Goal: Task Accomplishment & Management: Use online tool/utility

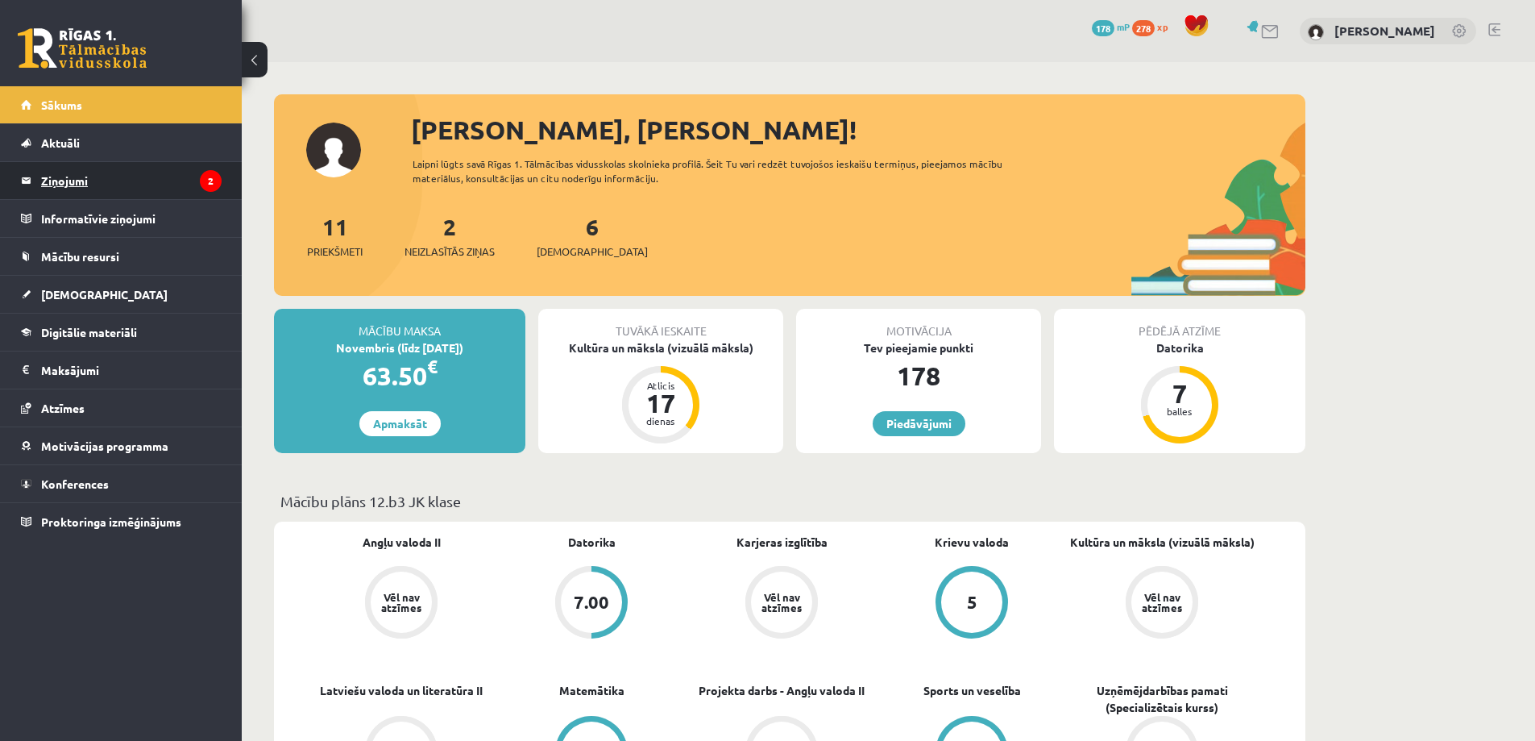
click at [118, 166] on legend "Ziņojumi 2" at bounding box center [131, 180] width 181 height 37
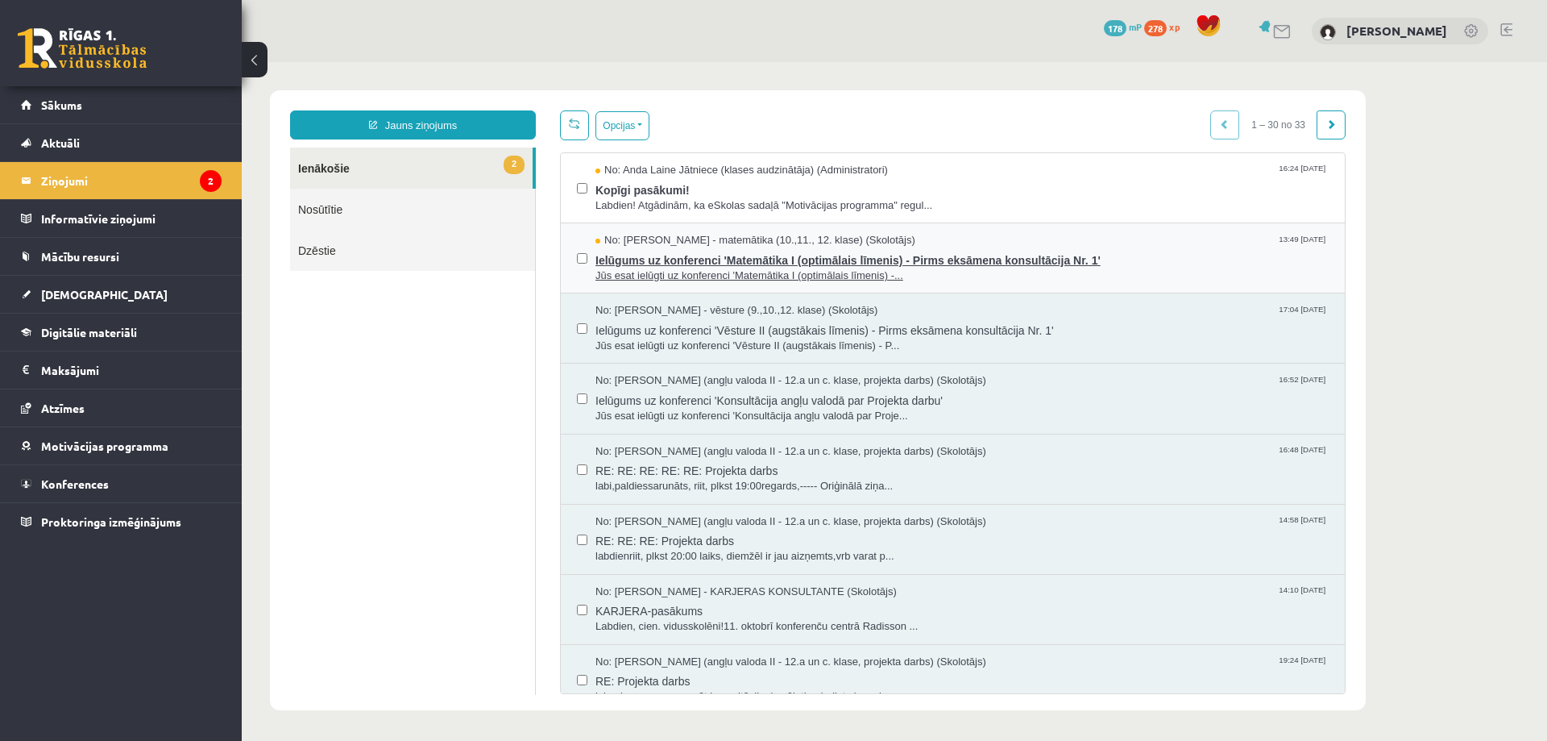
click at [735, 248] on span "Ielūgums uz konferenci 'Matemātika I (optimālais līmenis) - Pirms eksāmena kons…" at bounding box center [962, 258] width 733 height 20
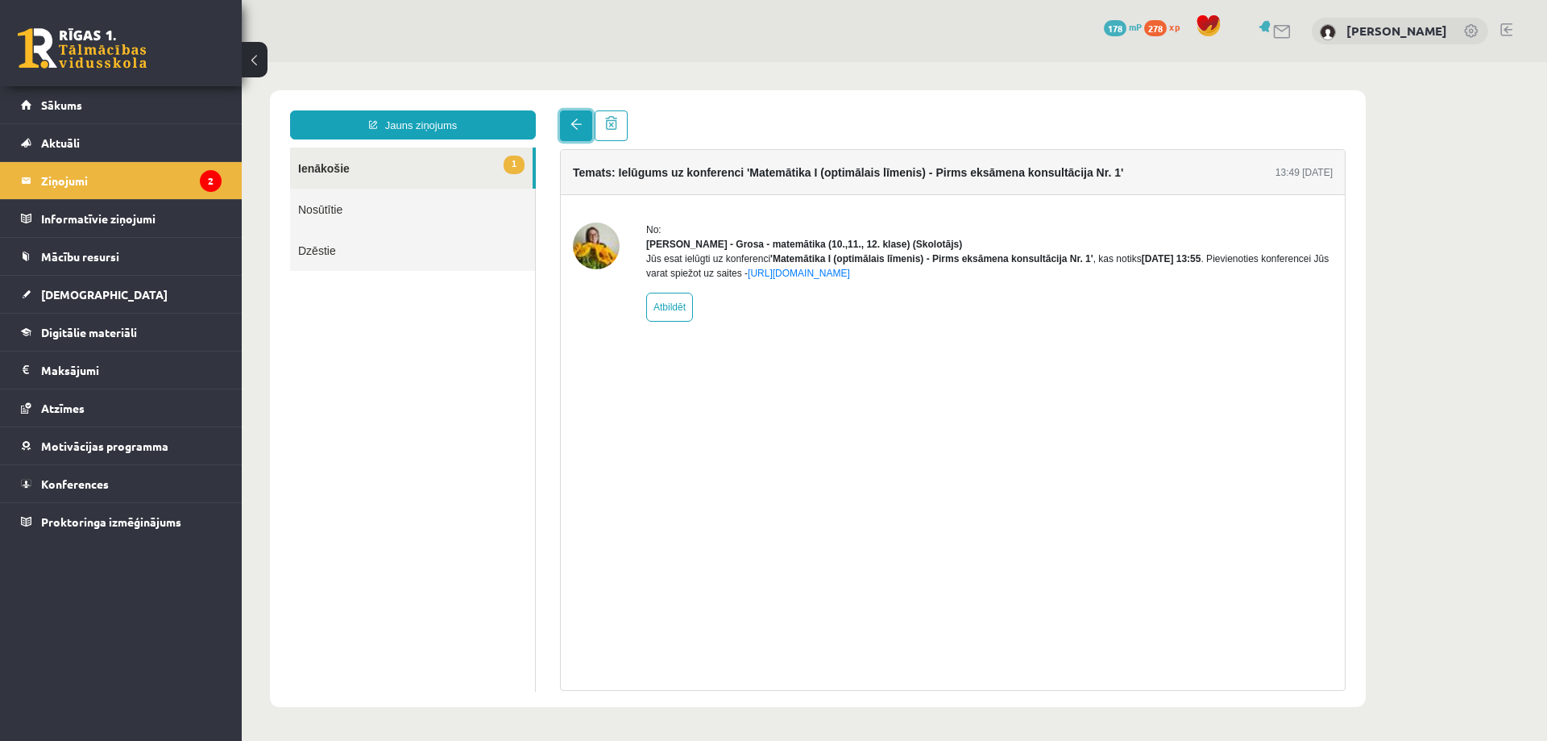
click at [585, 131] on link at bounding box center [576, 125] width 32 height 31
click at [694, 114] on div at bounding box center [953, 125] width 786 height 31
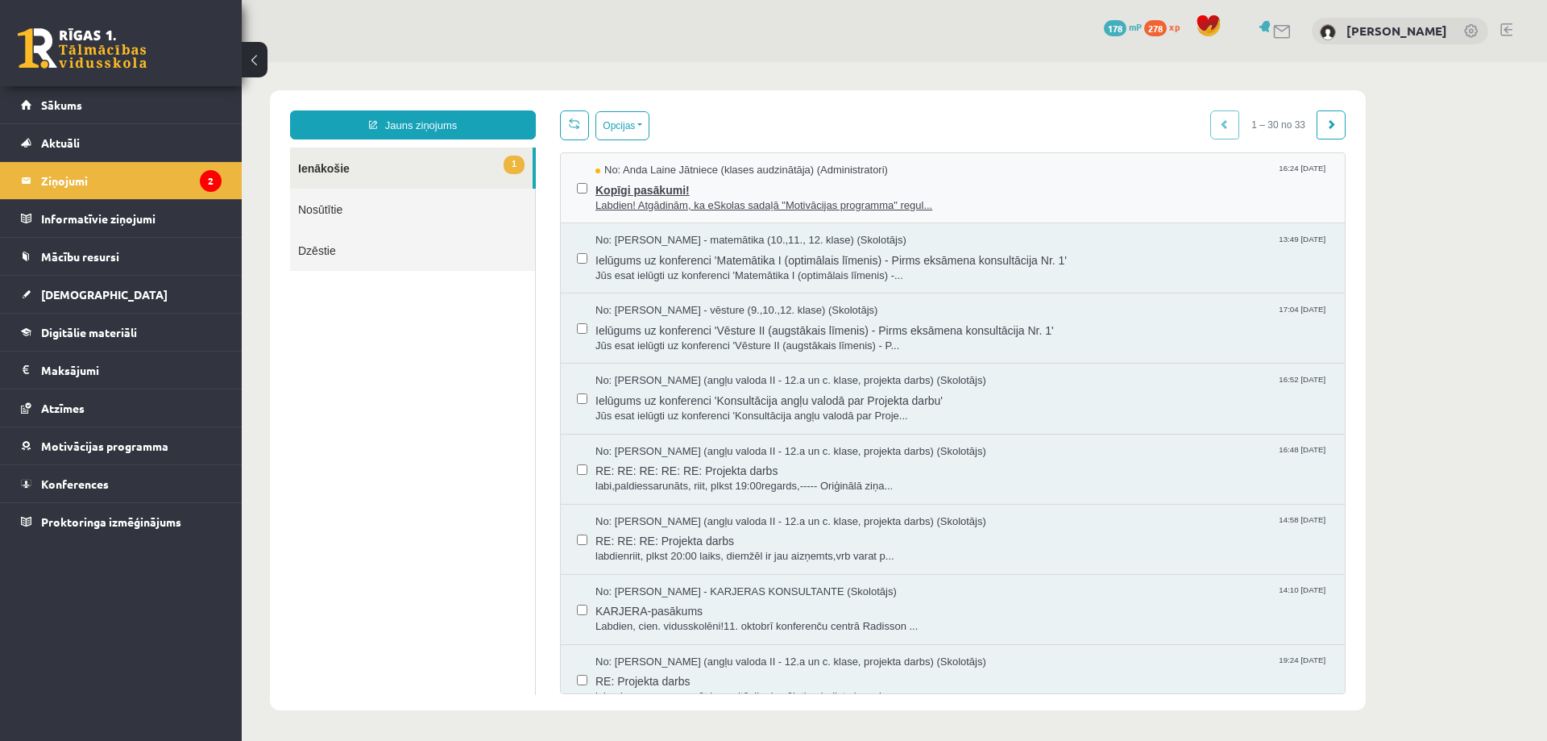
click at [691, 172] on span "No: Anda Laine Jātniece (klases audzinātāja) (Administratori)" at bounding box center [742, 170] width 293 height 15
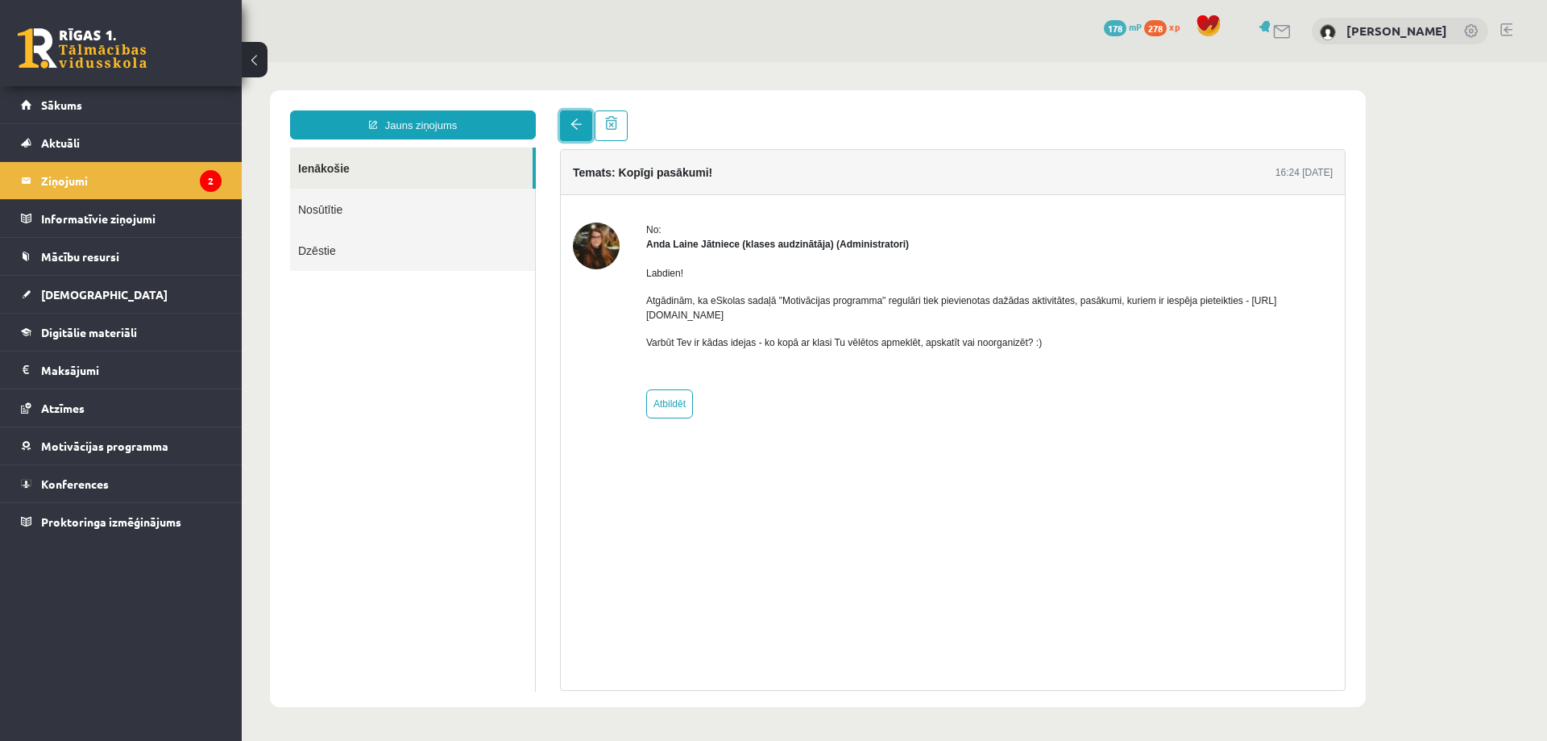
click at [569, 119] on link at bounding box center [576, 125] width 32 height 31
click at [737, 122] on div at bounding box center [953, 125] width 786 height 31
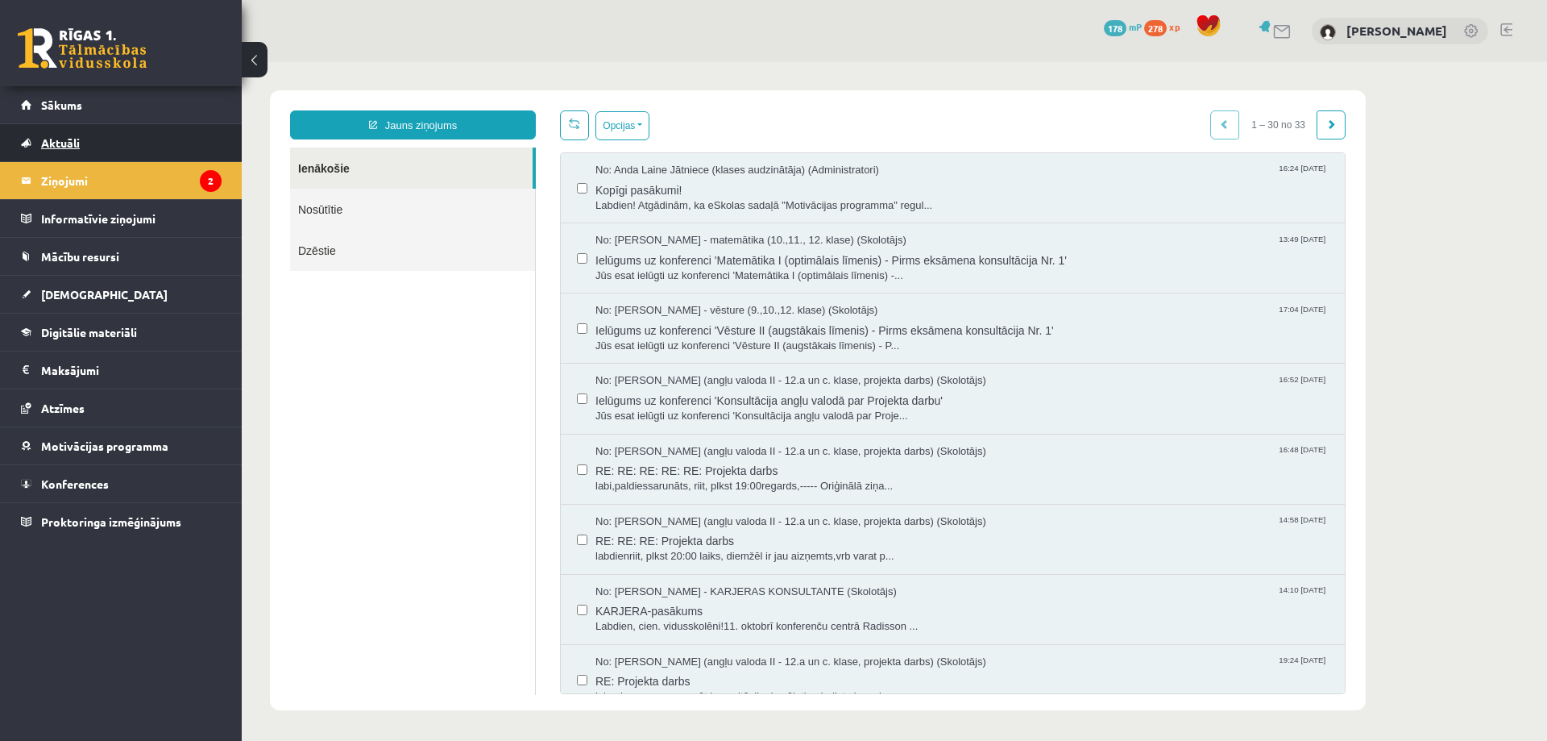
click at [139, 153] on link "Aktuāli" at bounding box center [121, 142] width 201 height 37
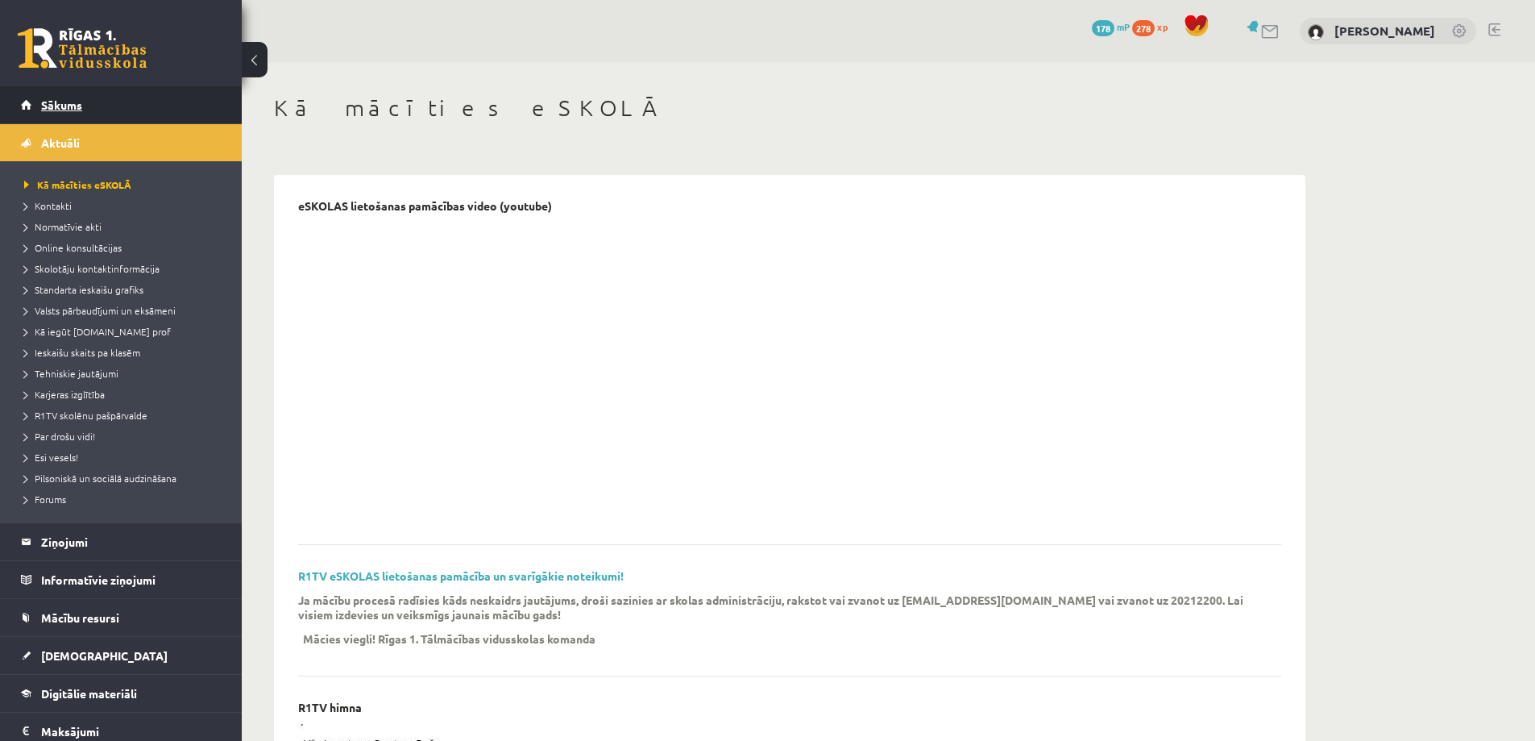
click at [94, 105] on link "Sākums" at bounding box center [121, 104] width 201 height 37
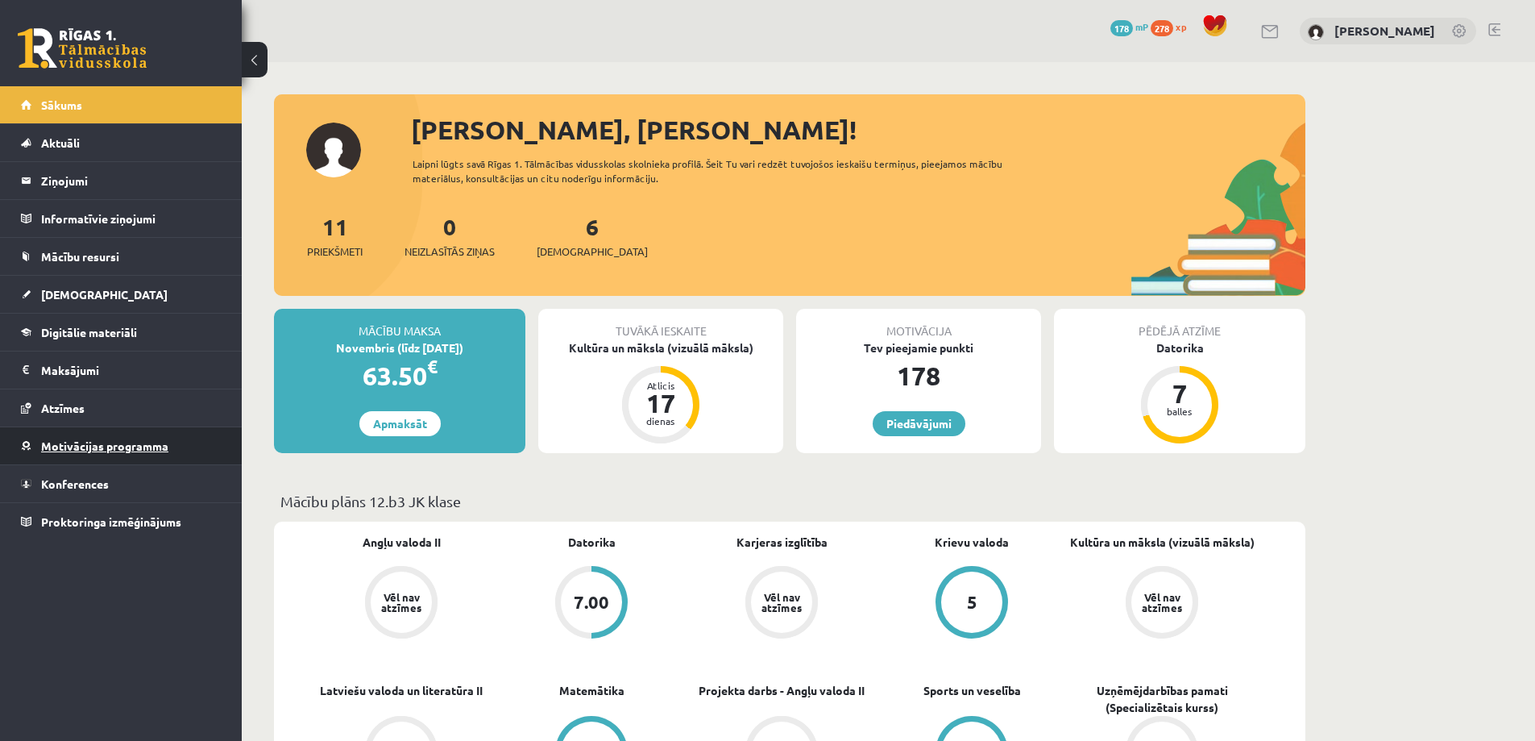
click at [95, 453] on link "Motivācijas programma" at bounding box center [121, 445] width 201 height 37
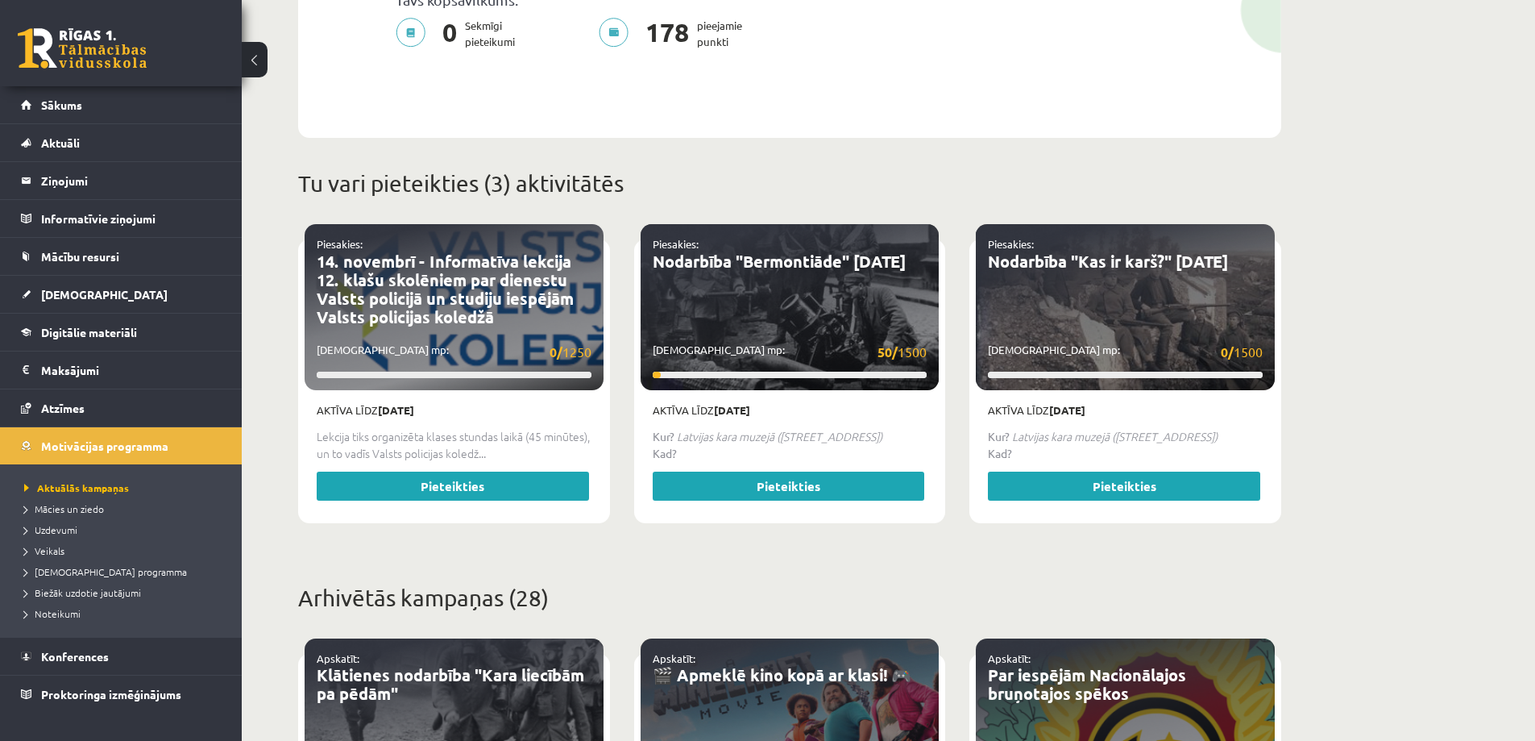
scroll to position [484, 0]
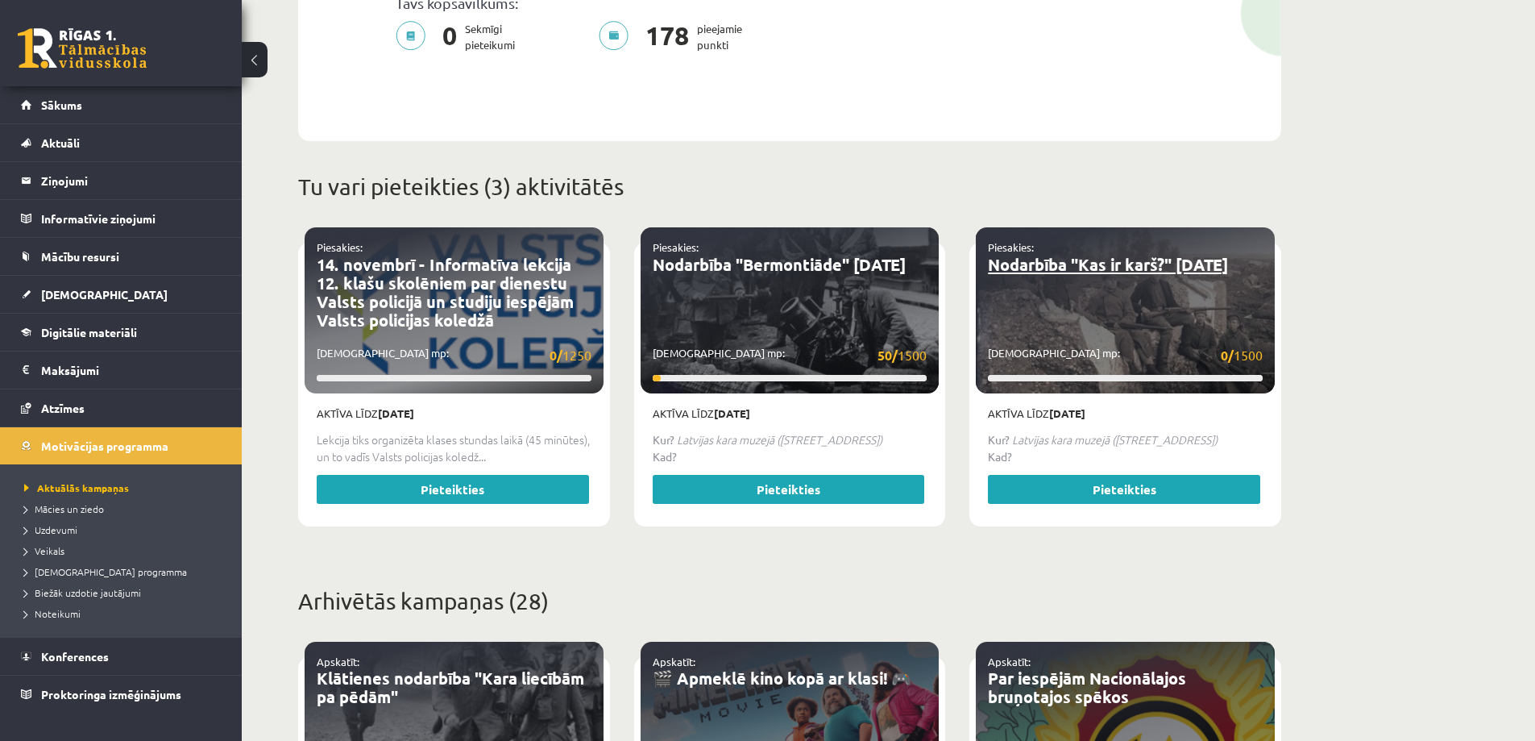
click at [1042, 254] on link "Nodarbība "Kas ir karš?" [DATE]" at bounding box center [1108, 264] width 240 height 21
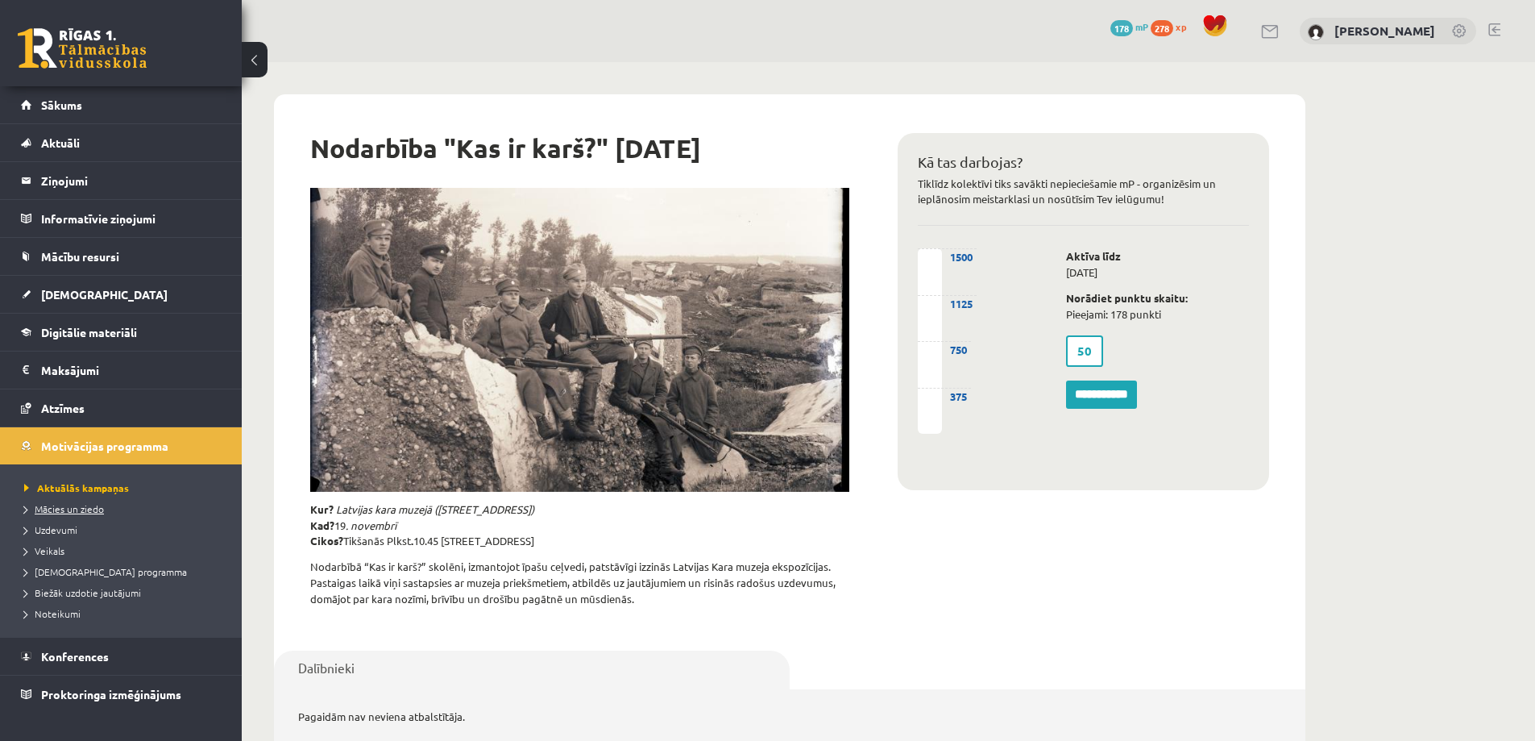
click at [83, 508] on span "Mācies un ziedo" at bounding box center [64, 508] width 80 height 13
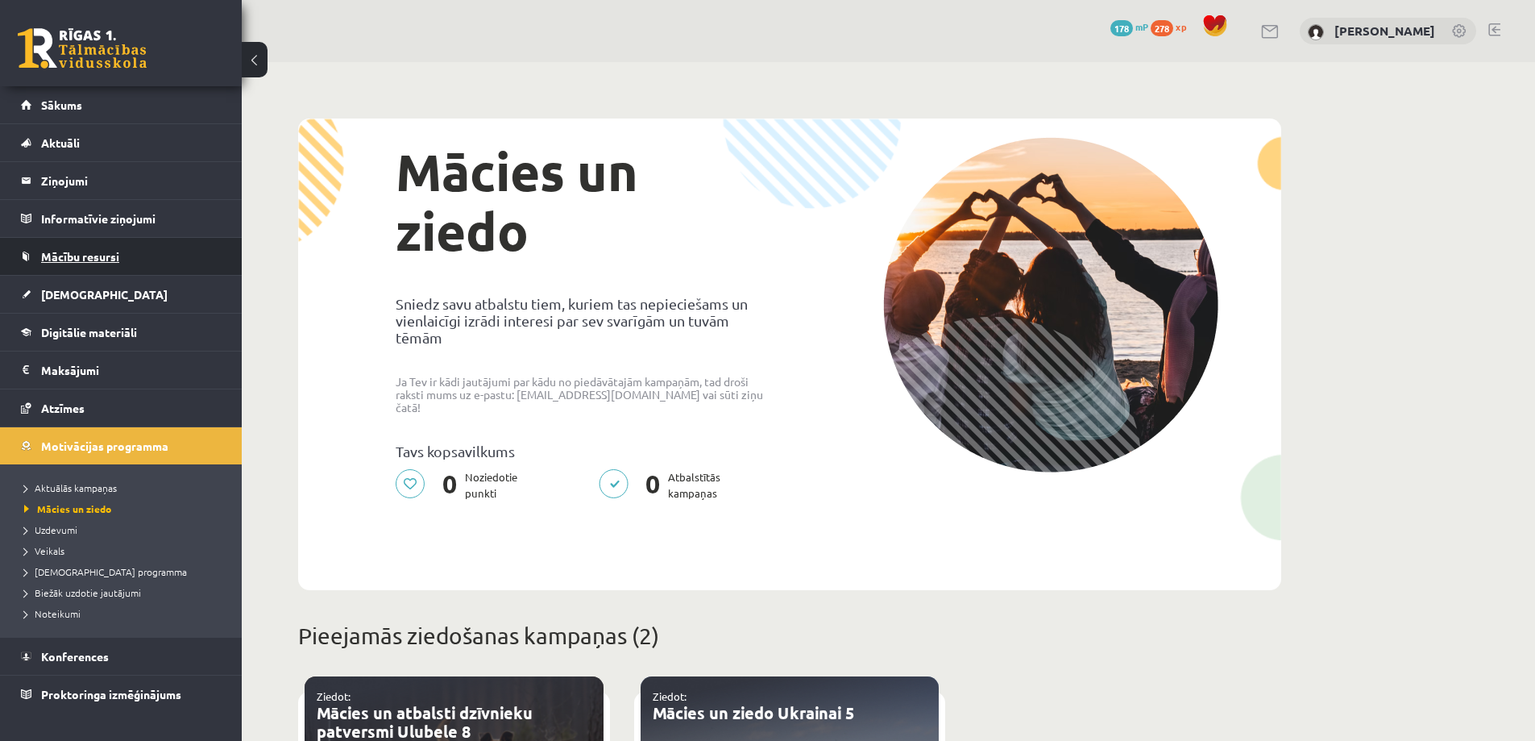
click at [107, 251] on span "Mācību resursi" at bounding box center [80, 256] width 78 height 15
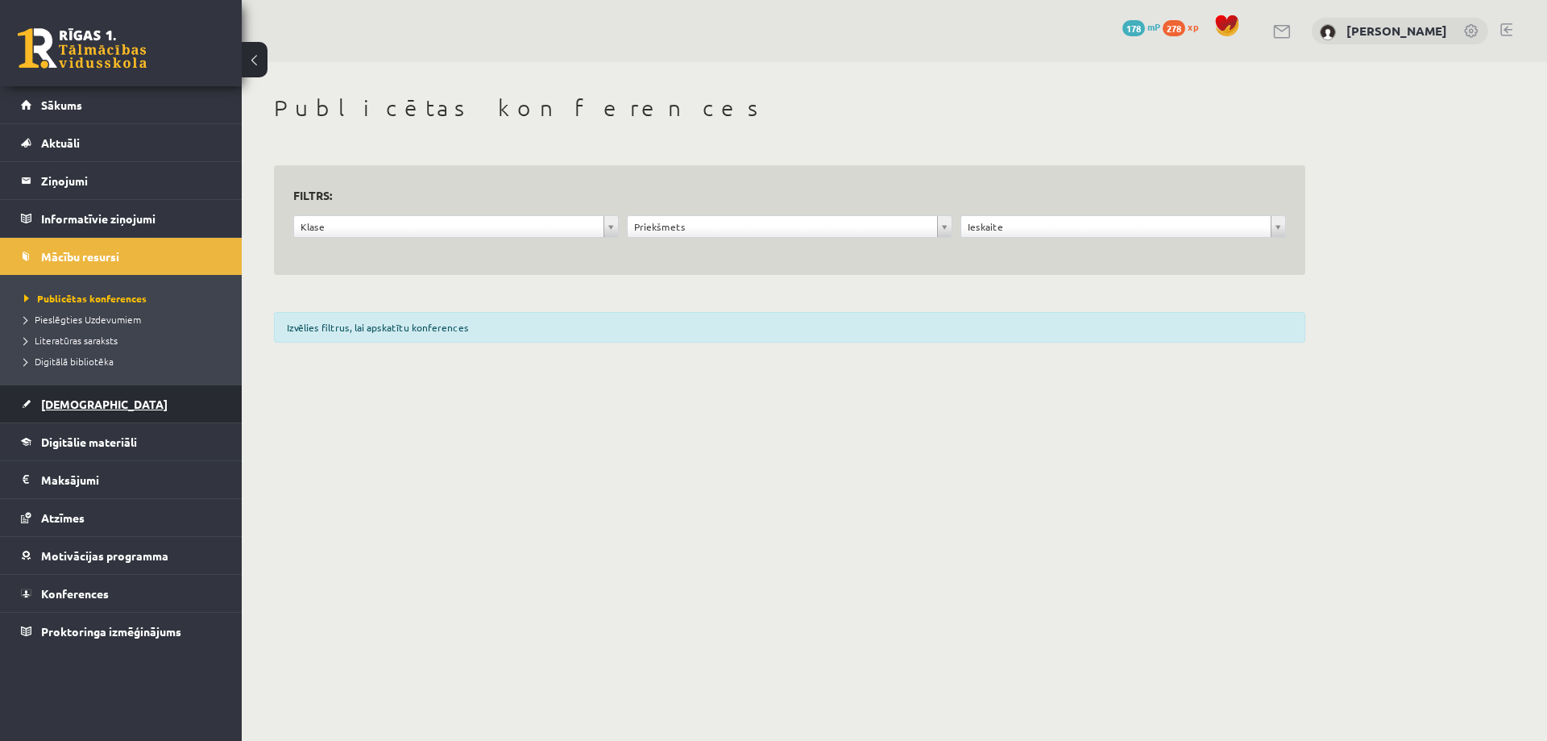
click at [89, 413] on link "[DEMOGRAPHIC_DATA]" at bounding box center [121, 403] width 201 height 37
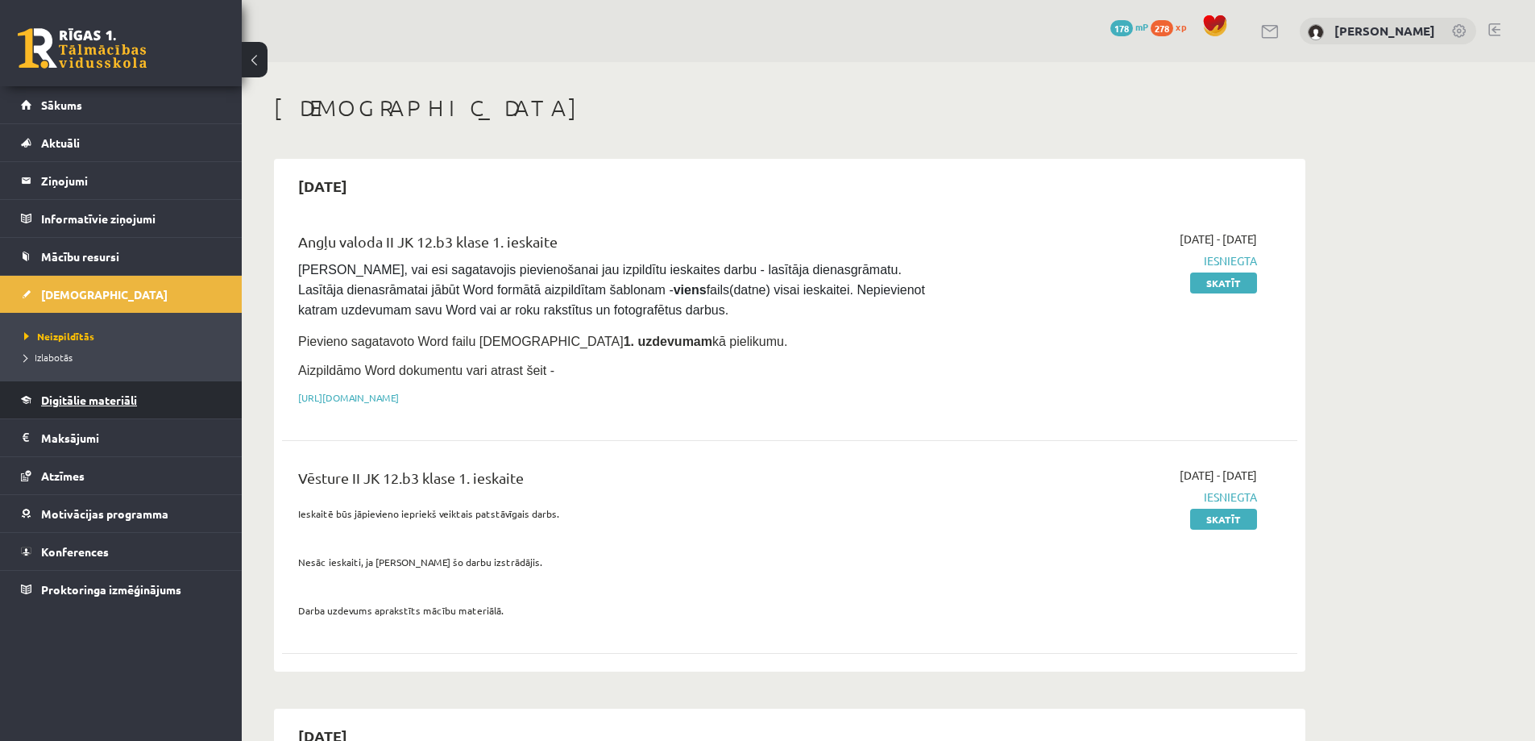
click at [98, 405] on span "Digitālie materiāli" at bounding box center [89, 399] width 96 height 15
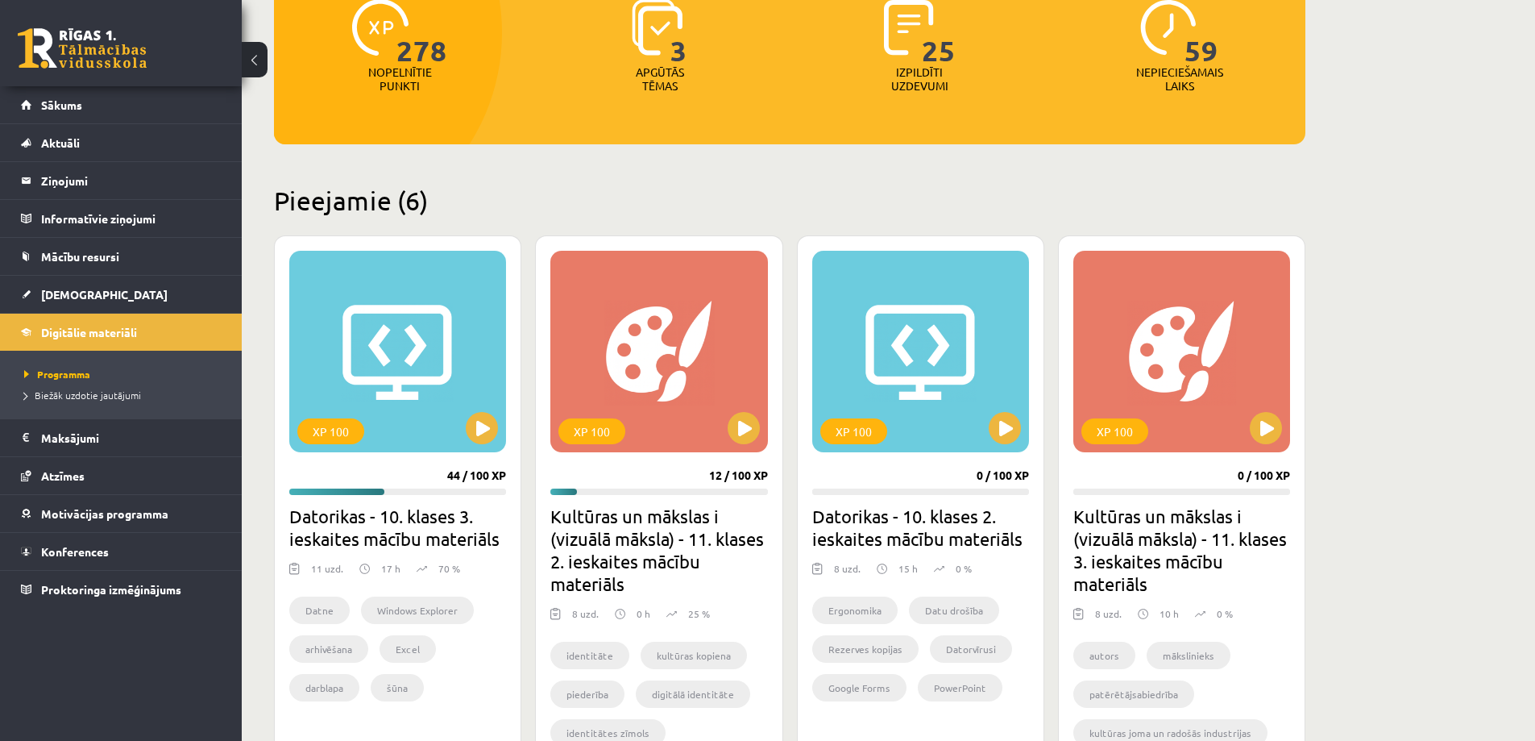
scroll to position [242, 0]
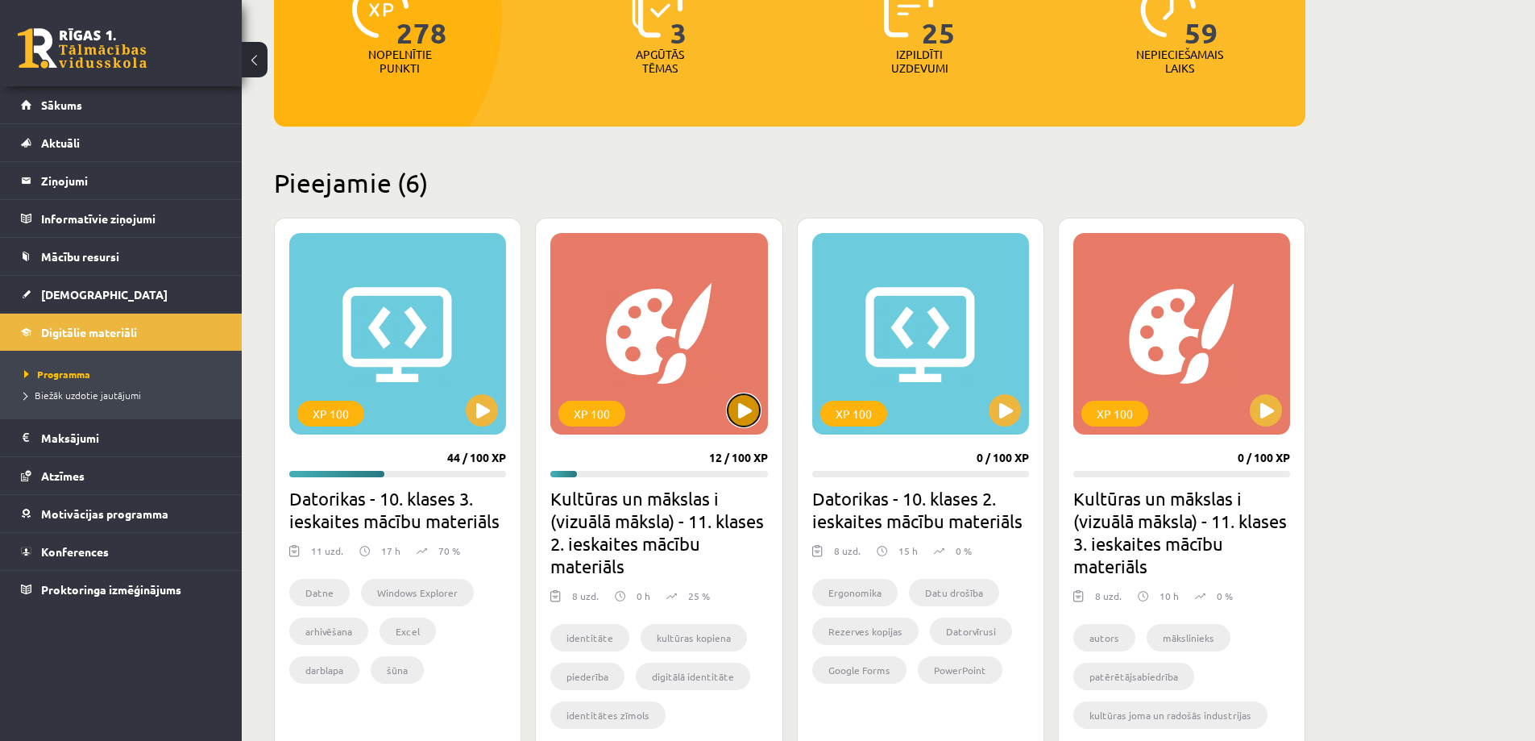
click at [747, 411] on button at bounding box center [744, 410] width 32 height 32
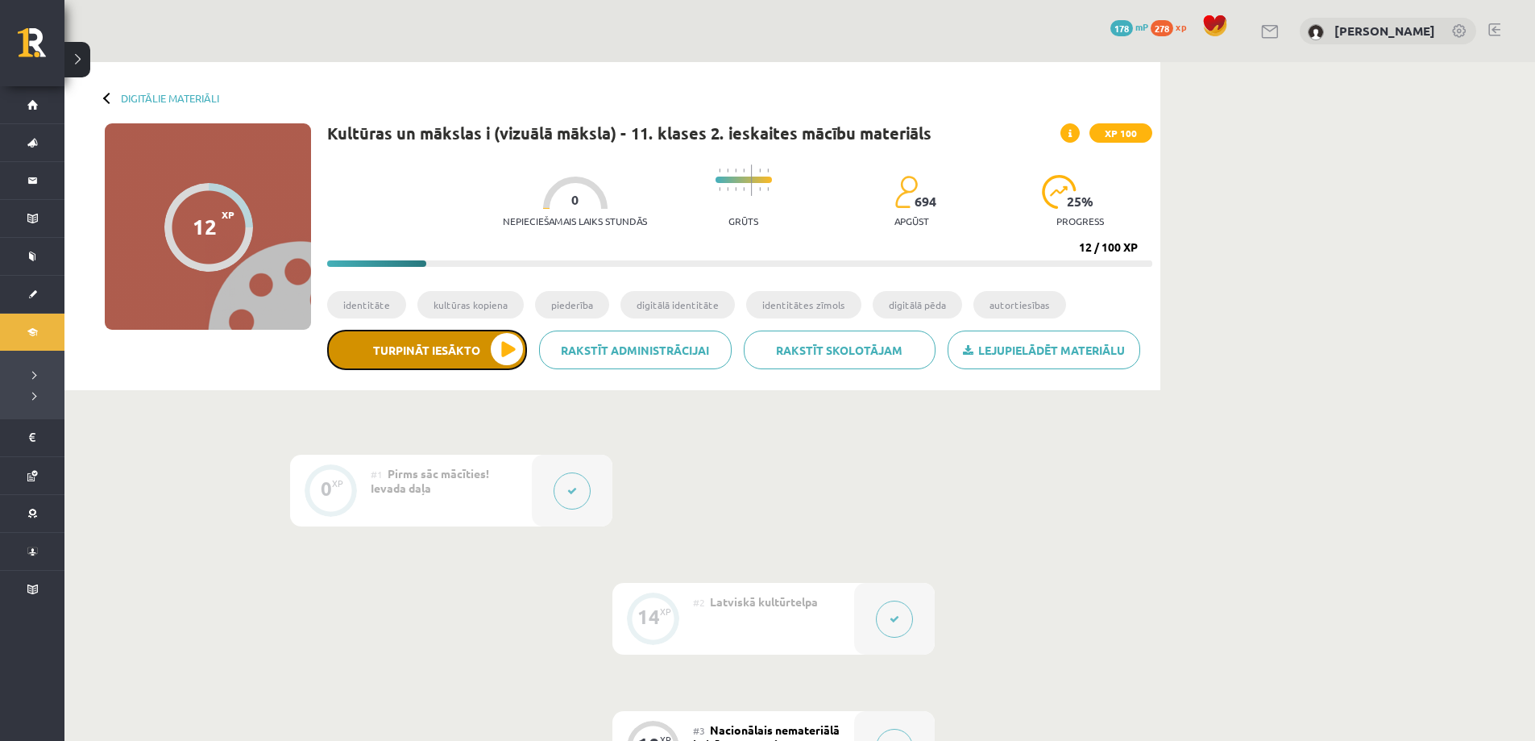
click at [512, 345] on button "Turpināt iesākto" at bounding box center [427, 350] width 200 height 40
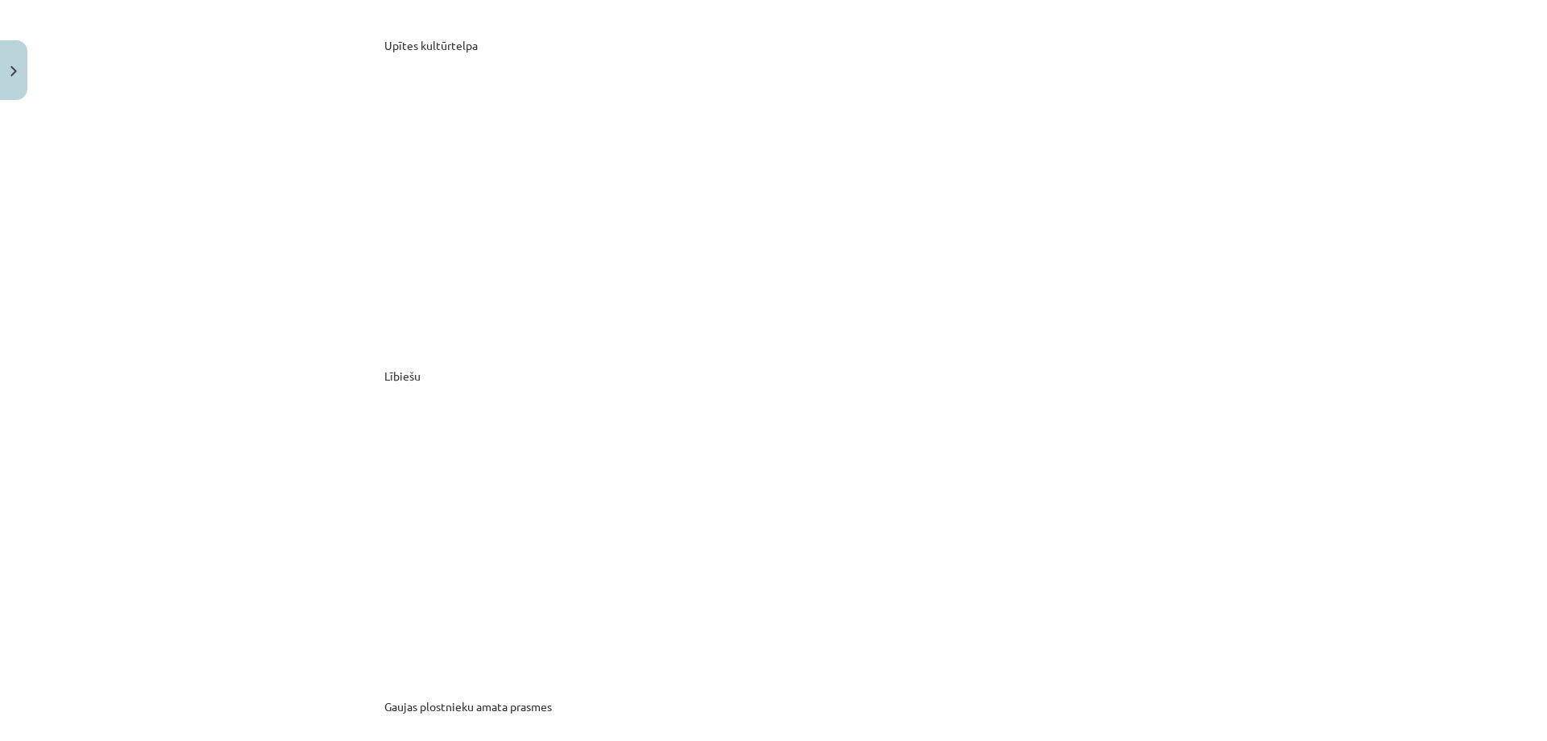
scroll to position [8692, 0]
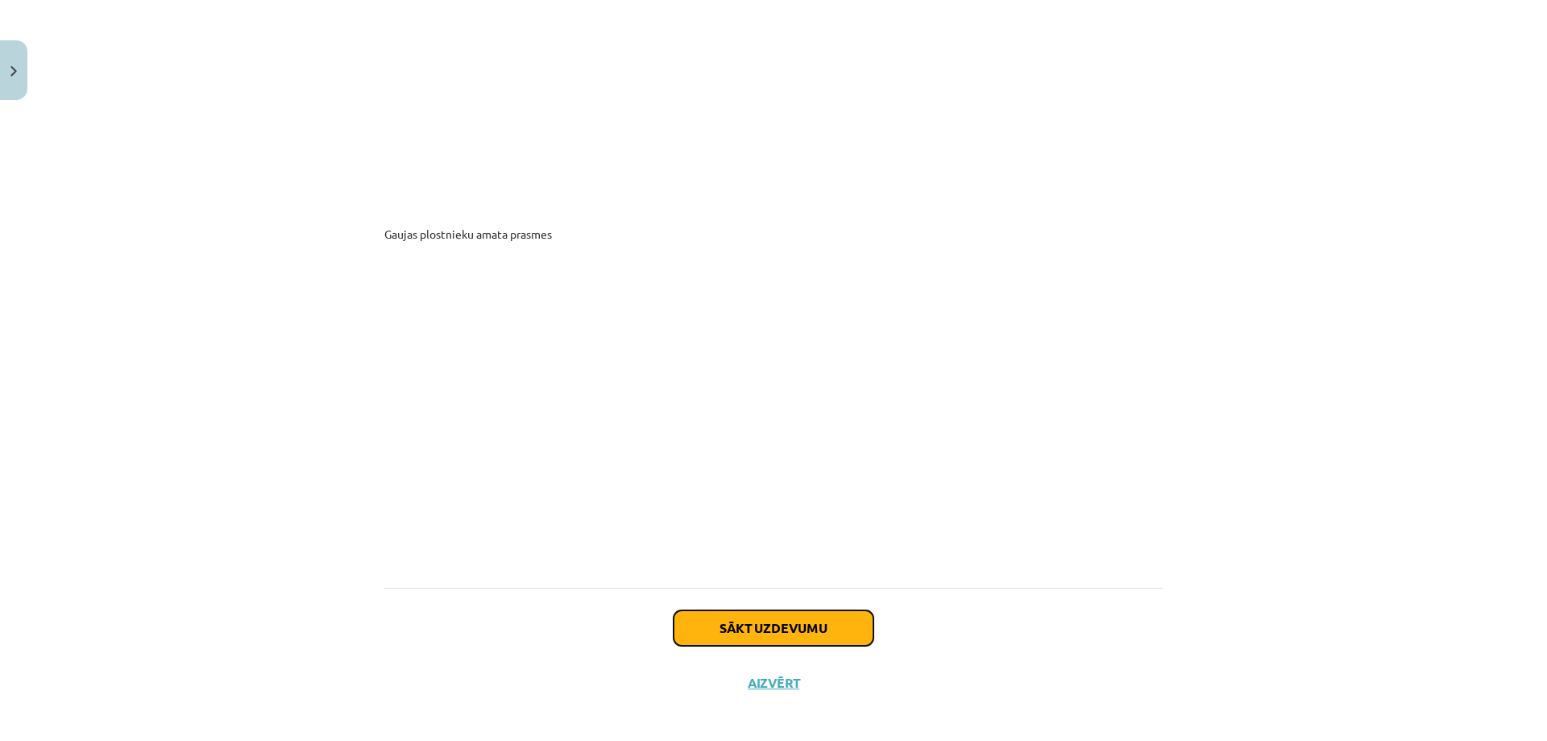
click at [786, 610] on button "Sākt uzdevumu" at bounding box center [774, 627] width 200 height 35
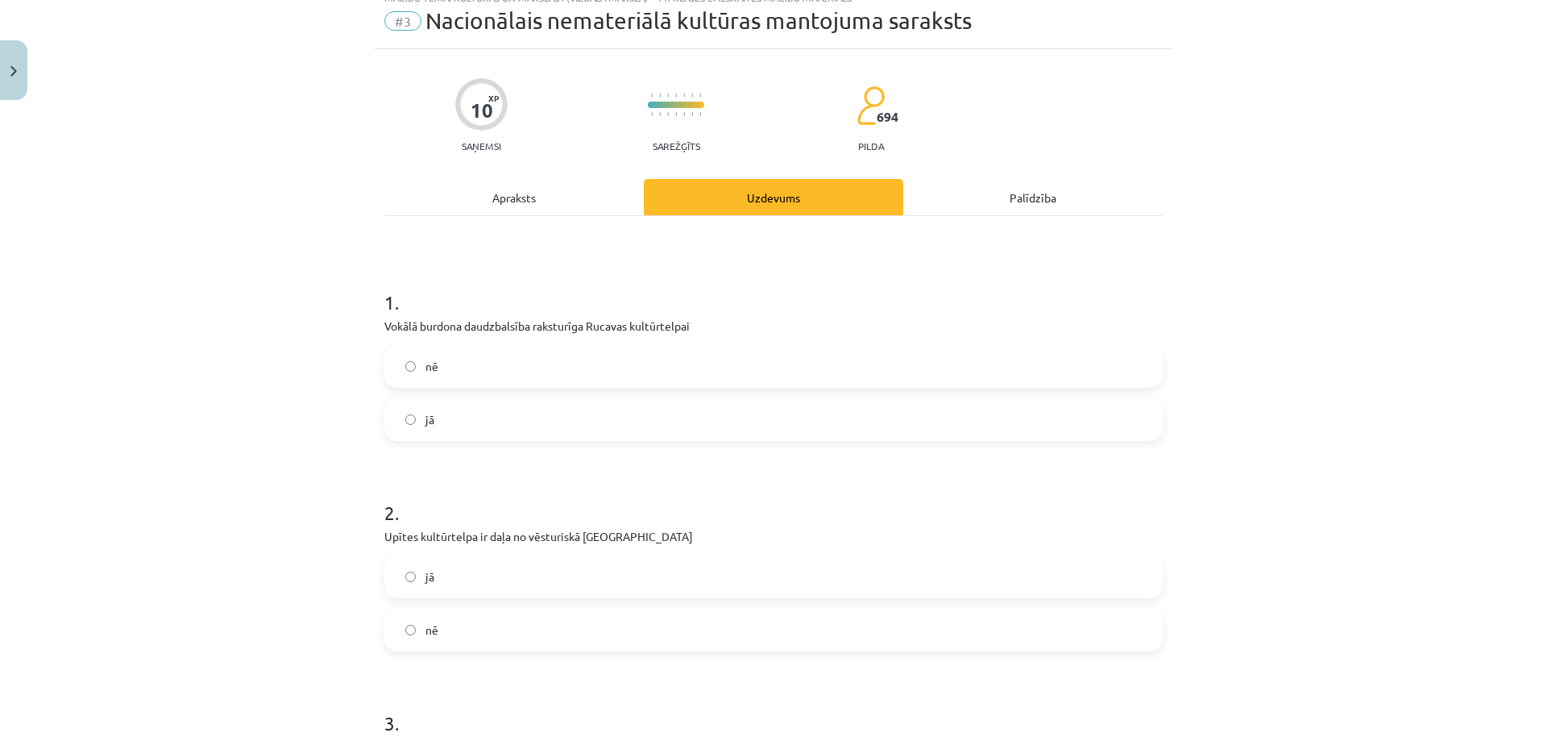
scroll to position [40, 0]
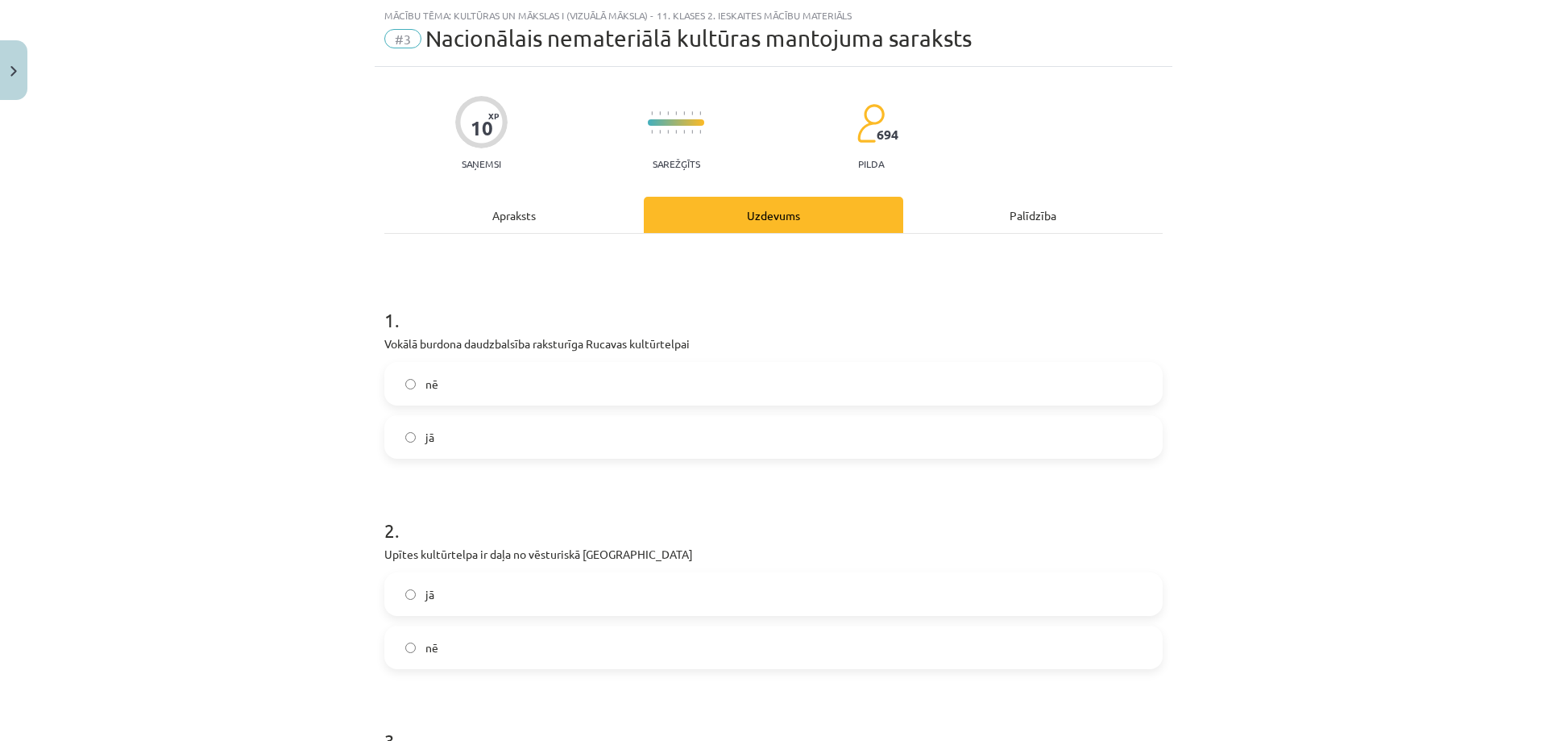
click at [533, 442] on label "jā" at bounding box center [773, 437] width 775 height 40
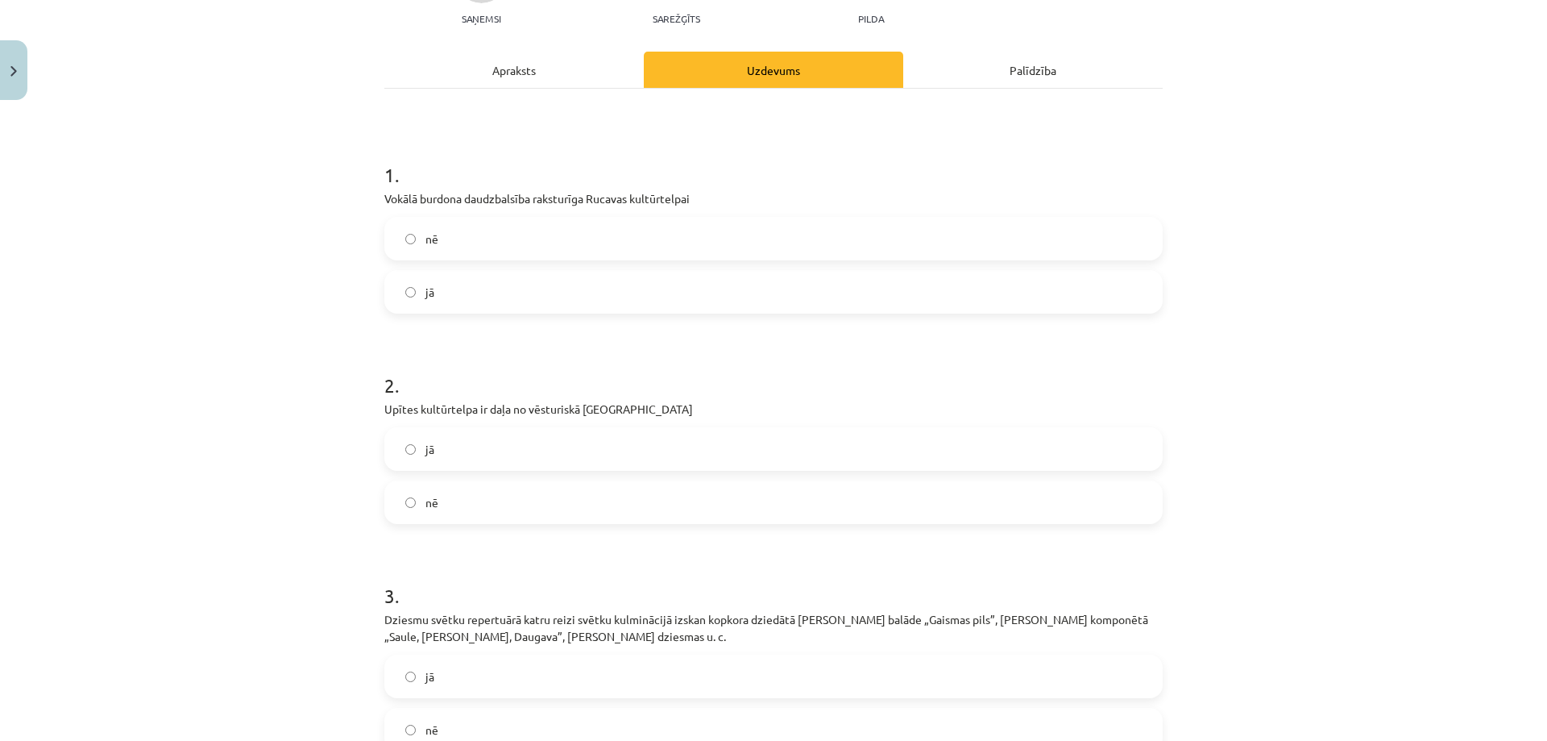
scroll to position [201, 0]
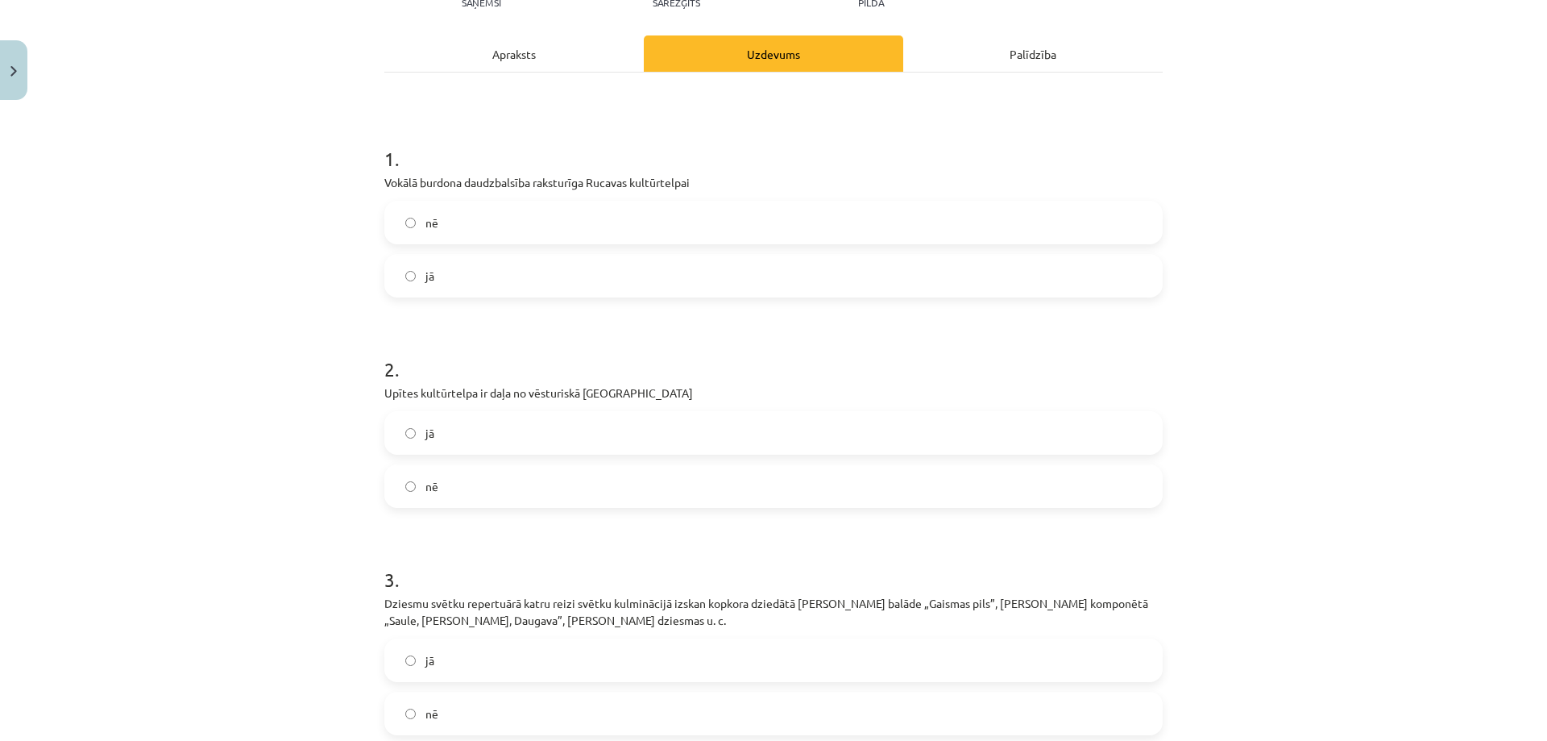
click at [520, 491] on label "nē" at bounding box center [773, 486] width 775 height 40
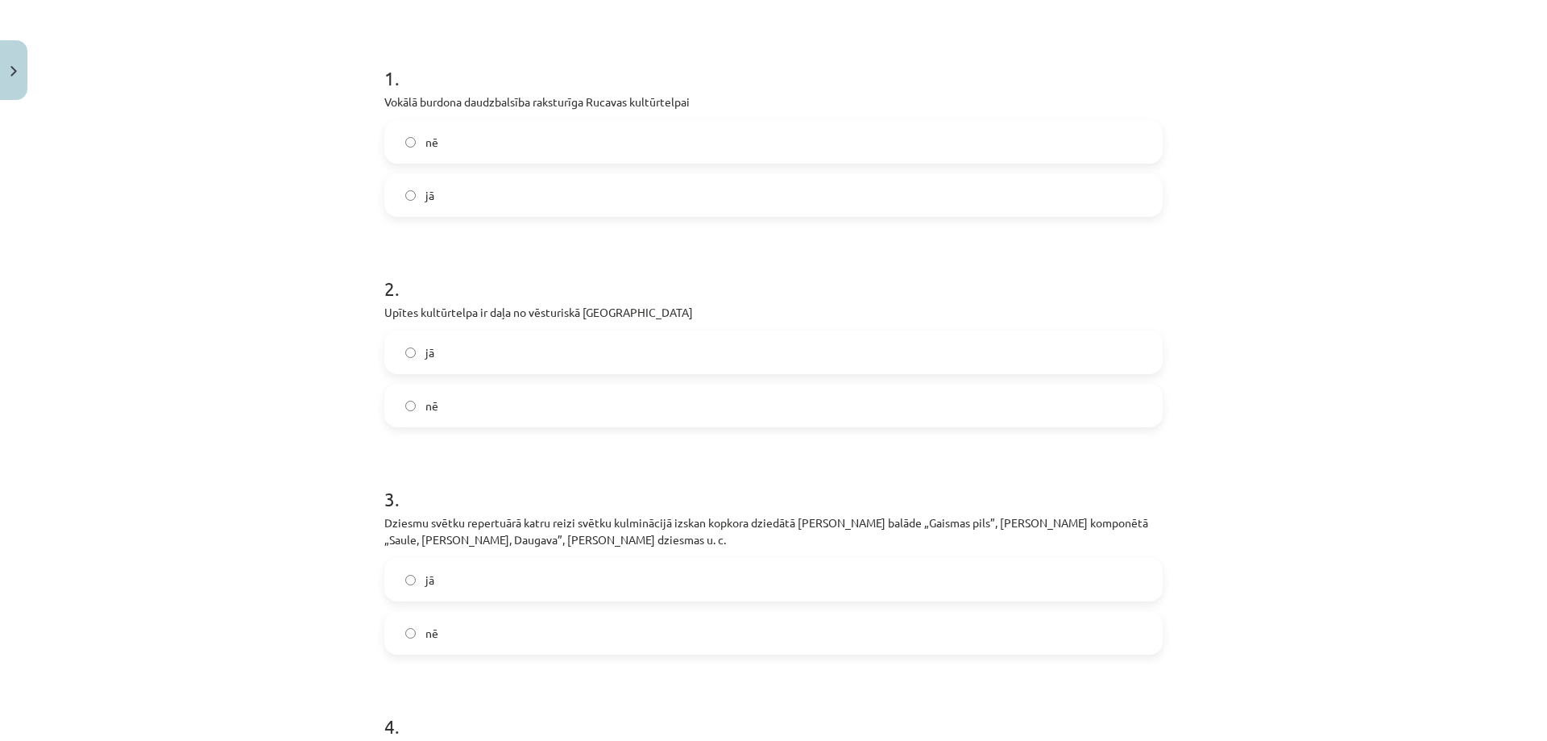
scroll to position [443, 0]
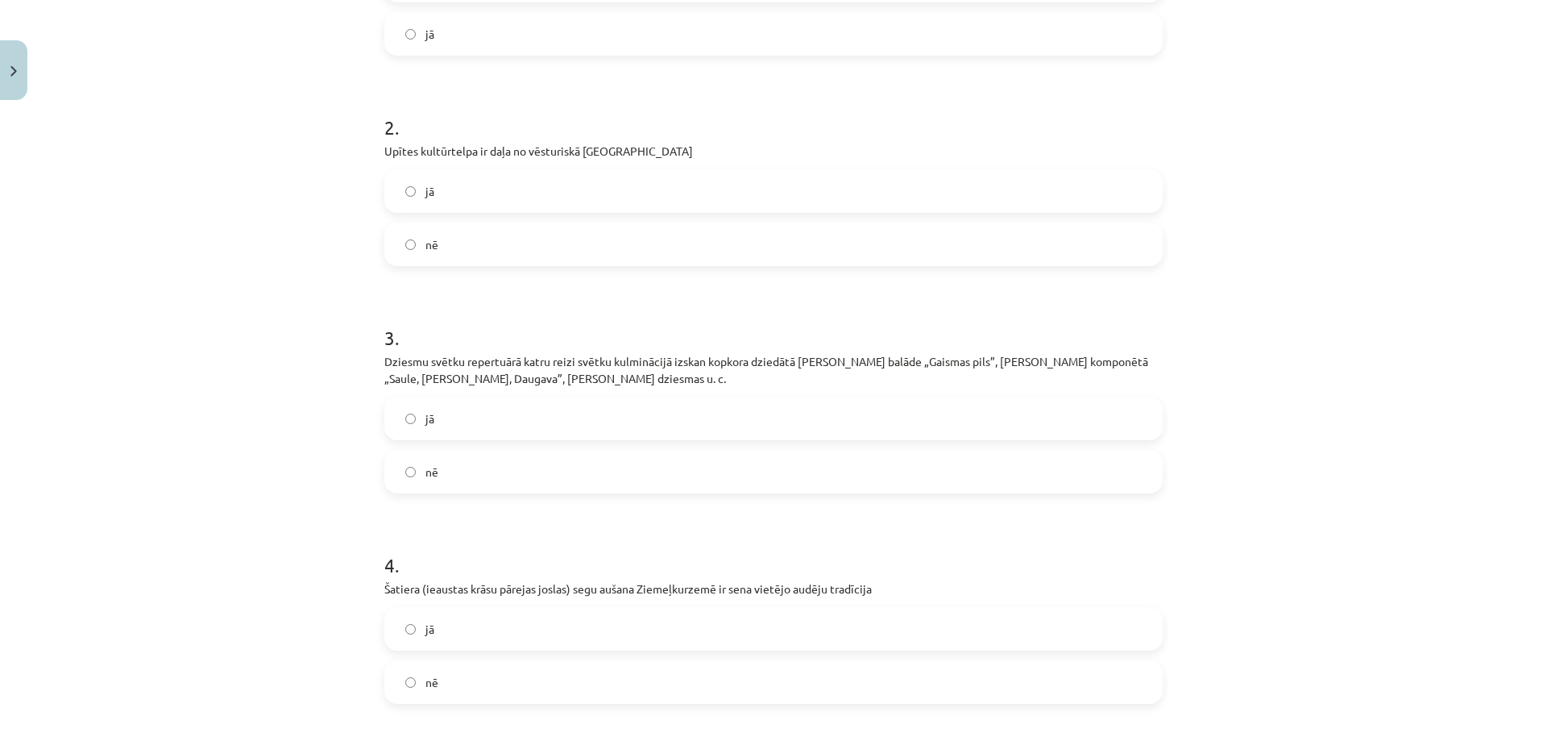
click at [621, 425] on label "jā" at bounding box center [773, 418] width 775 height 40
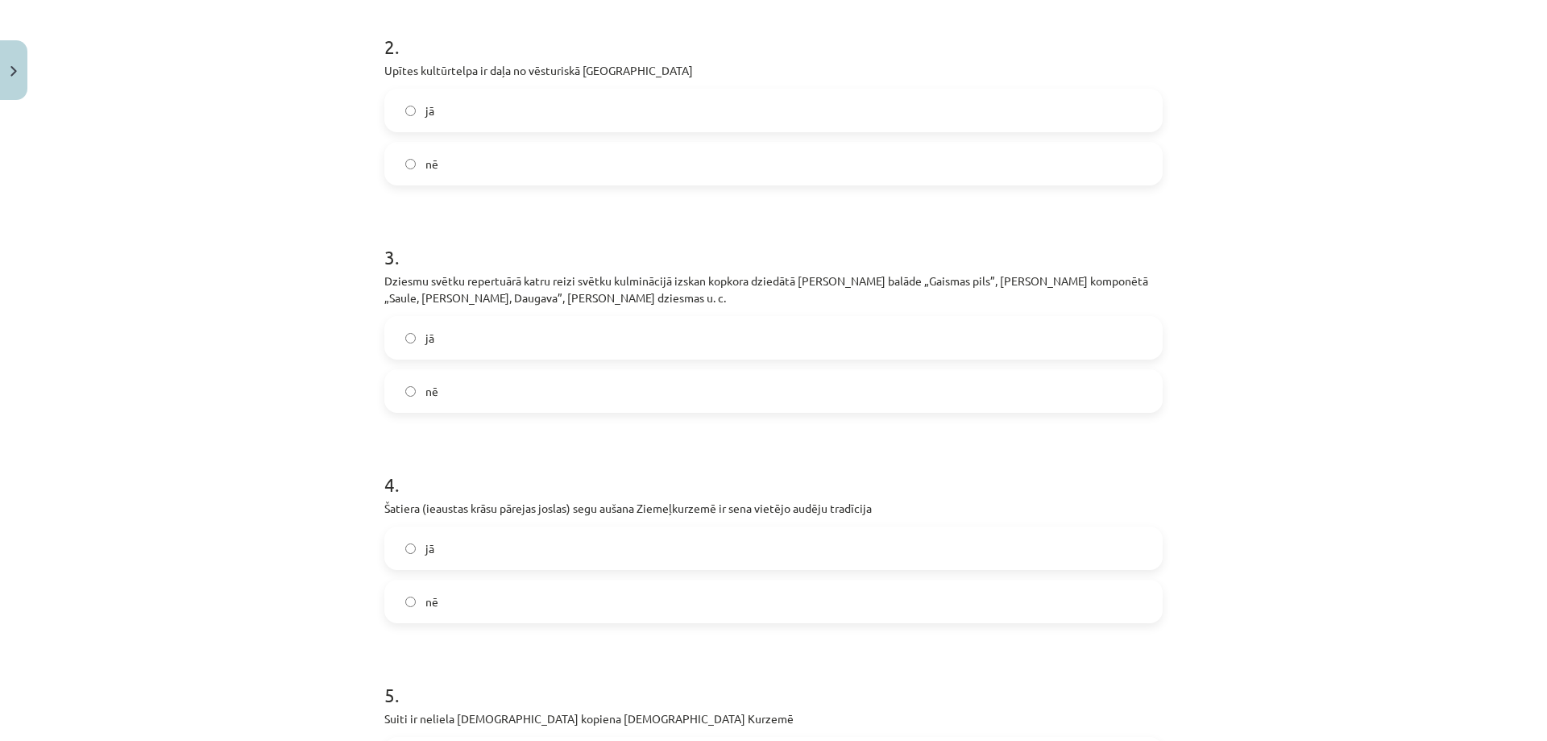
click at [612, 537] on label "jā" at bounding box center [773, 548] width 775 height 40
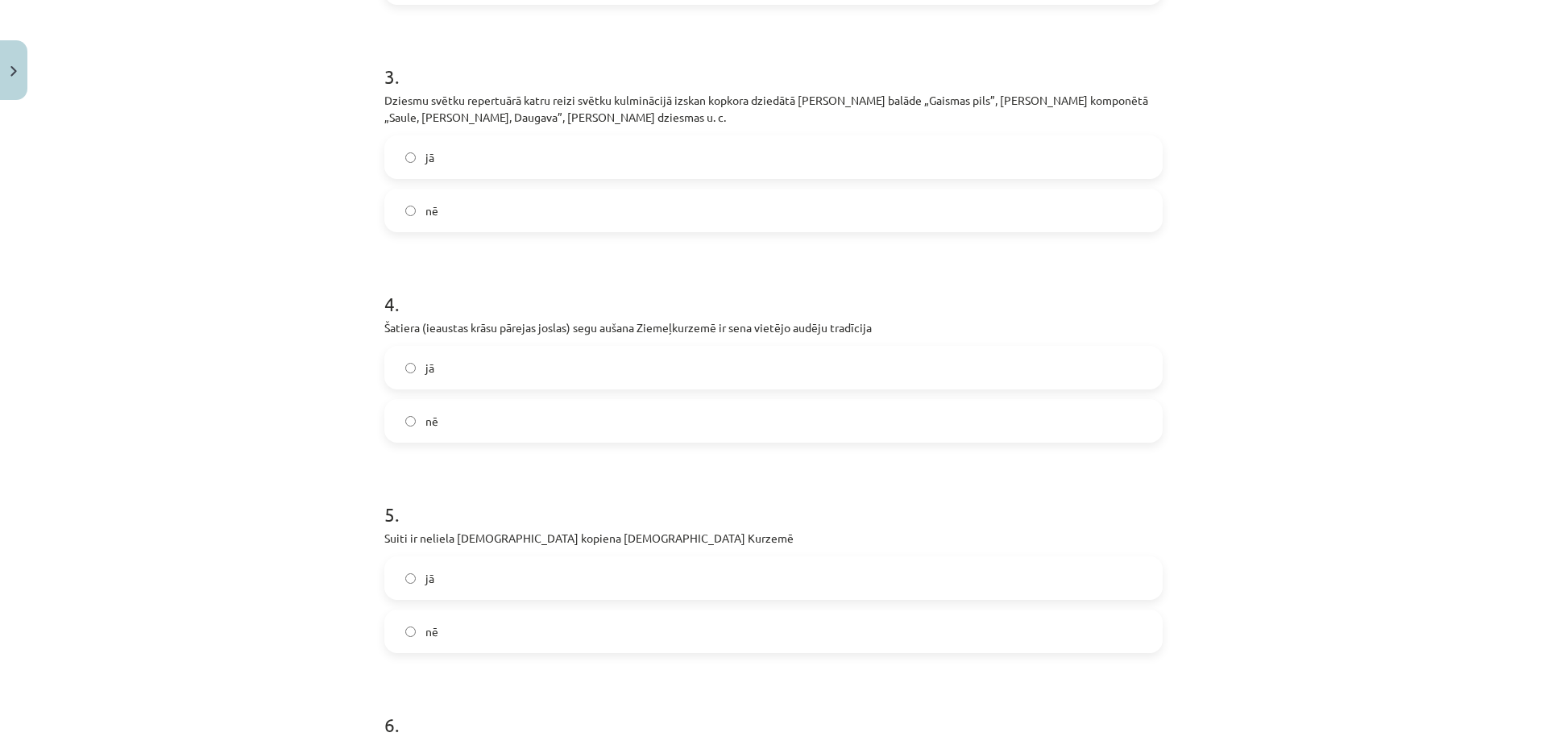
scroll to position [846, 0]
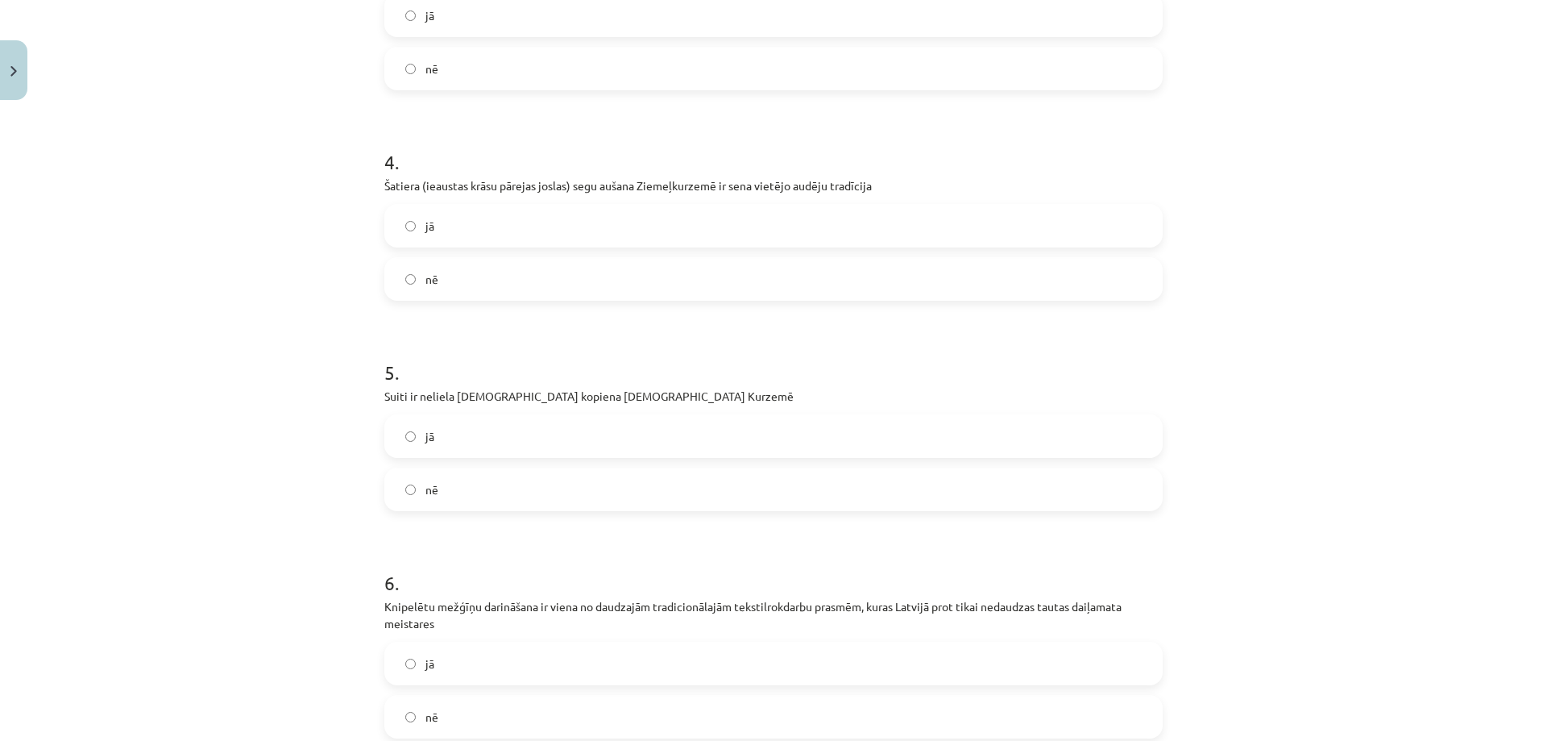
click at [568, 481] on label "nē" at bounding box center [773, 489] width 775 height 40
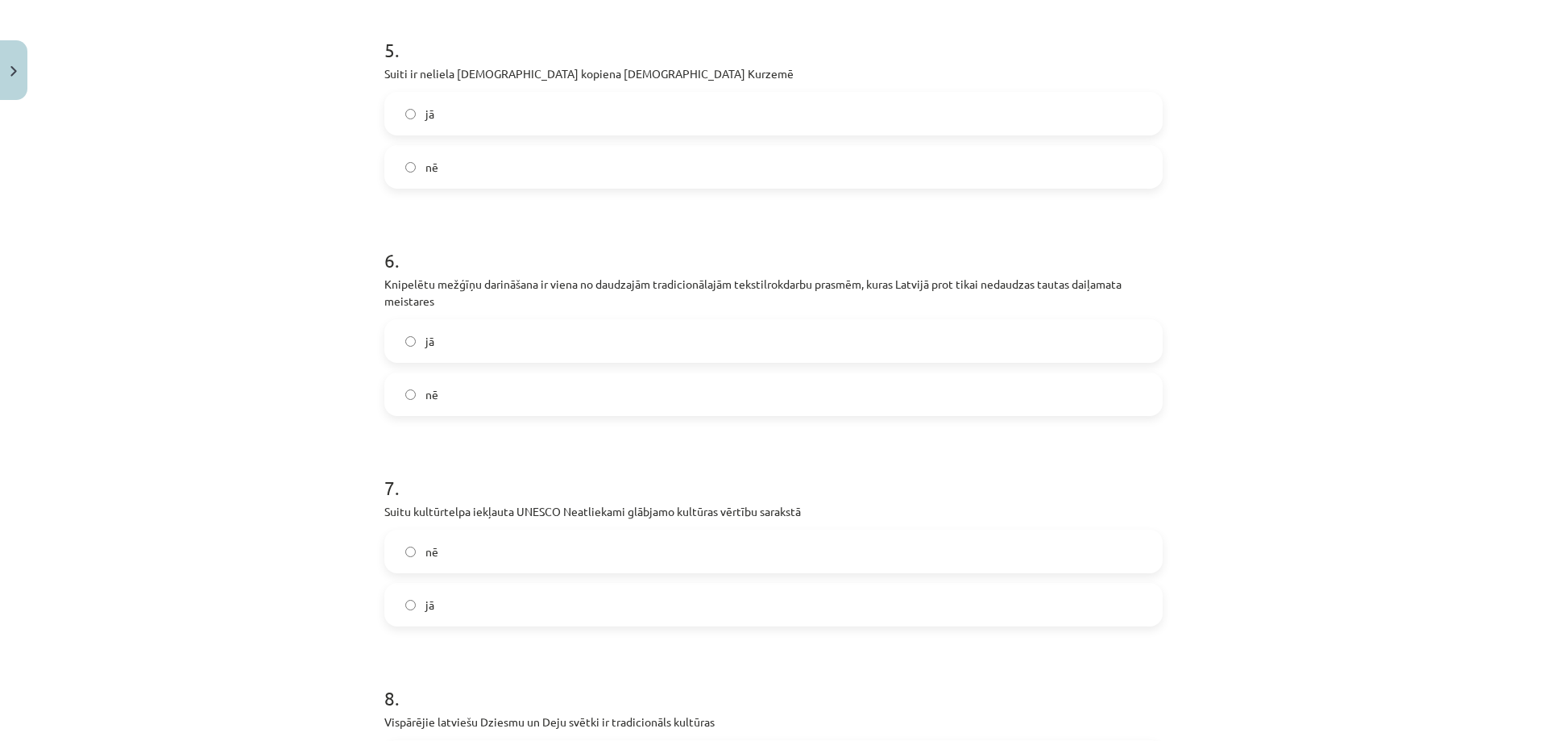
scroll to position [1249, 0]
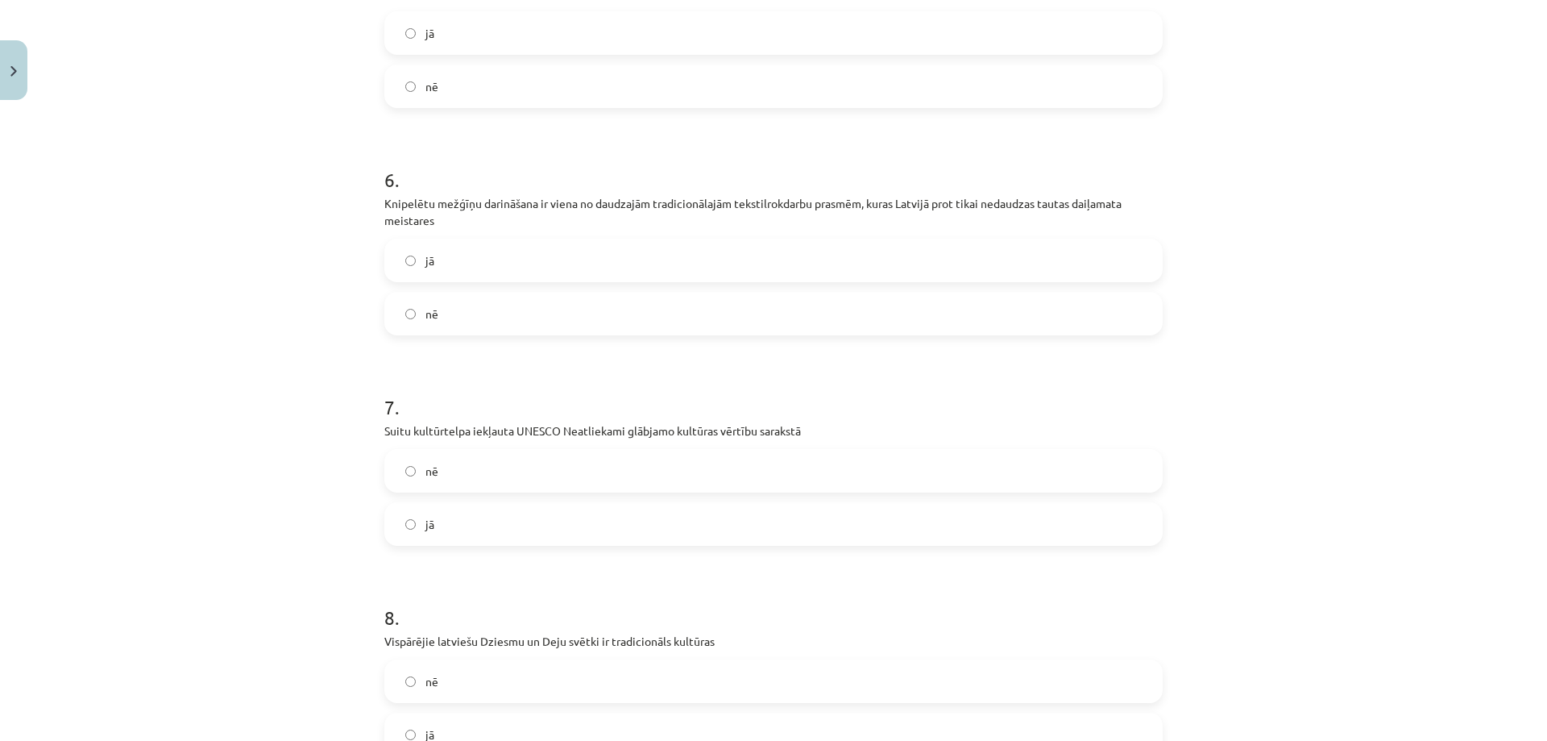
click at [437, 271] on label "jā" at bounding box center [773, 260] width 775 height 40
click at [486, 464] on label "nē" at bounding box center [773, 470] width 775 height 40
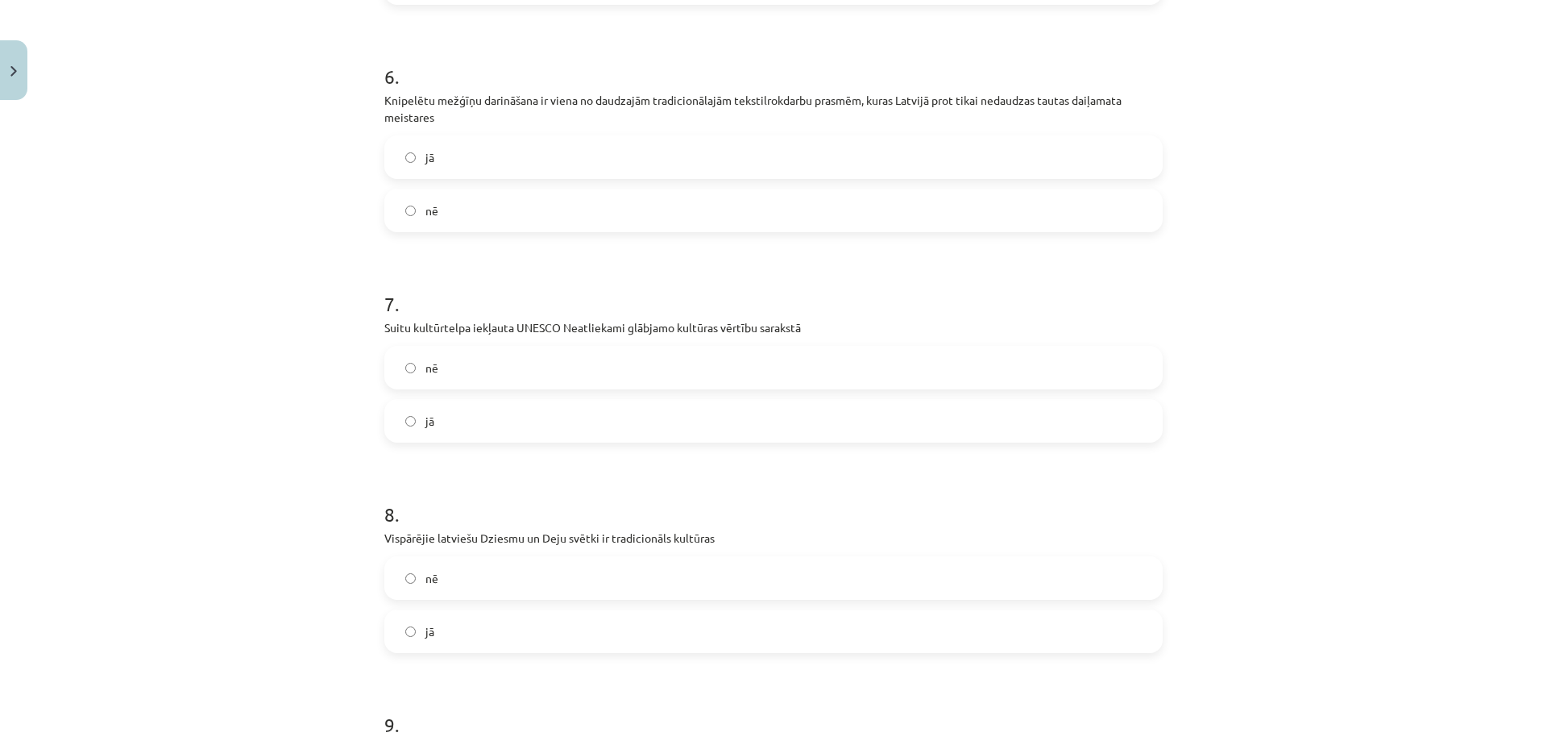
scroll to position [1491, 0]
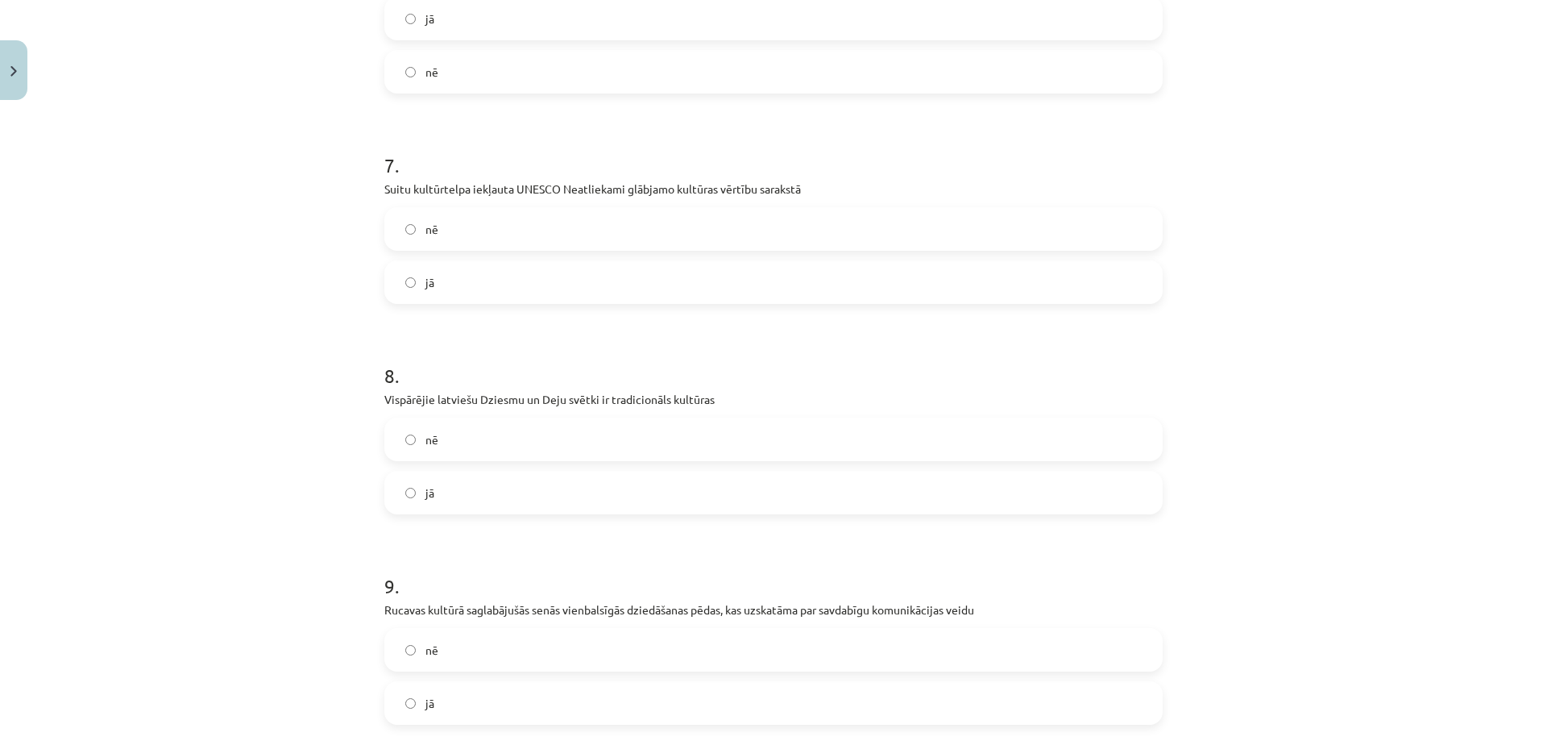
click at [545, 442] on label "nē" at bounding box center [773, 439] width 775 height 40
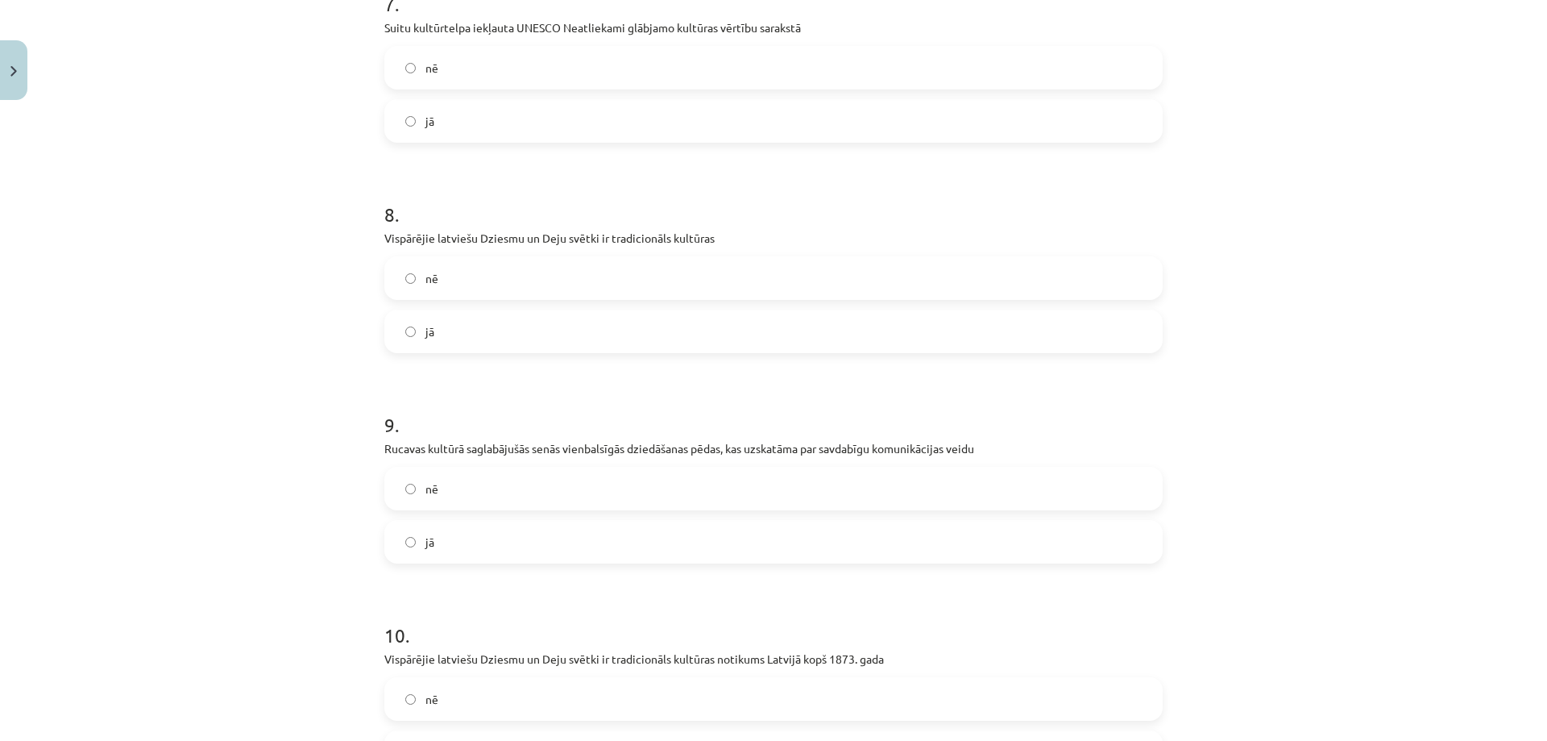
click at [440, 543] on label "jā" at bounding box center [773, 541] width 775 height 40
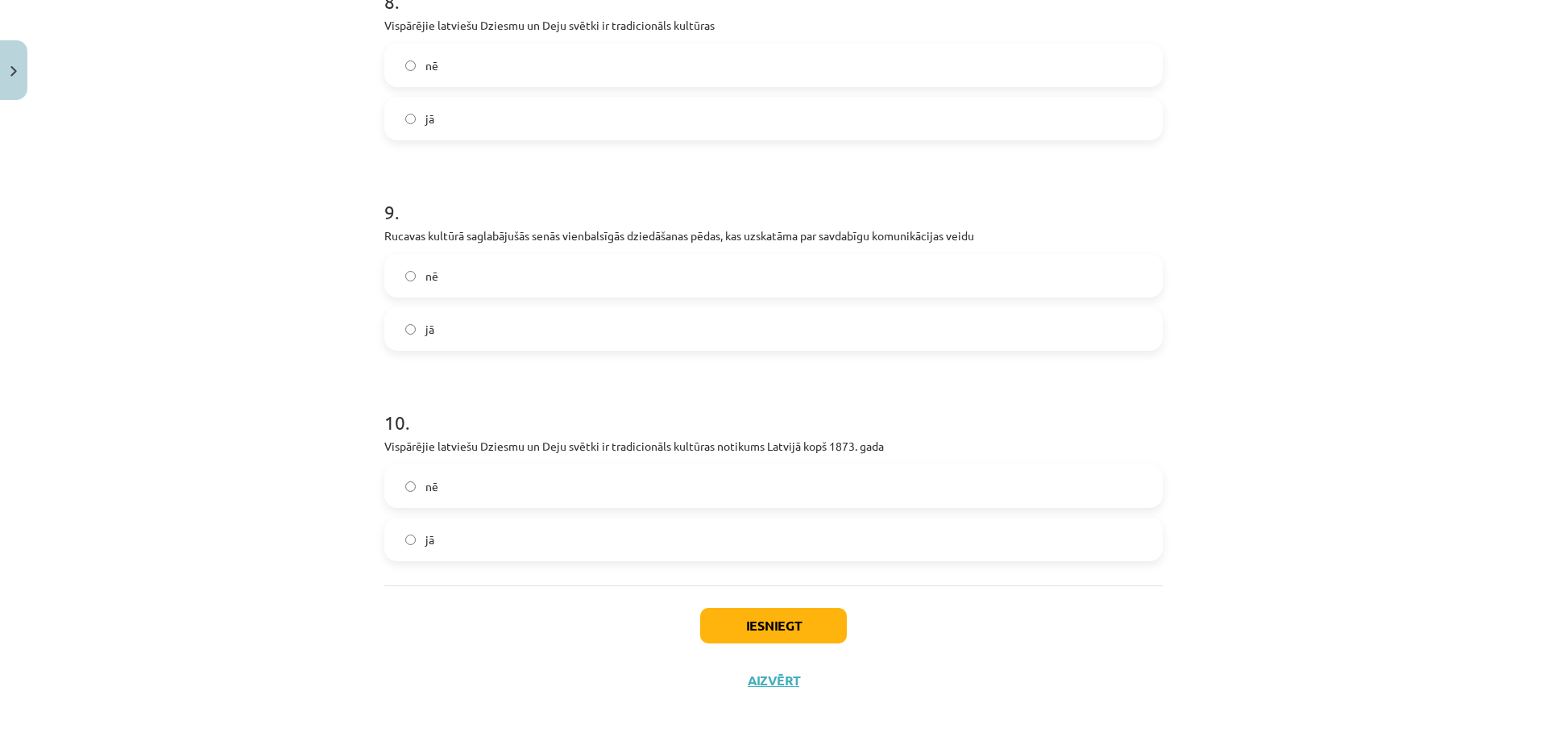
scroll to position [1872, 0]
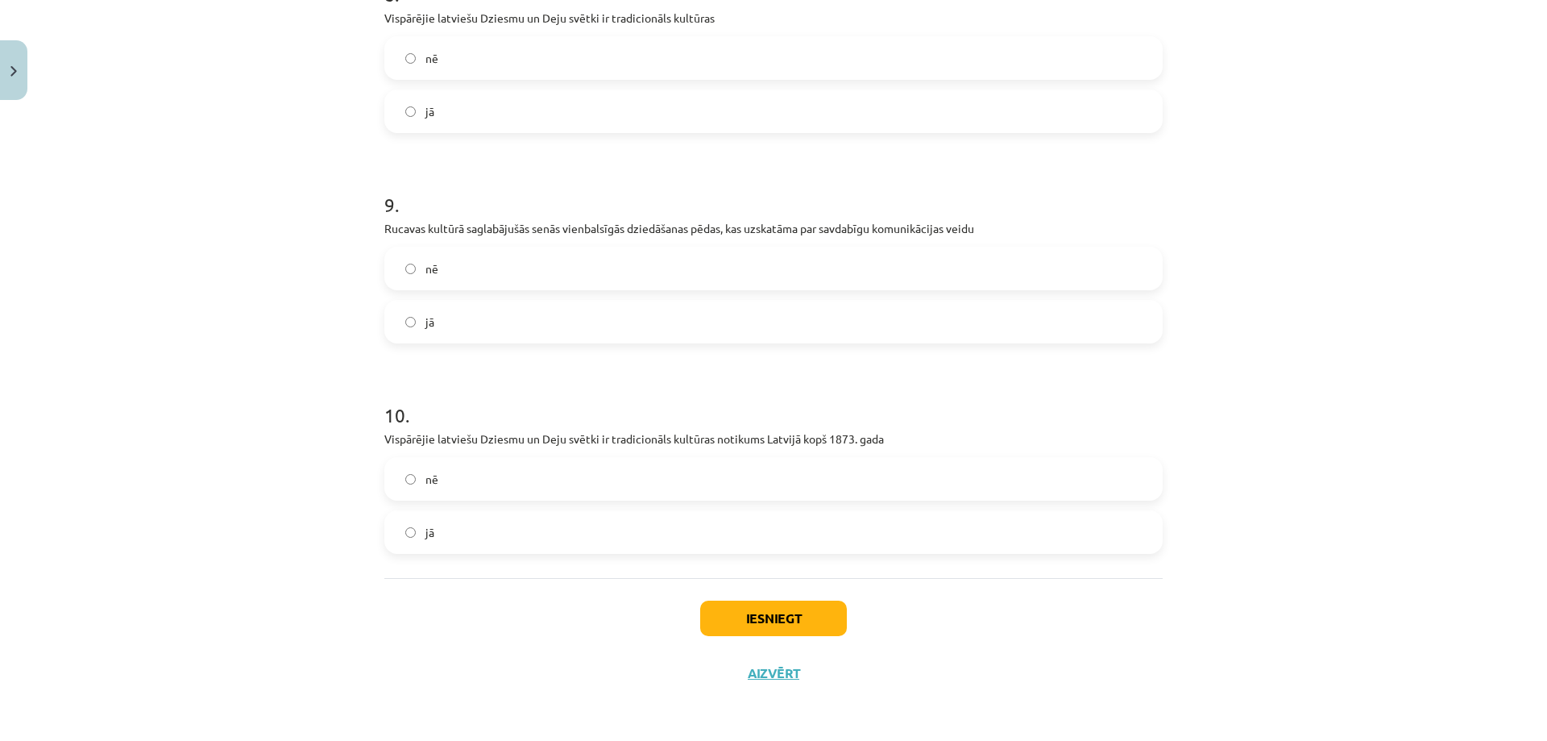
click at [587, 538] on label "jā" at bounding box center [773, 532] width 775 height 40
click at [778, 615] on button "Iesniegt" at bounding box center [773, 617] width 147 height 35
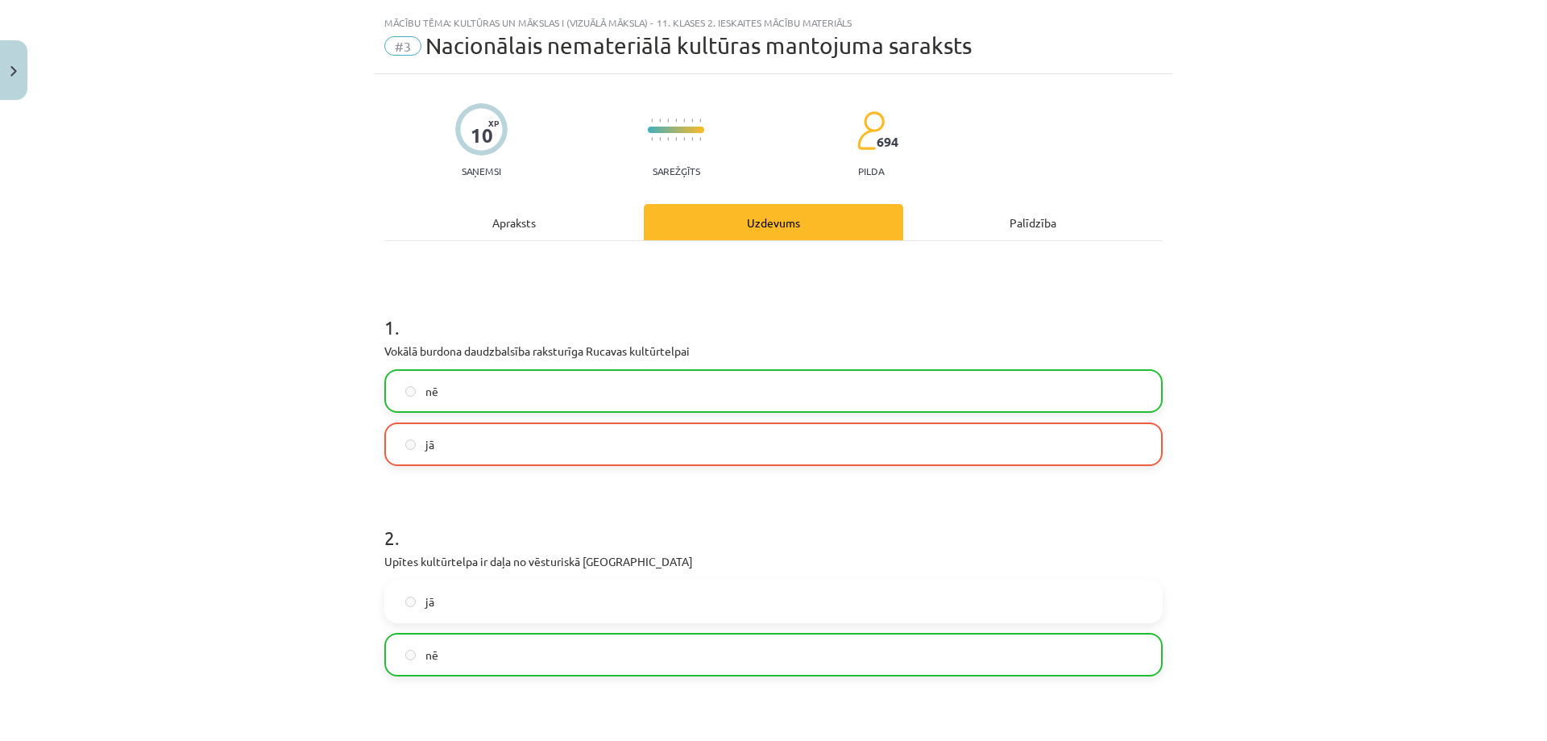
scroll to position [19, 0]
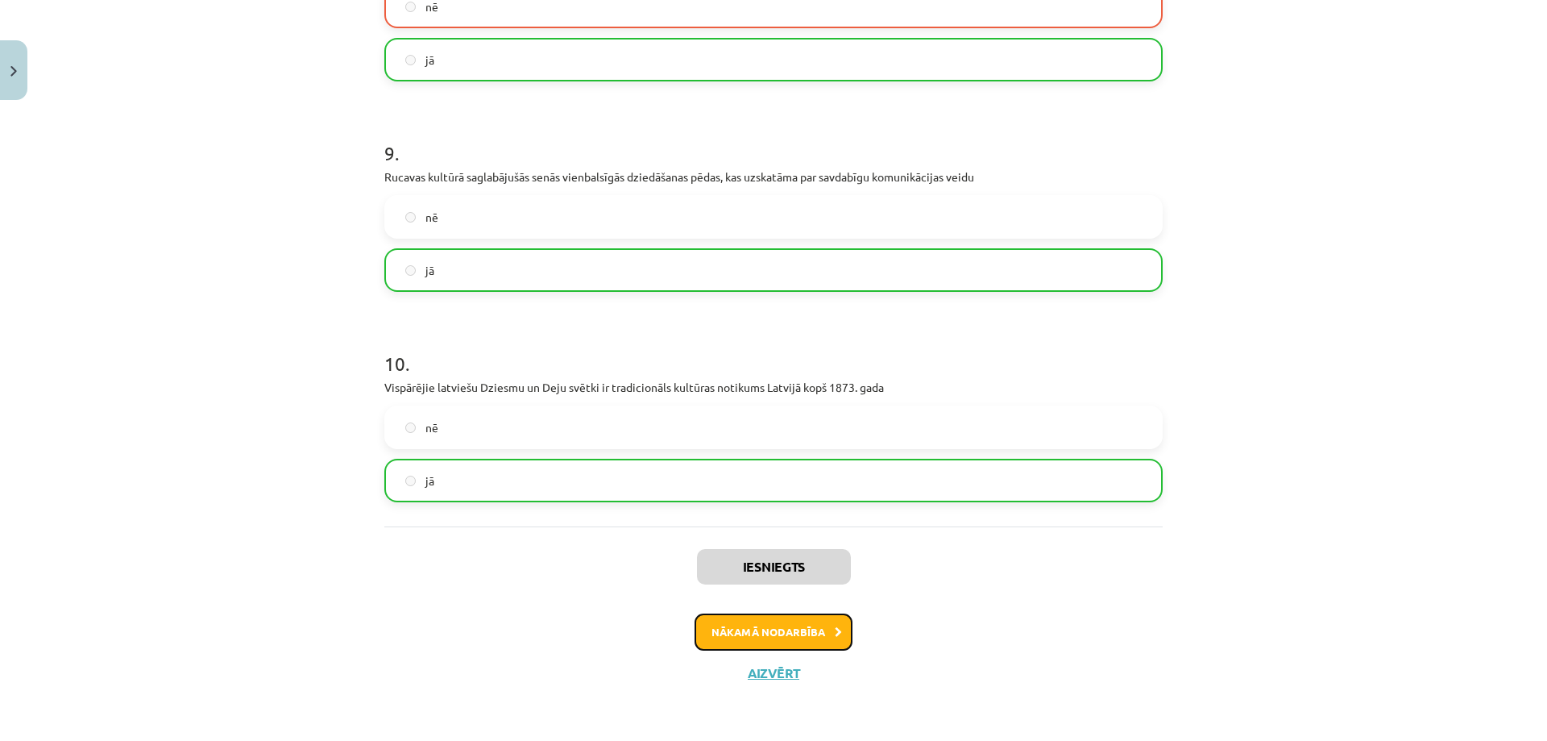
click at [781, 641] on button "Nākamā nodarbība" at bounding box center [774, 631] width 158 height 37
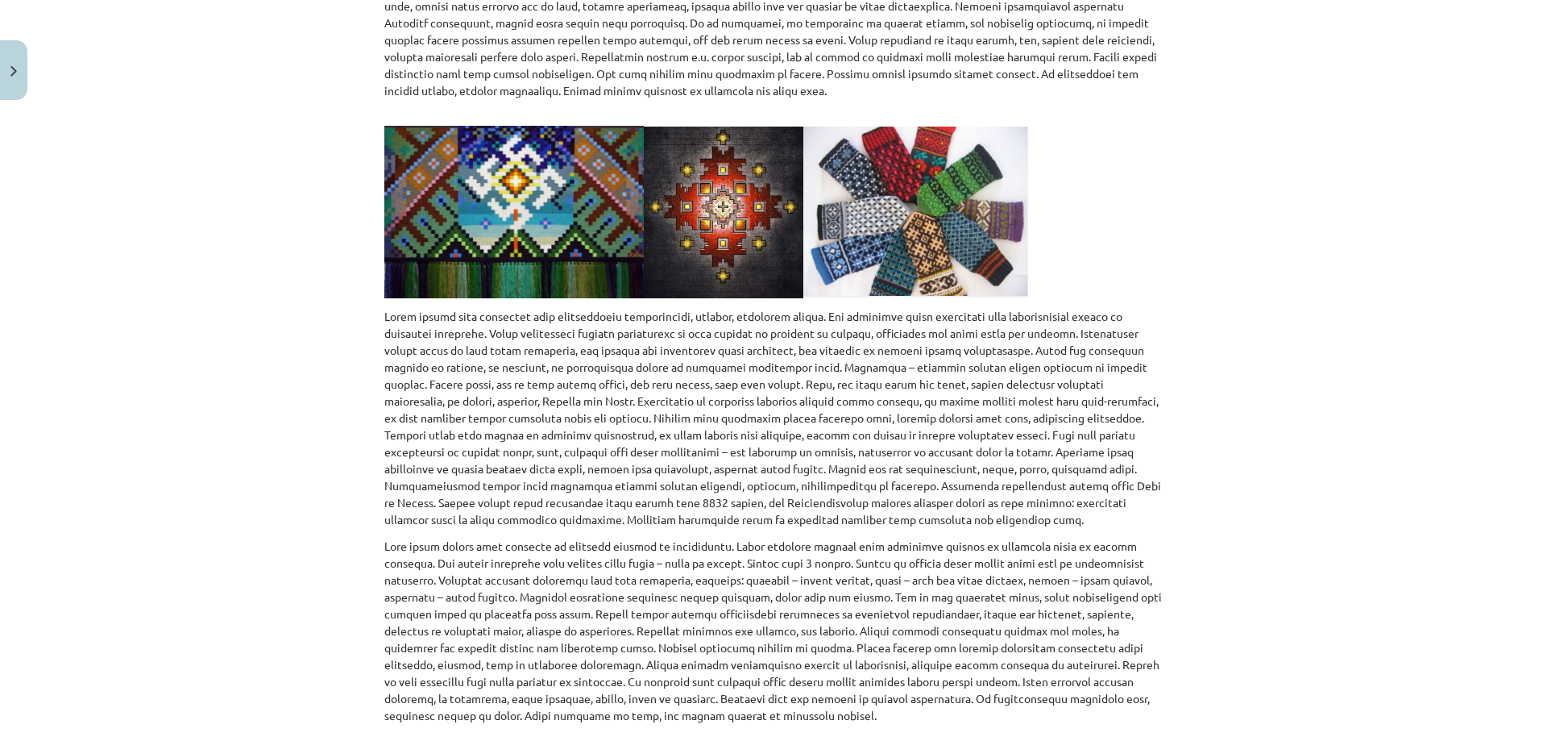
scroll to position [630, 0]
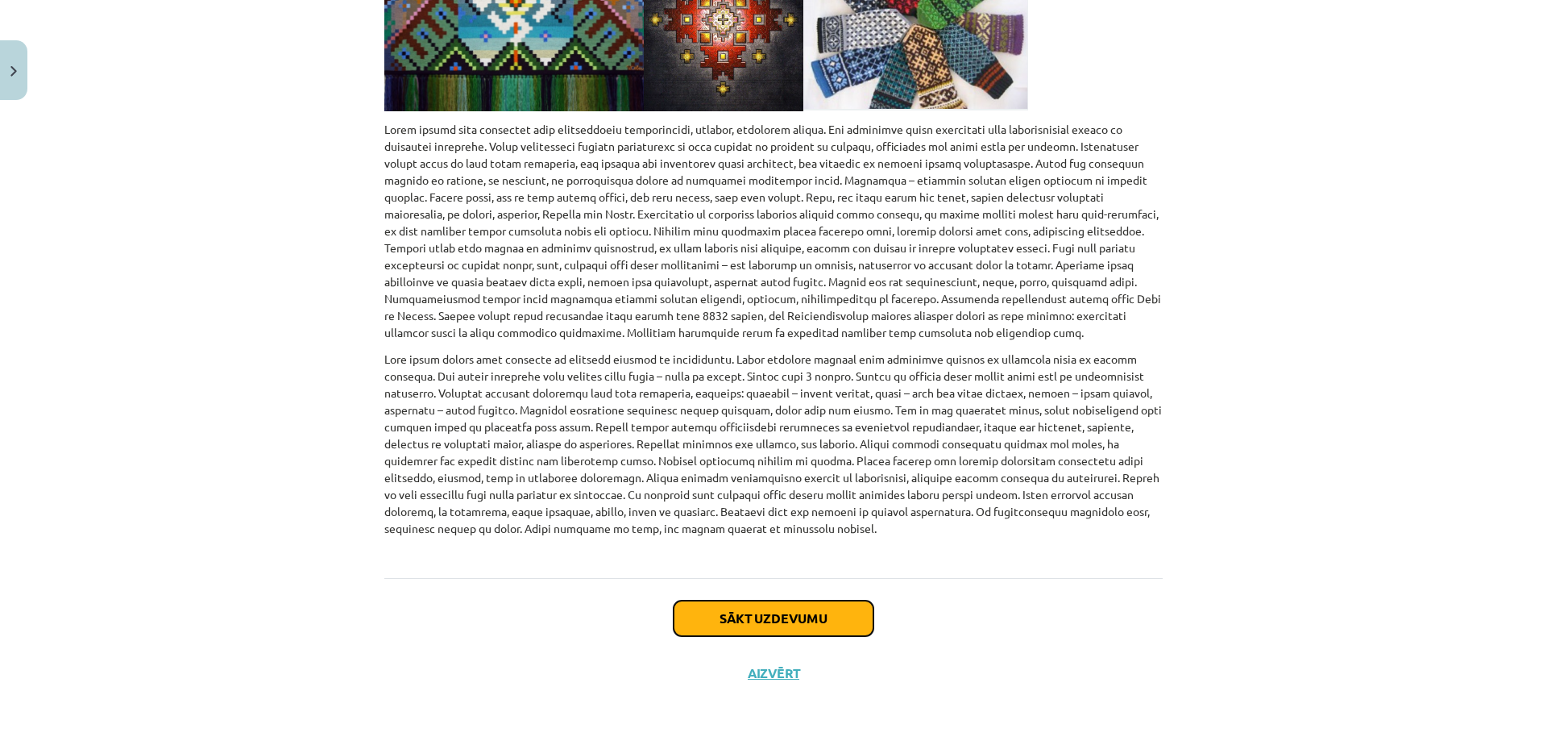
click at [797, 621] on button "Sākt uzdevumu" at bounding box center [774, 617] width 200 height 35
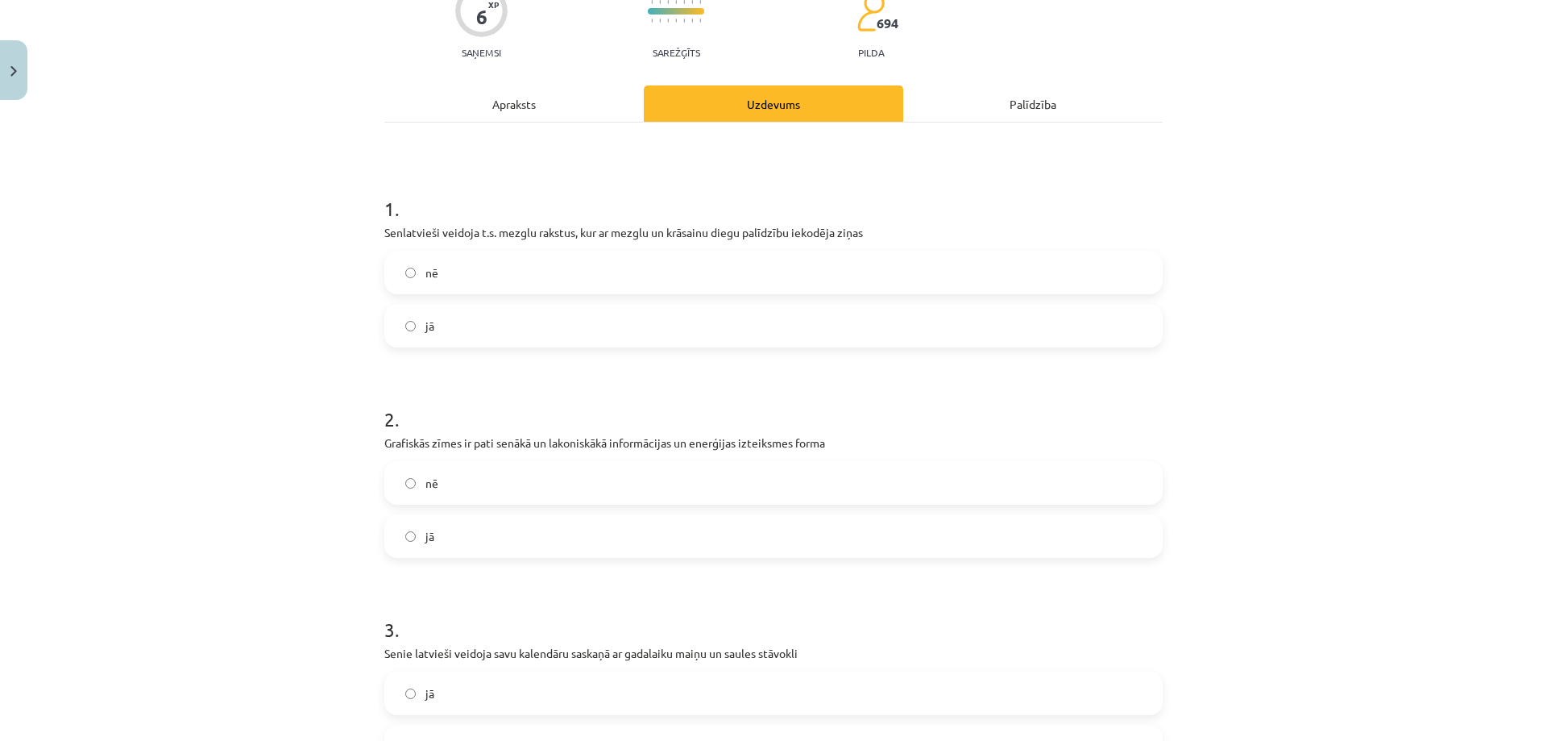
scroll to position [40, 0]
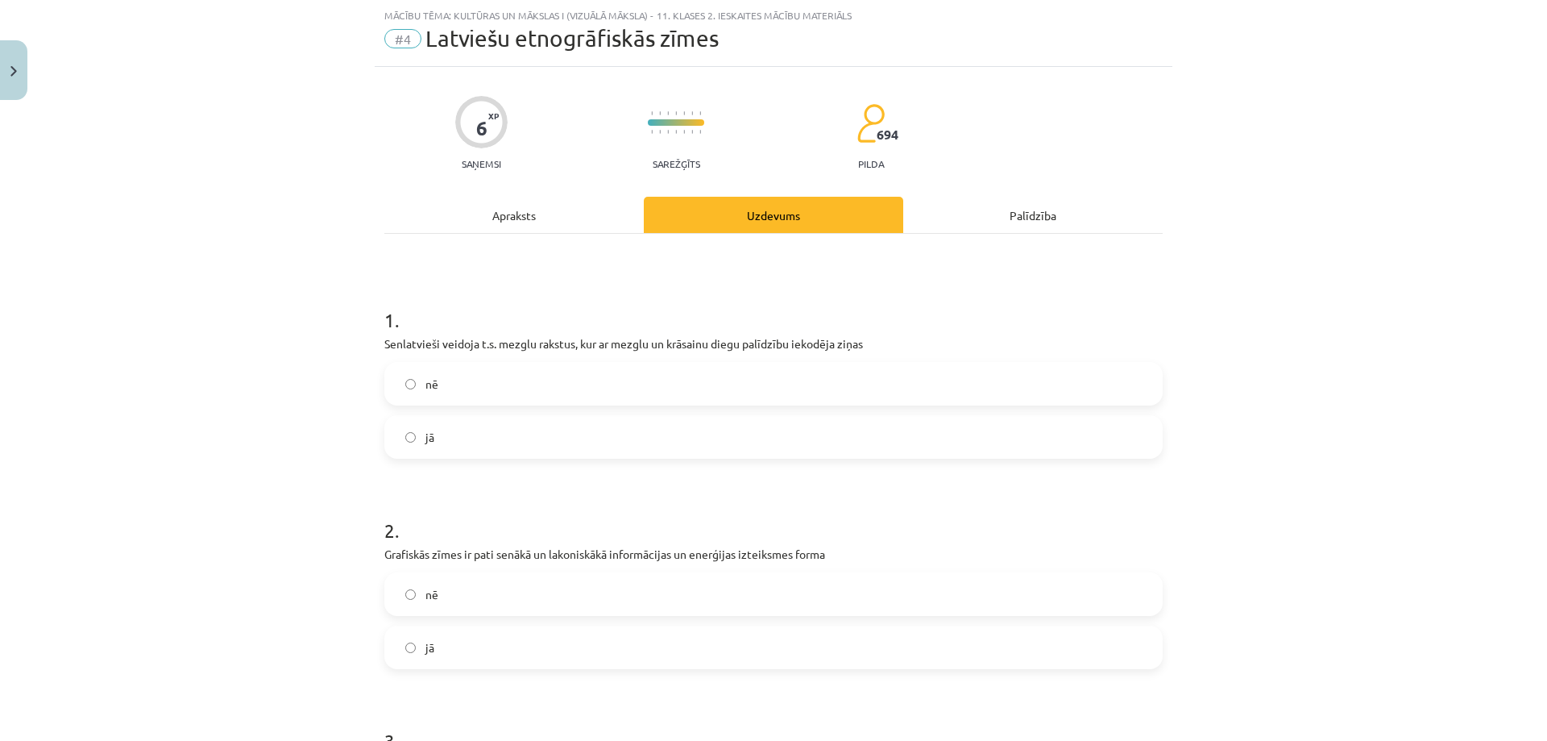
click at [554, 392] on label "nē" at bounding box center [773, 383] width 775 height 40
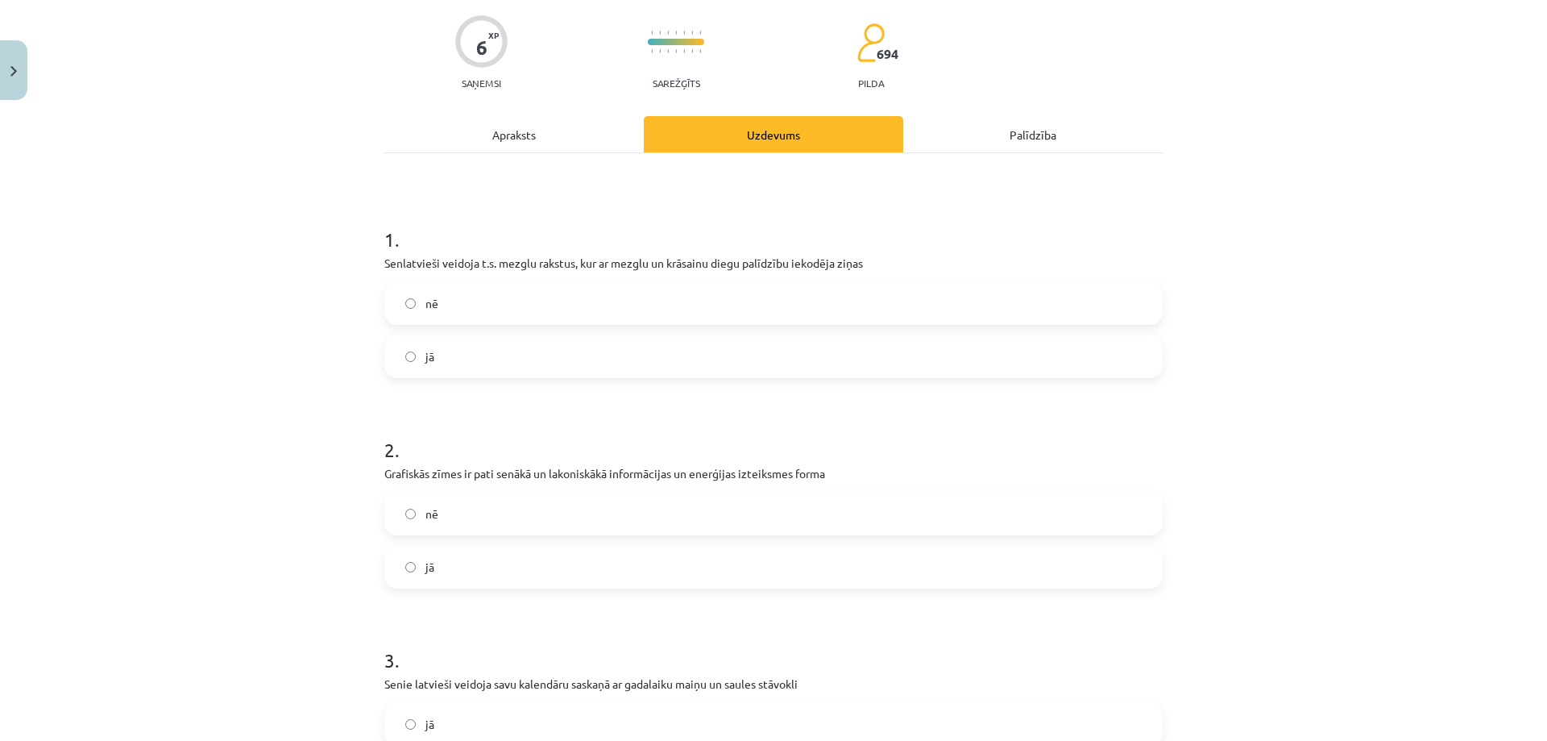
click at [600, 545] on div "jā" at bounding box center [773, 567] width 778 height 44
click at [602, 555] on label "jā" at bounding box center [773, 566] width 775 height 40
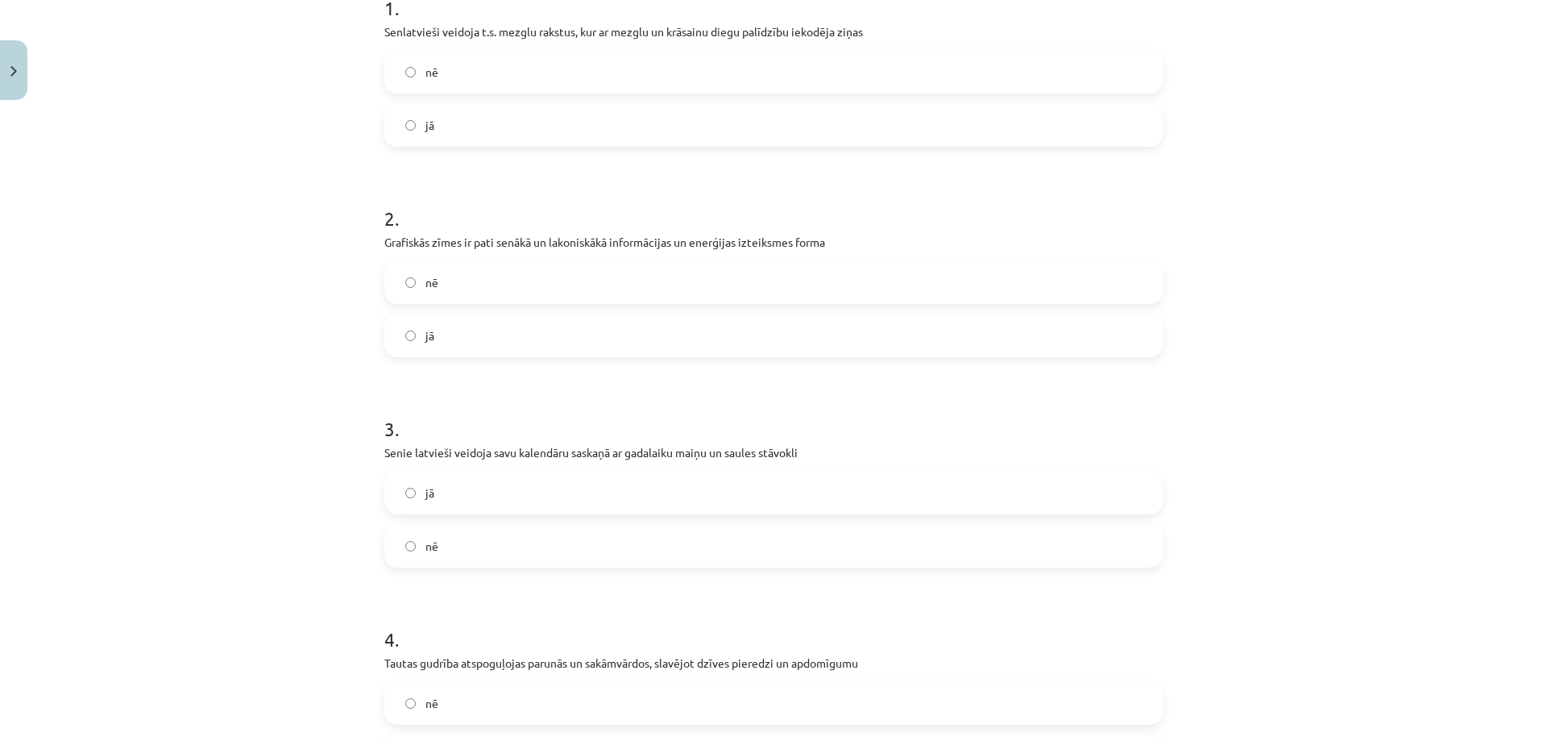
scroll to position [363, 0]
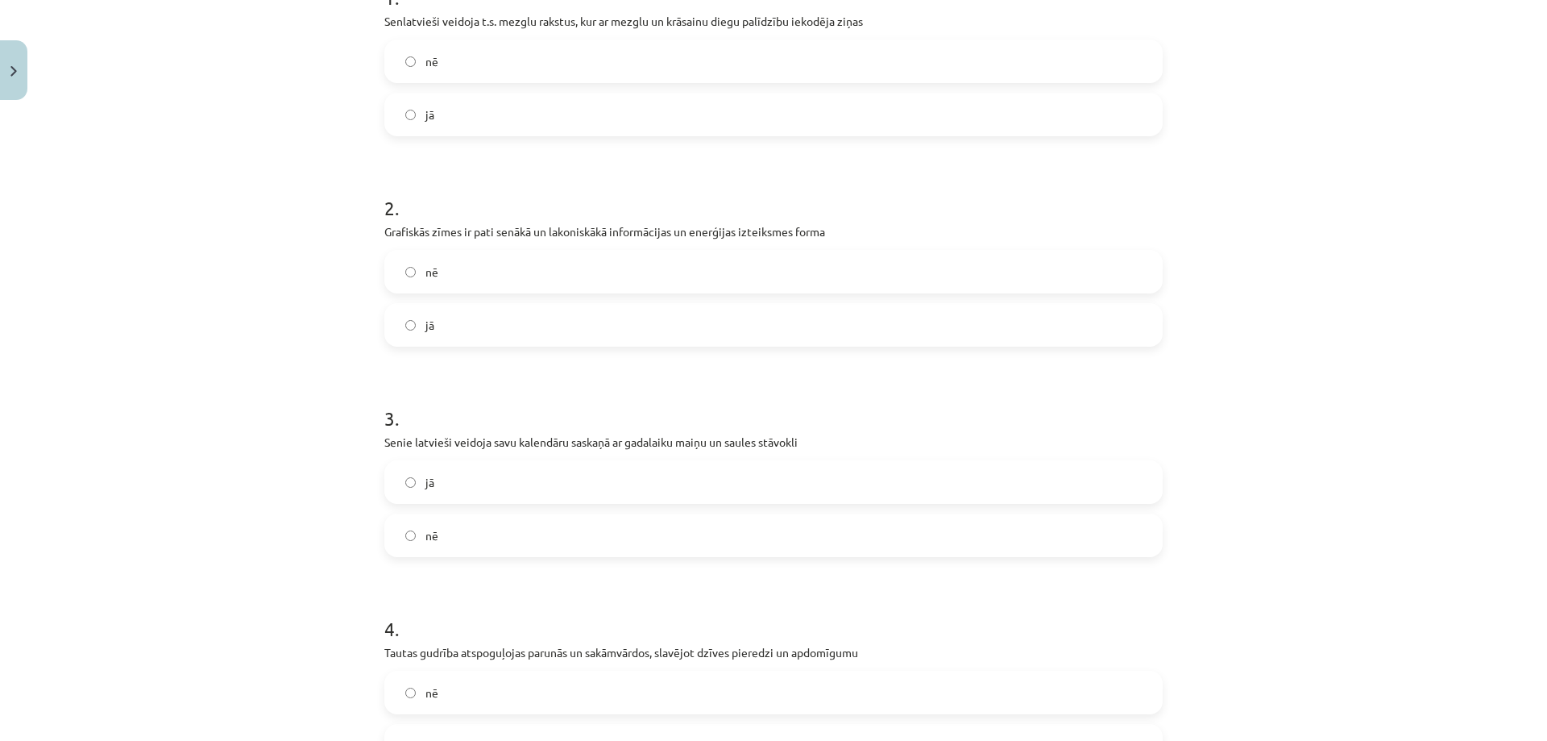
click at [477, 525] on label "nē" at bounding box center [773, 535] width 775 height 40
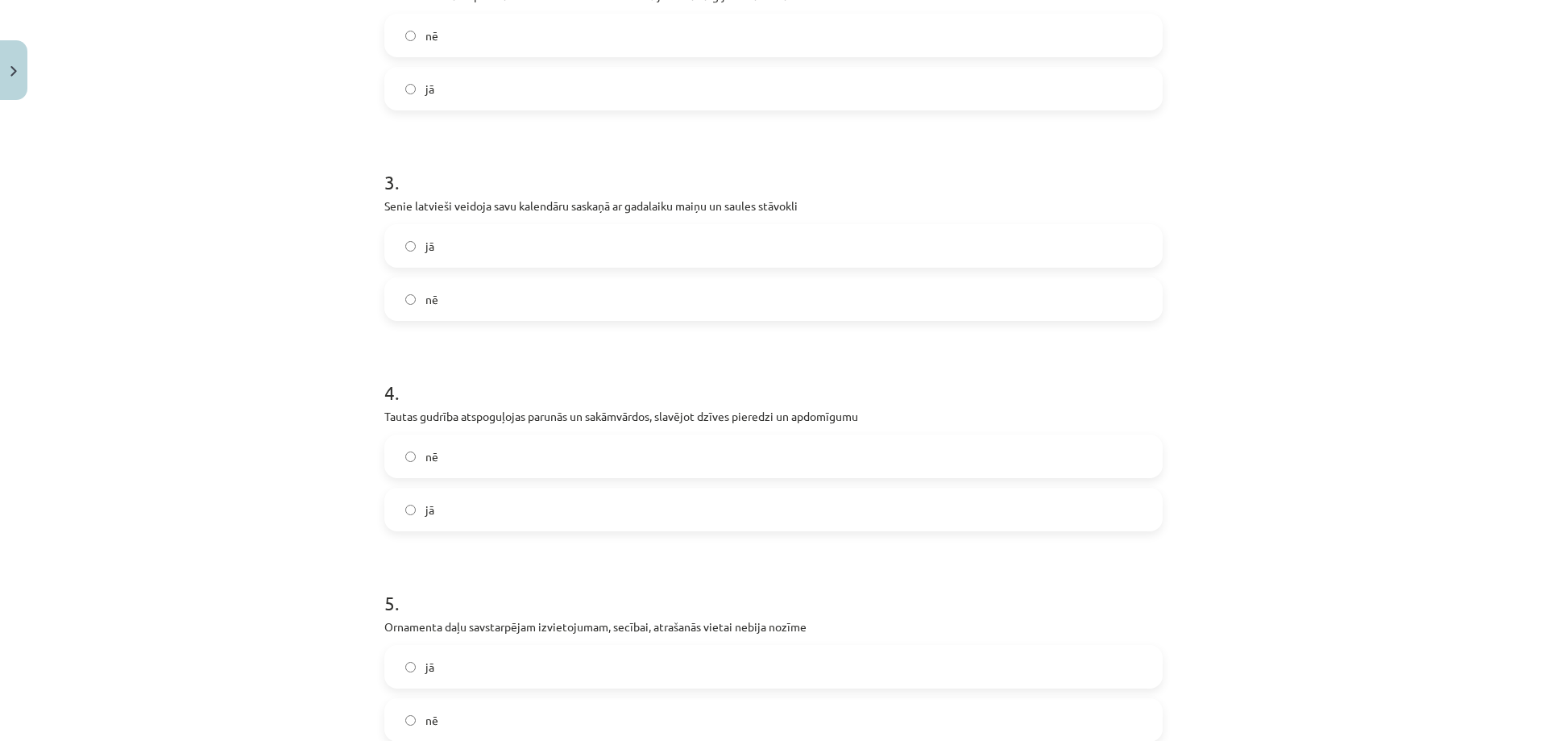
scroll to position [604, 0]
click at [505, 438] on label "nē" at bounding box center [773, 450] width 775 height 40
click at [508, 502] on label "jā" at bounding box center [773, 504] width 775 height 40
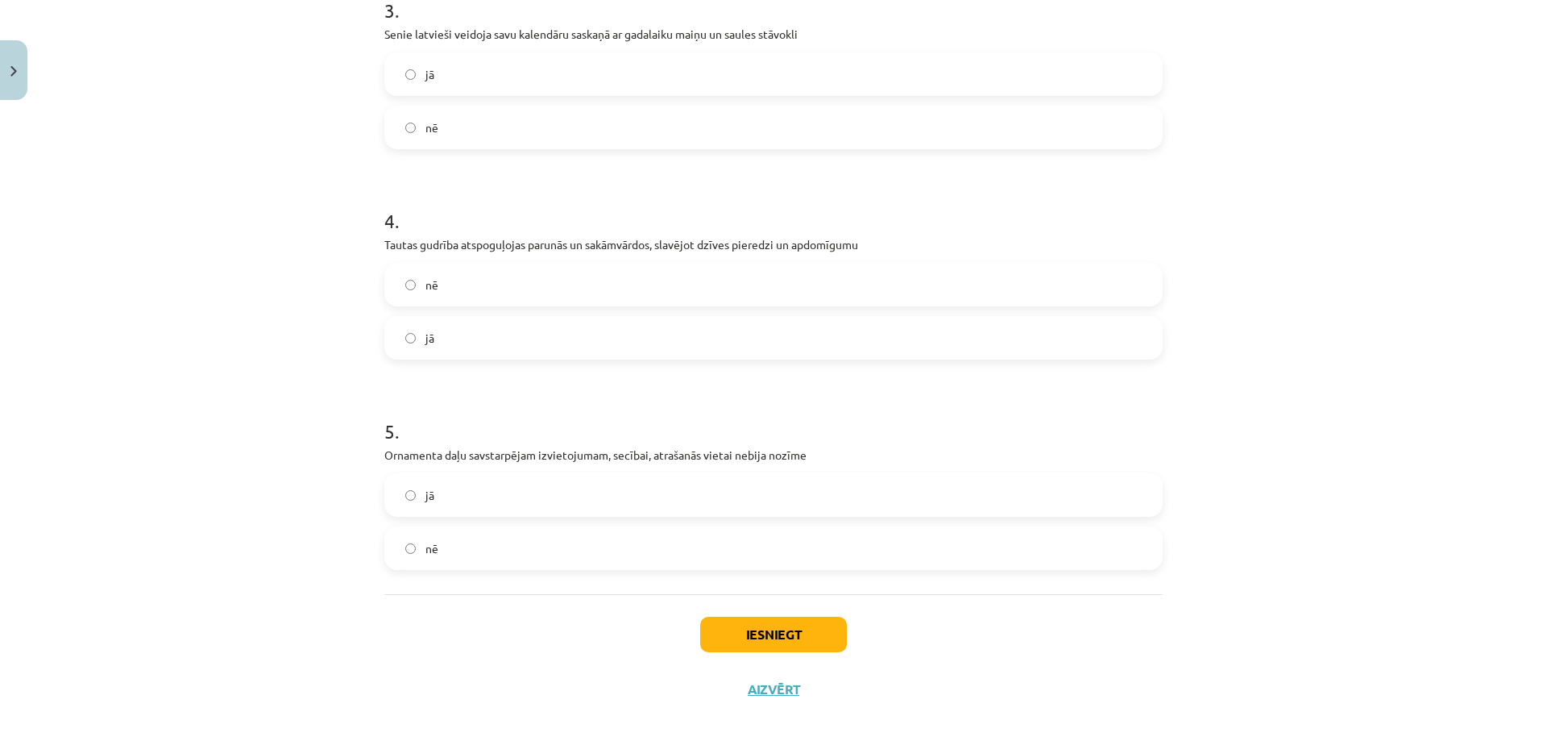
scroll to position [787, 0]
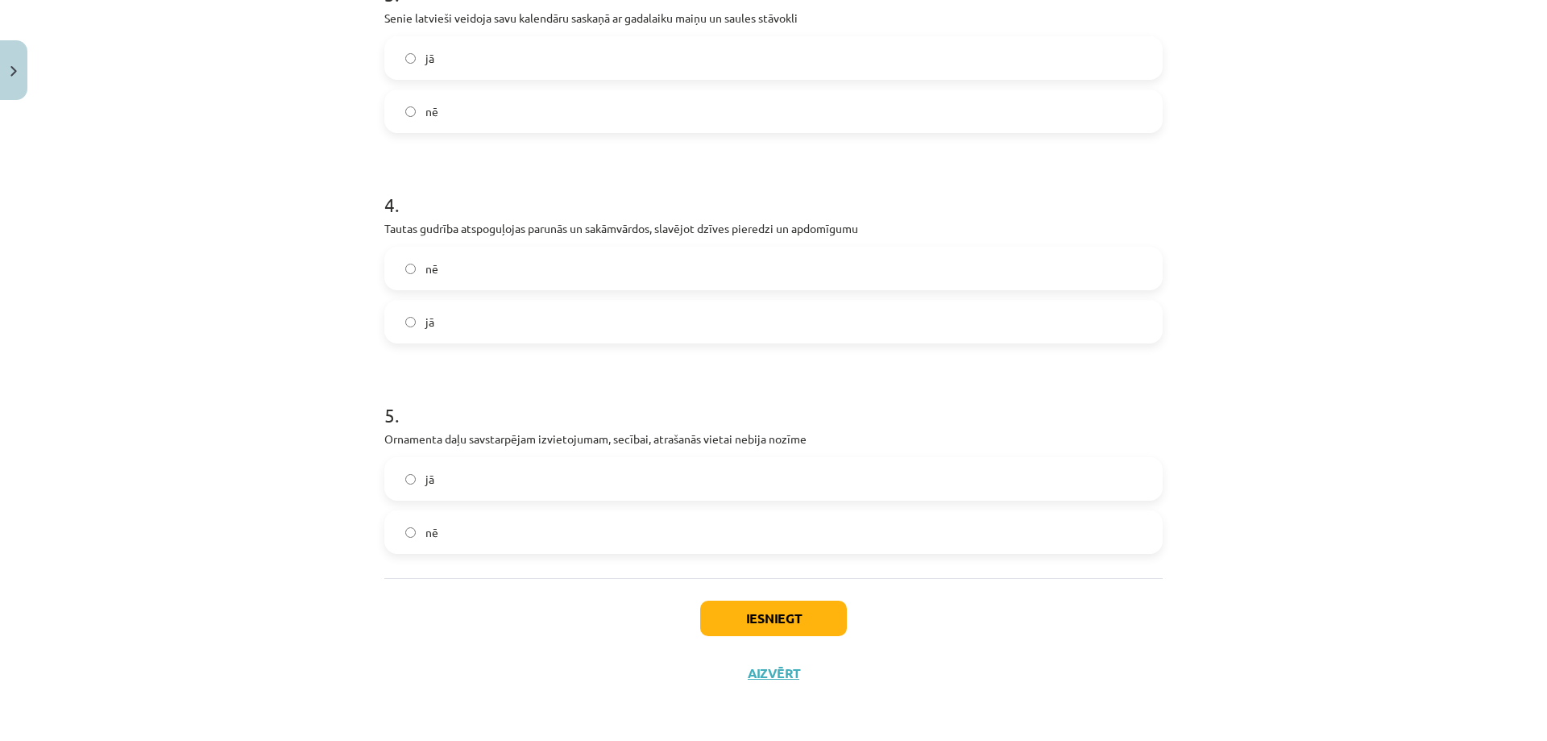
click at [492, 539] on label "nē" at bounding box center [773, 532] width 775 height 40
click at [745, 629] on button "Iesniegt" at bounding box center [773, 617] width 147 height 35
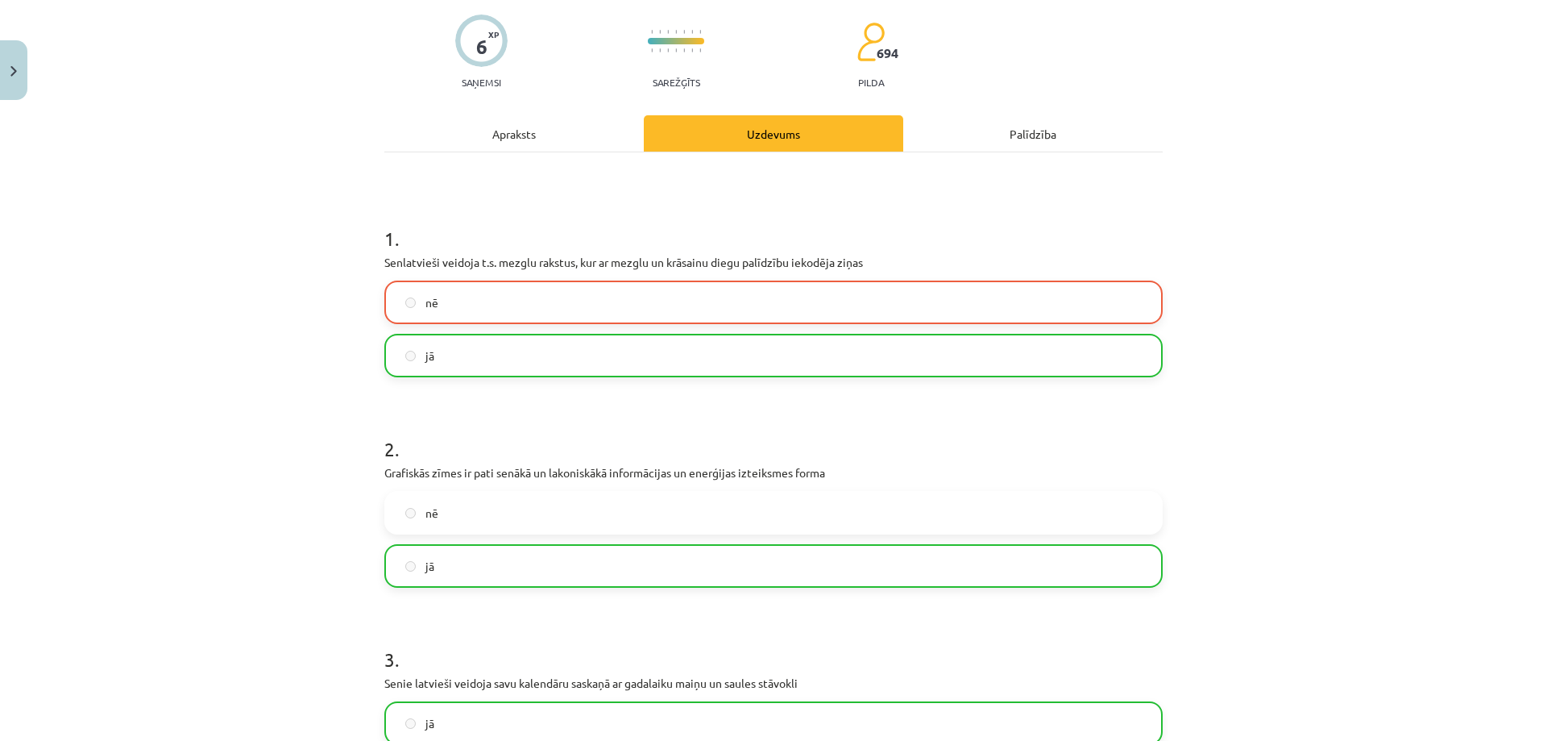
scroll to position [0, 0]
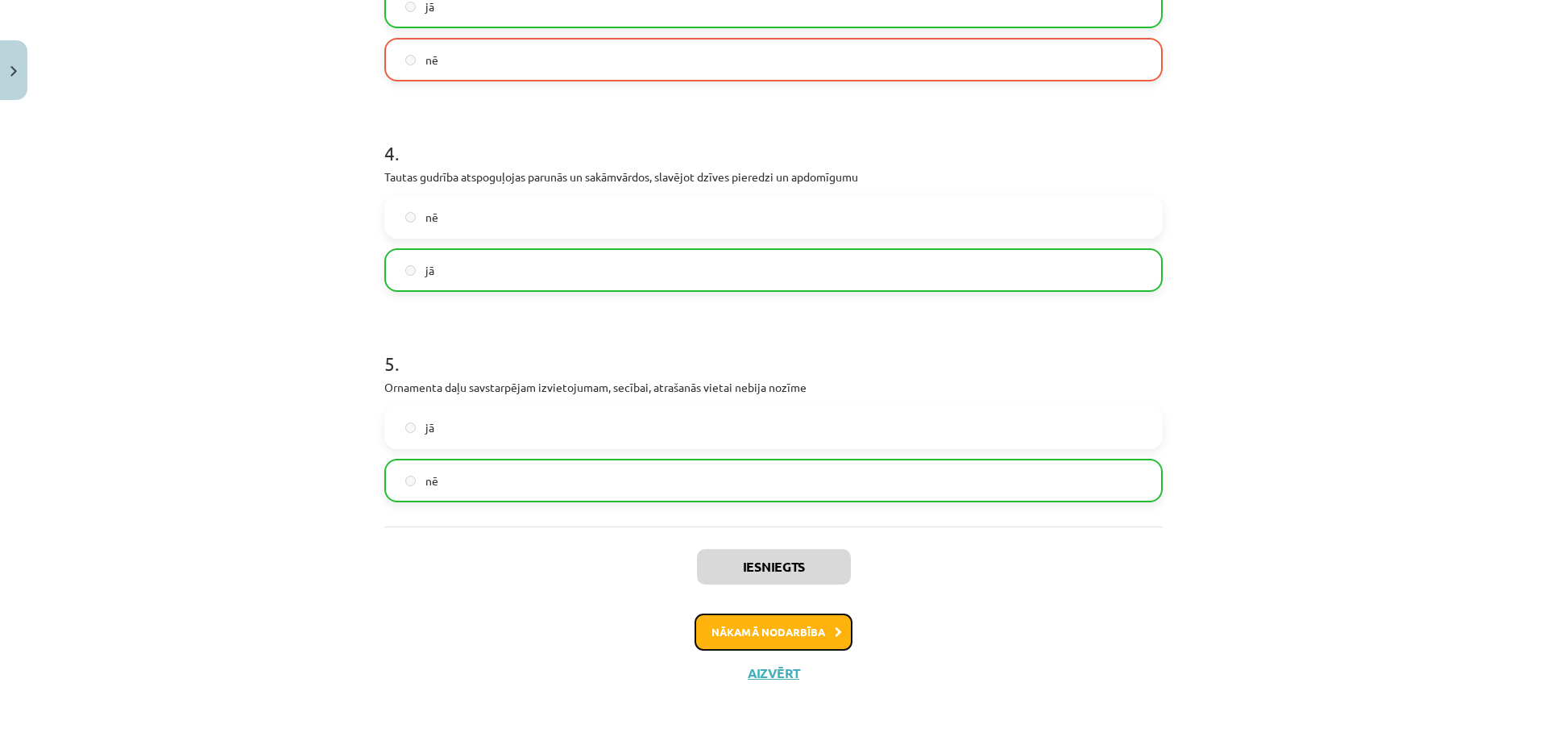
click at [759, 621] on button "Nākamā nodarbība" at bounding box center [774, 631] width 158 height 37
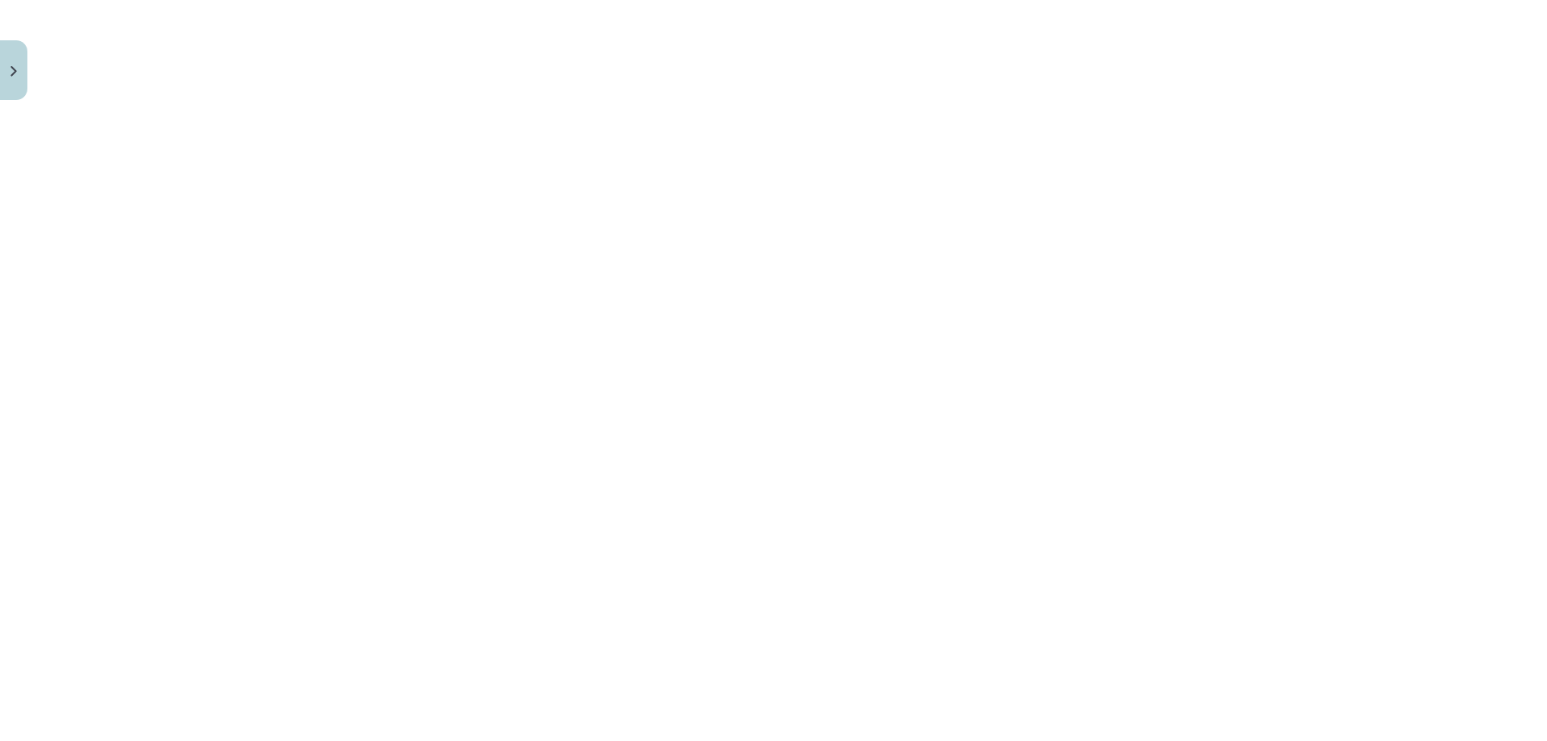
scroll to position [4104, 0]
click at [803, 614] on button "Sākt uzdevumu" at bounding box center [774, 631] width 200 height 35
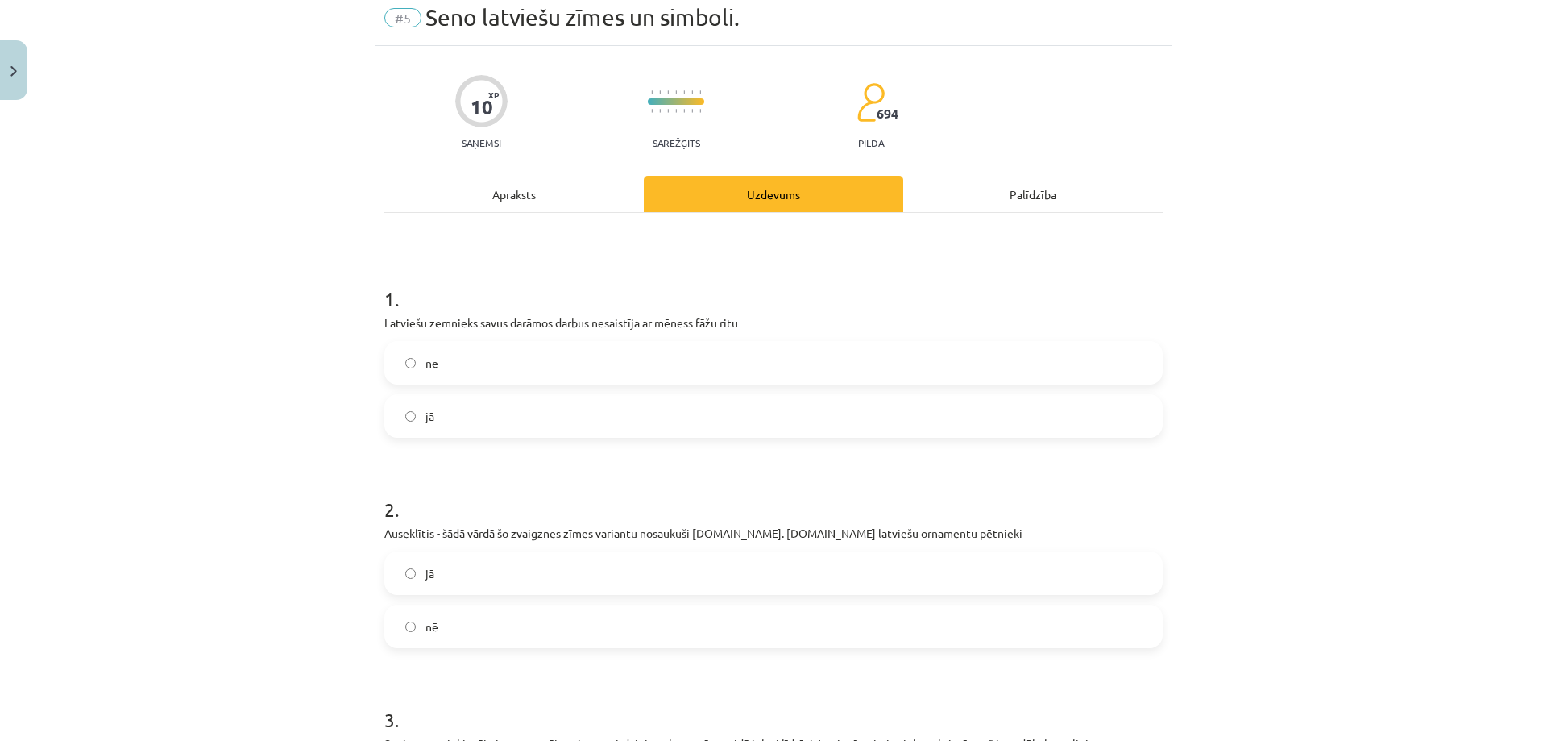
scroll to position [40, 0]
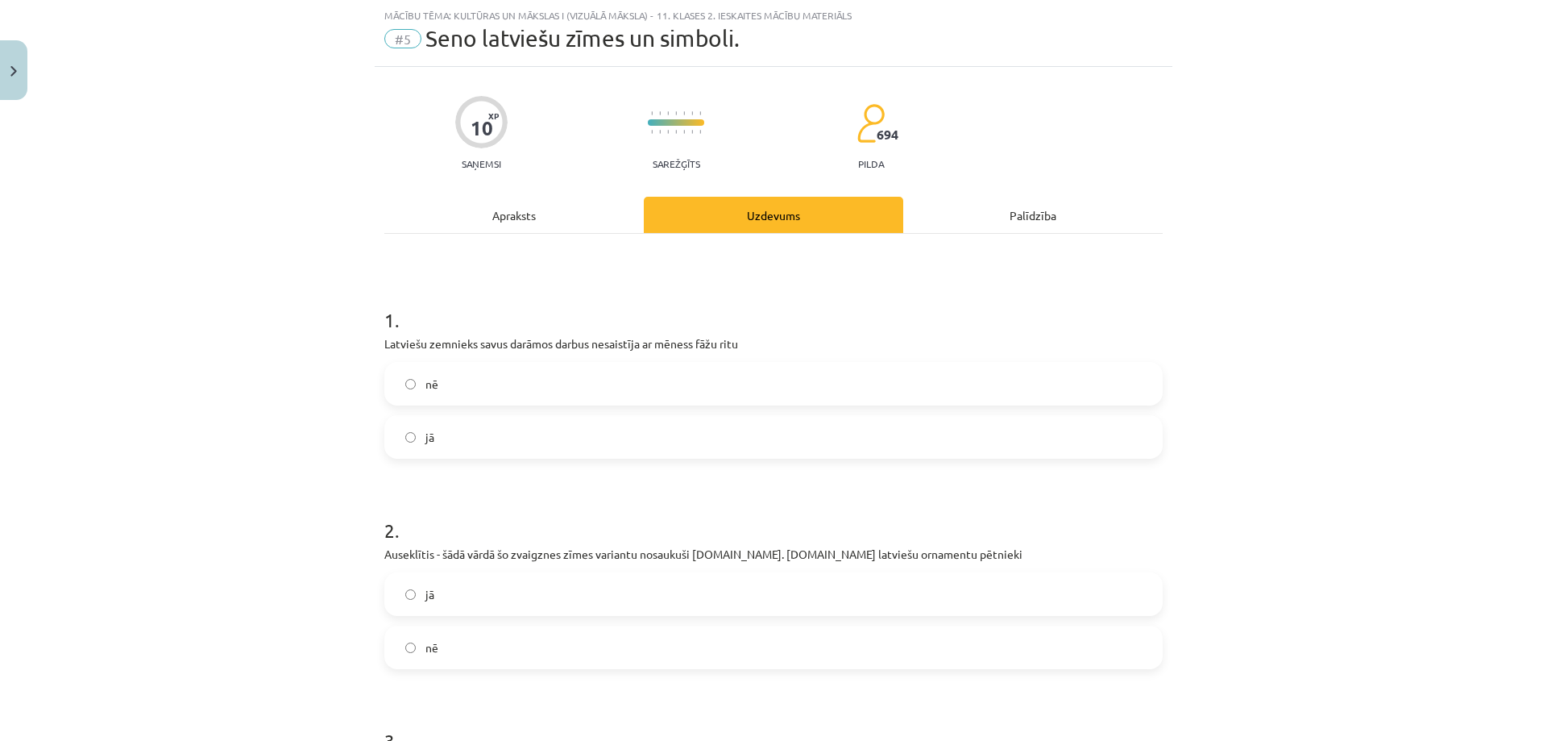
click at [499, 285] on h1 "1 ." at bounding box center [773, 305] width 778 height 50
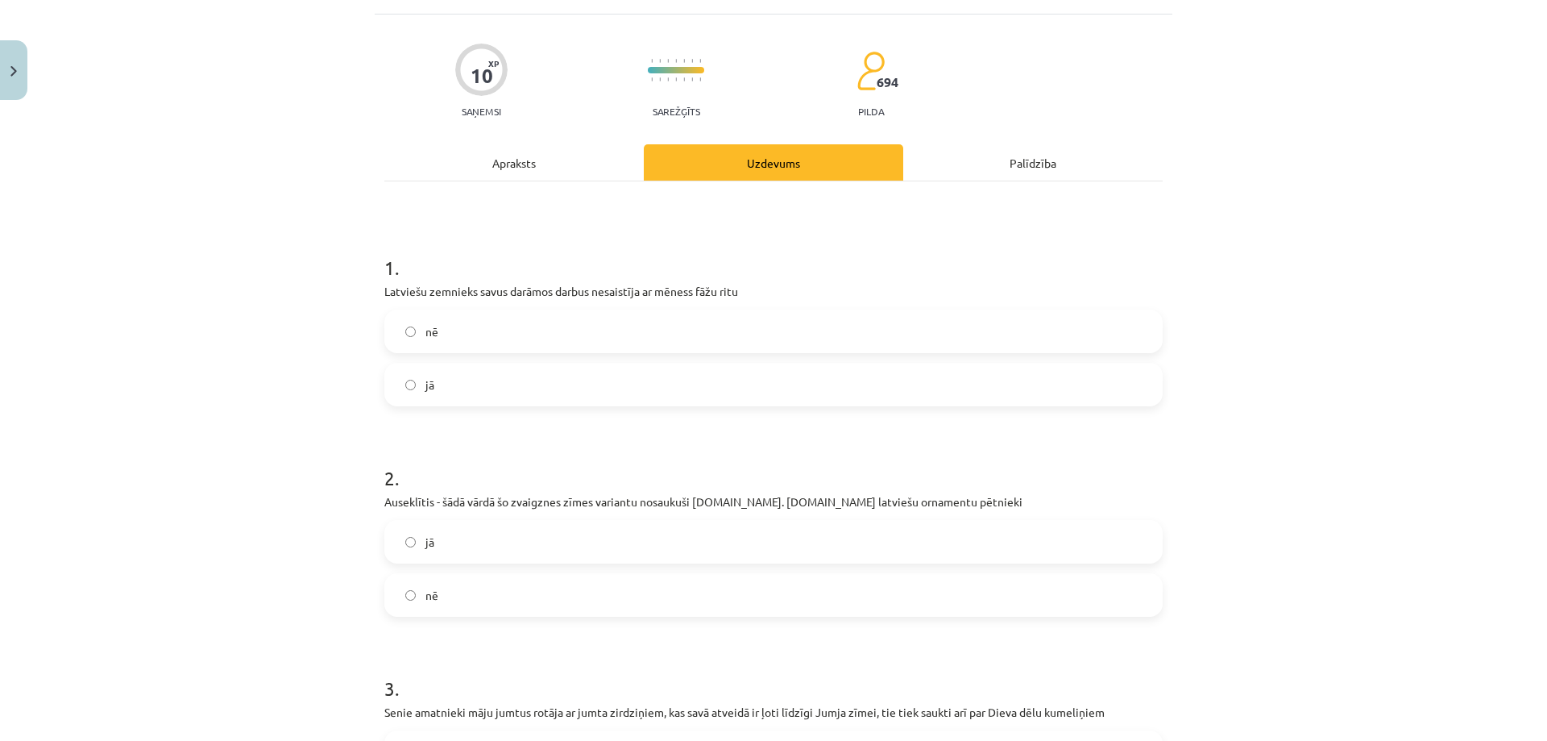
scroll to position [121, 0]
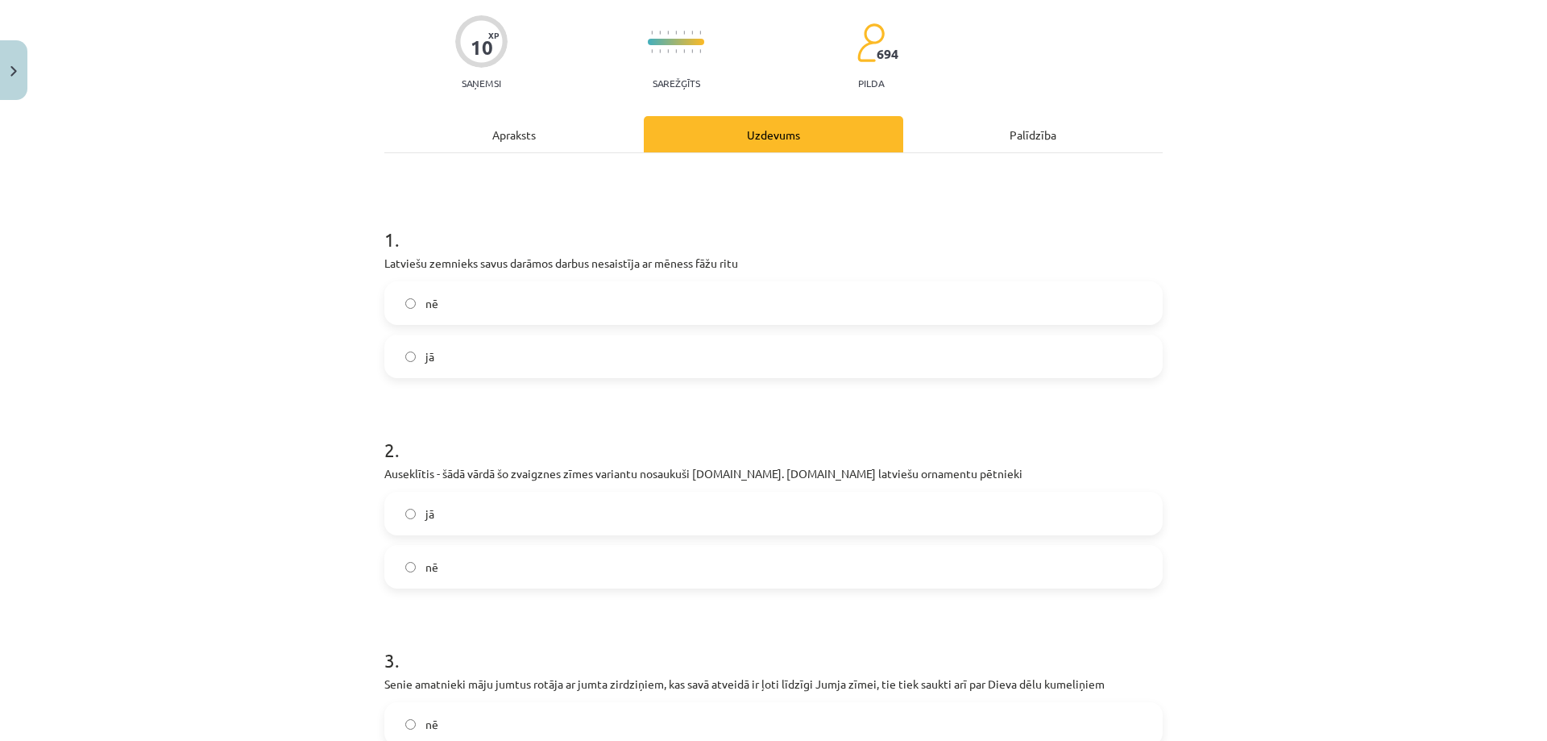
click at [648, 314] on label "nē" at bounding box center [773, 303] width 775 height 40
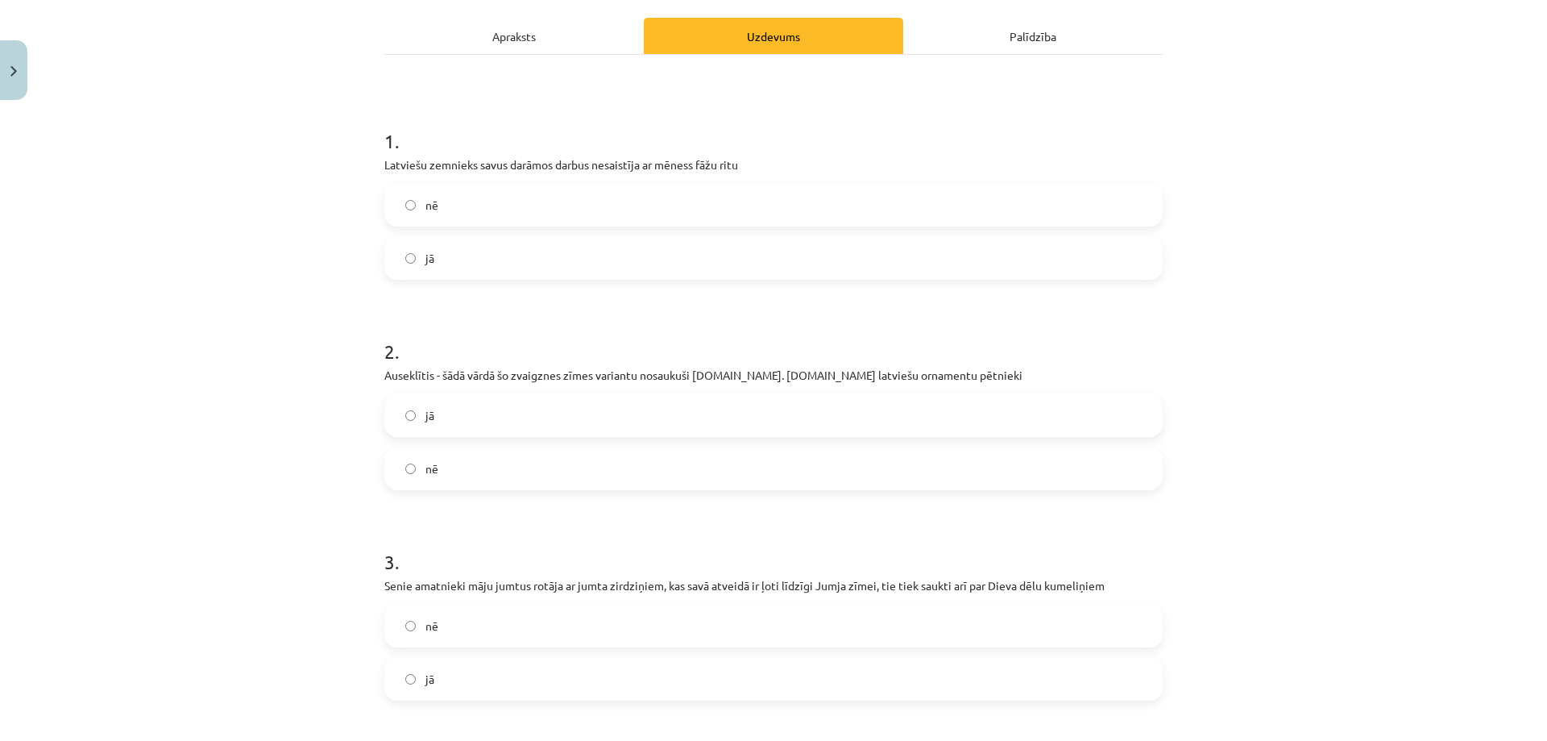
scroll to position [242, 0]
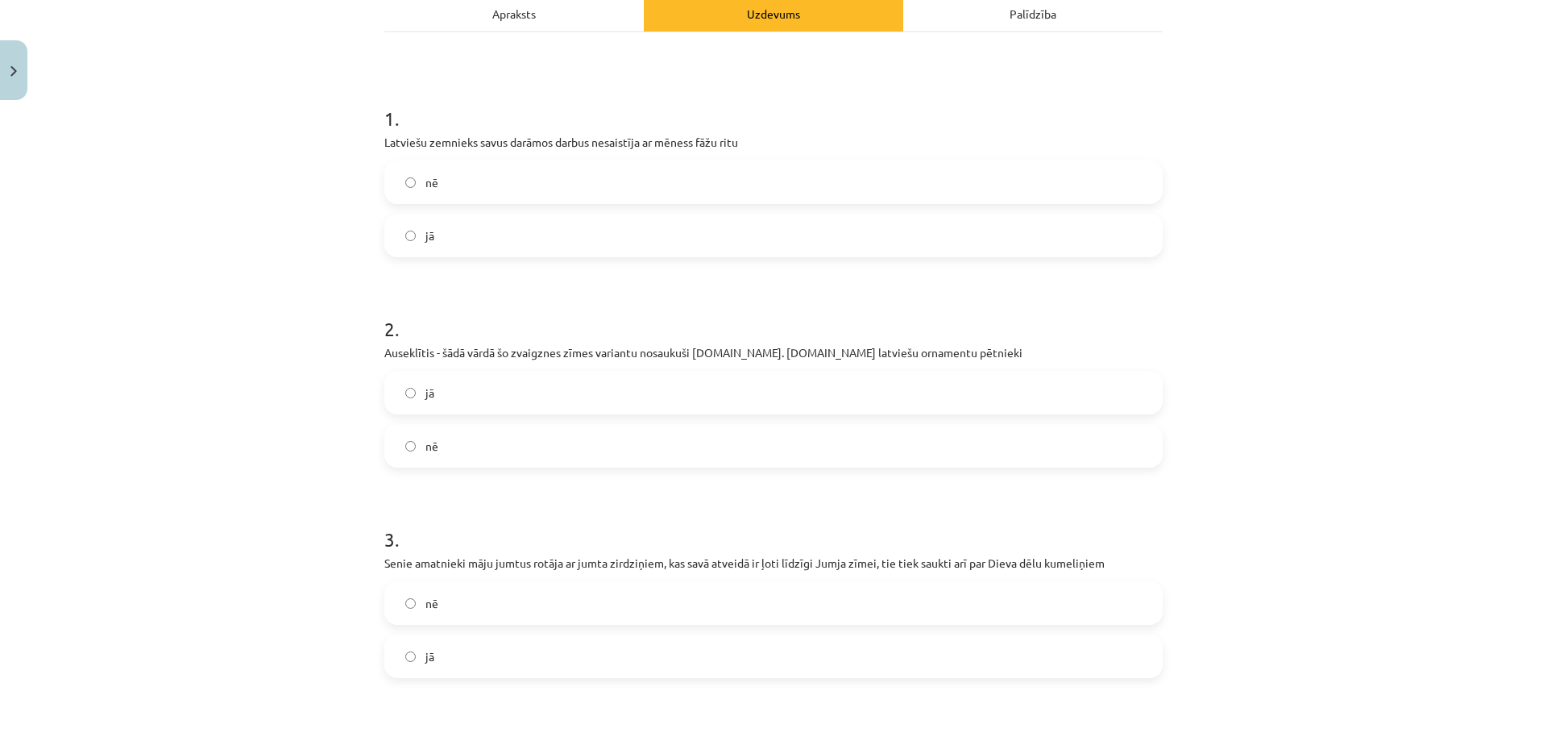
click at [438, 451] on label "nē" at bounding box center [773, 445] width 775 height 40
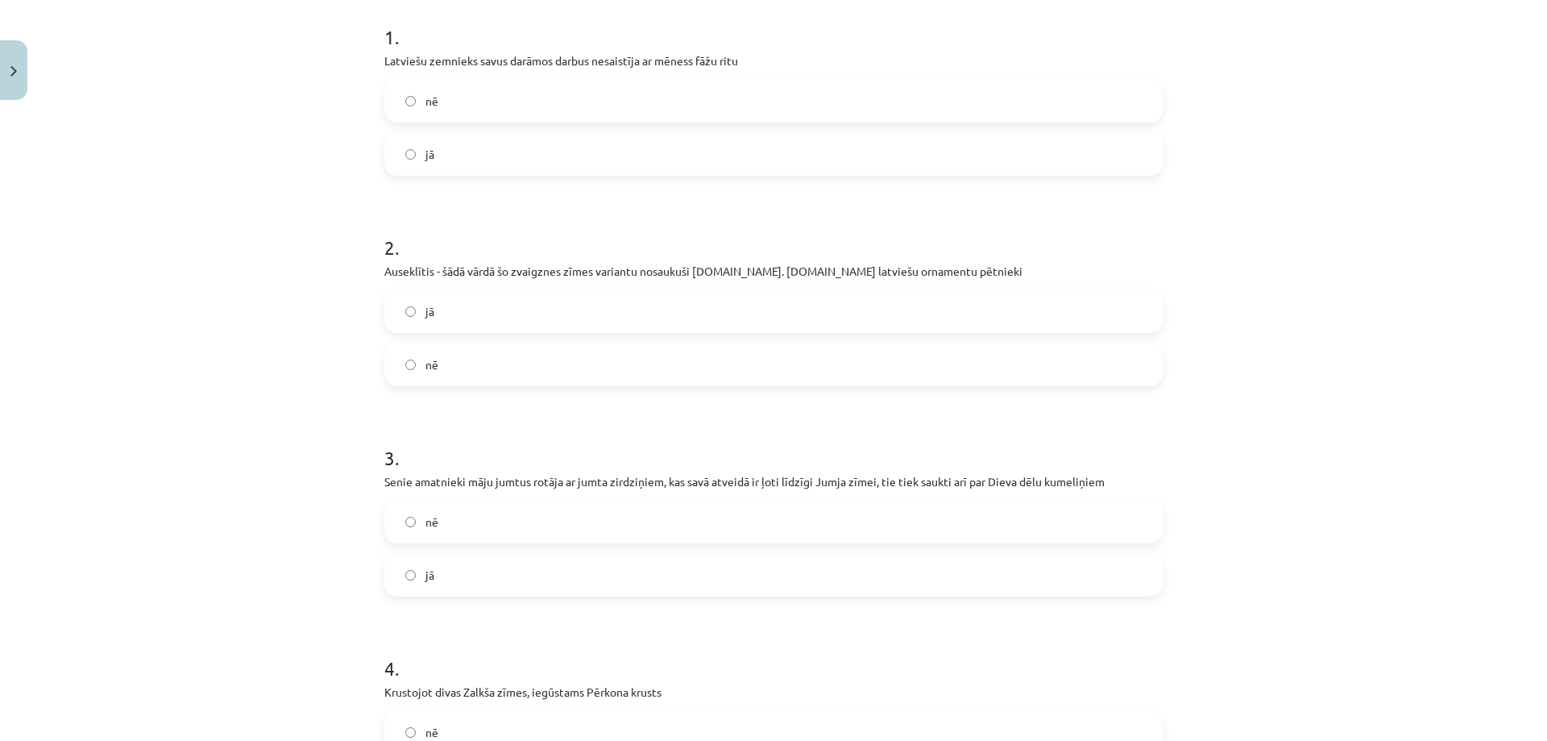
scroll to position [484, 0]
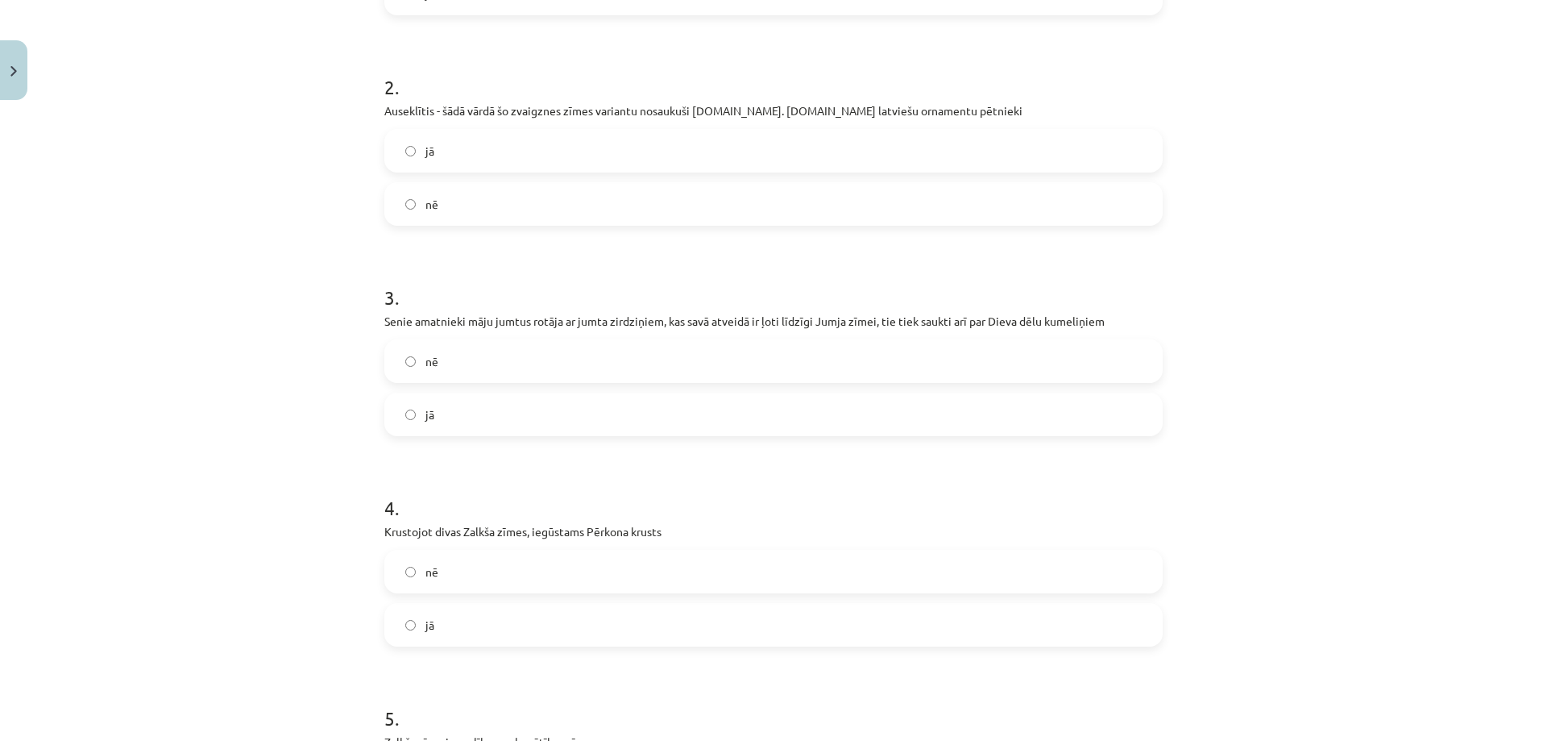
click at [566, 423] on label "jā" at bounding box center [773, 414] width 775 height 40
click at [551, 376] on label "nē" at bounding box center [773, 361] width 775 height 40
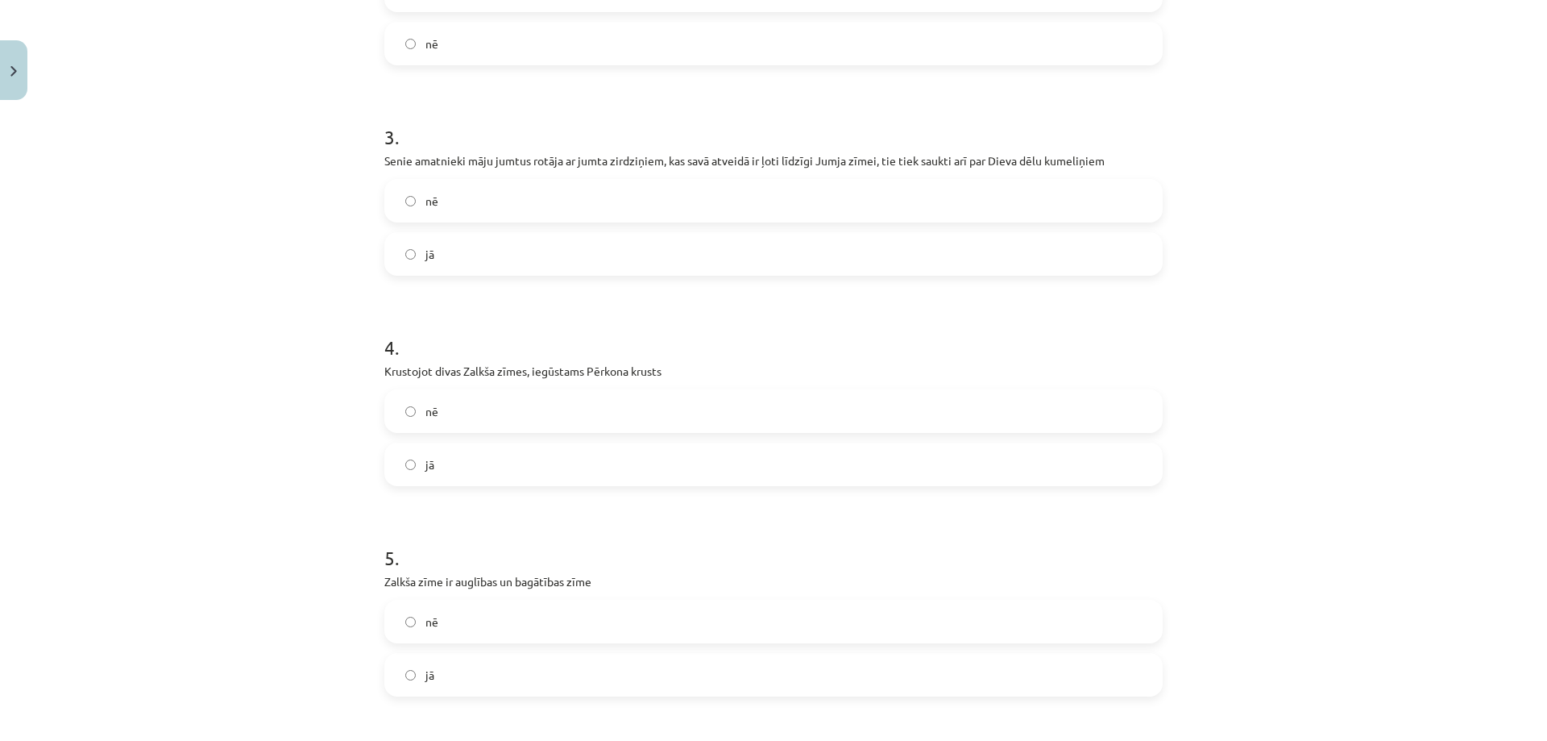
scroll to position [645, 0]
click at [520, 459] on label "jā" at bounding box center [773, 463] width 775 height 40
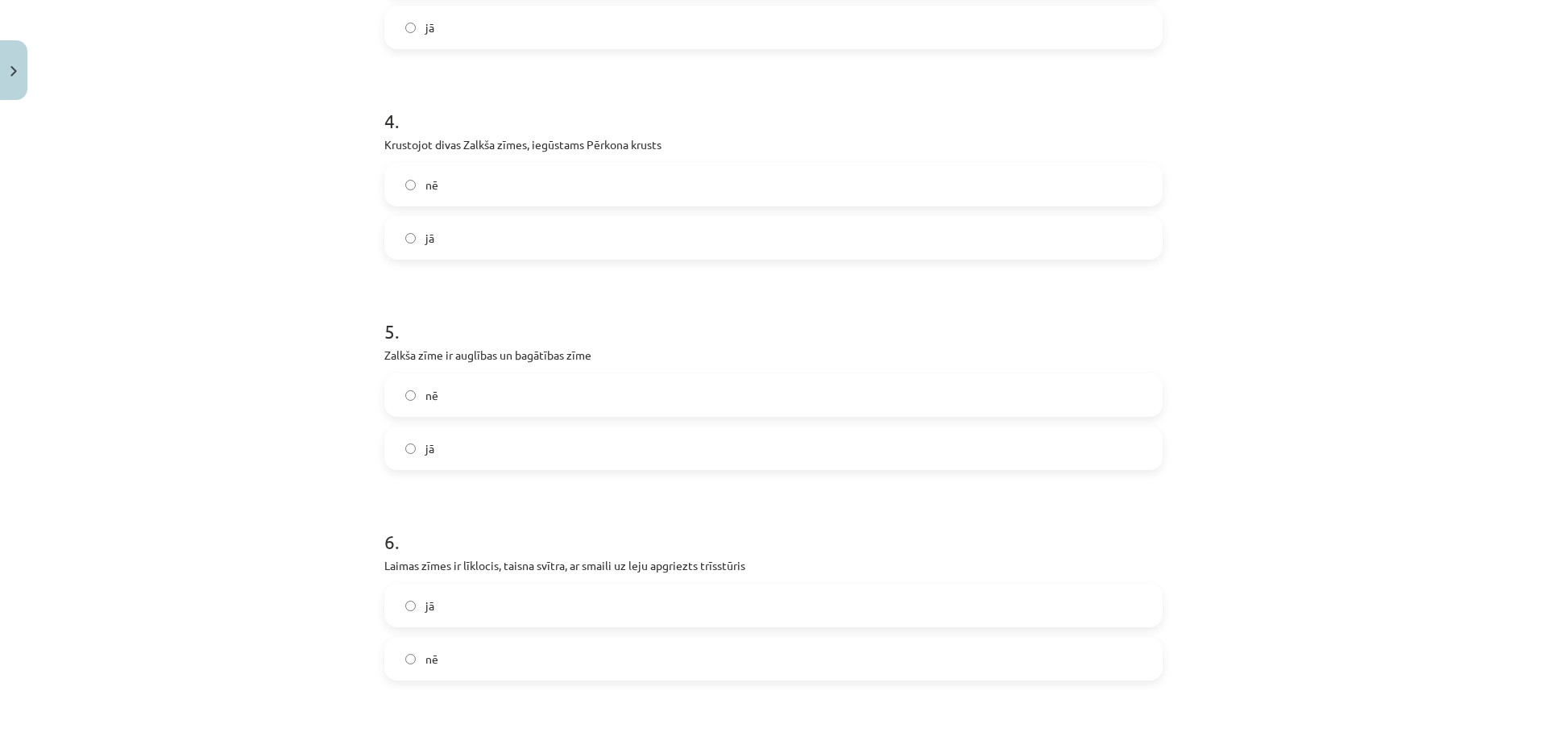
scroll to position [886, 0]
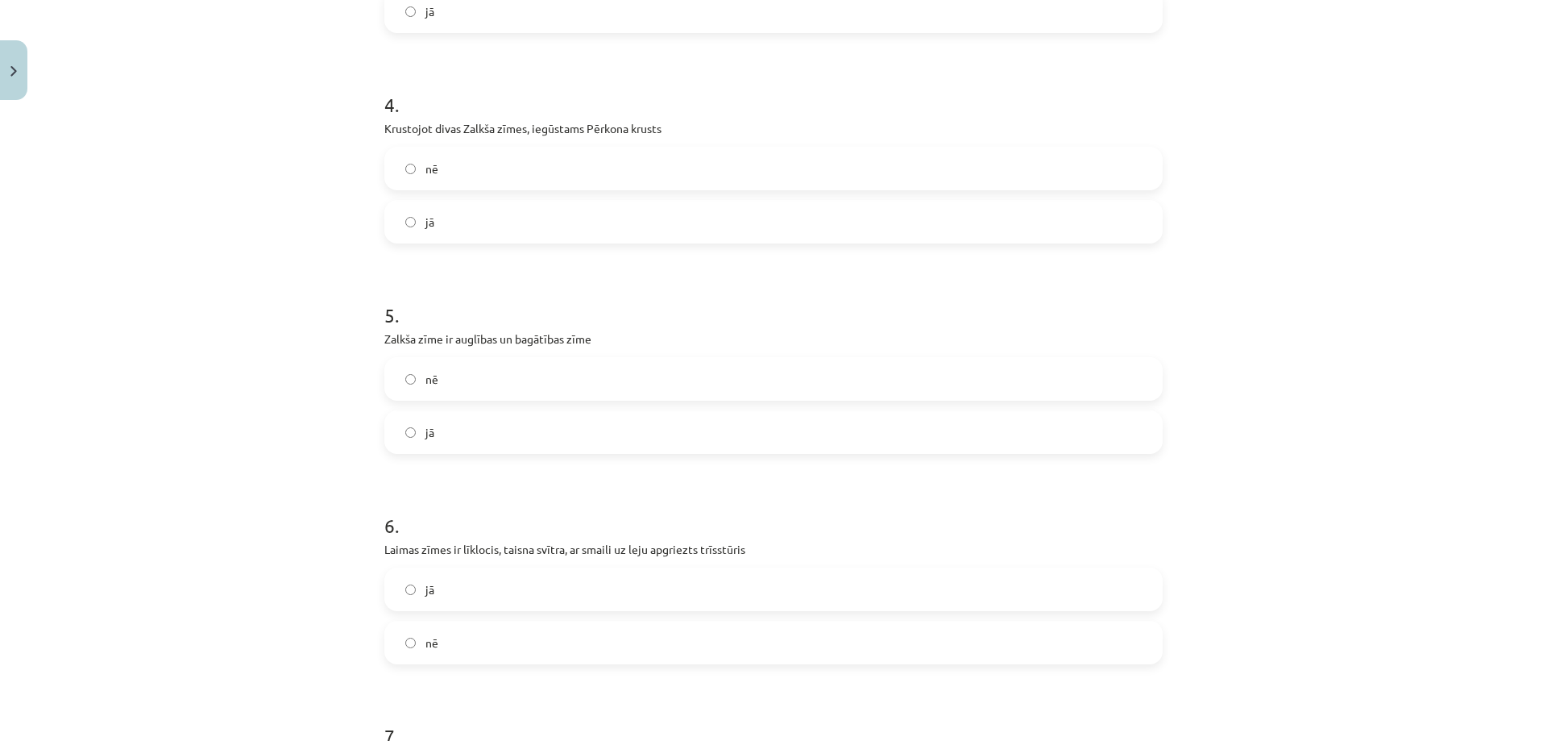
click at [507, 412] on label "jā" at bounding box center [773, 432] width 775 height 40
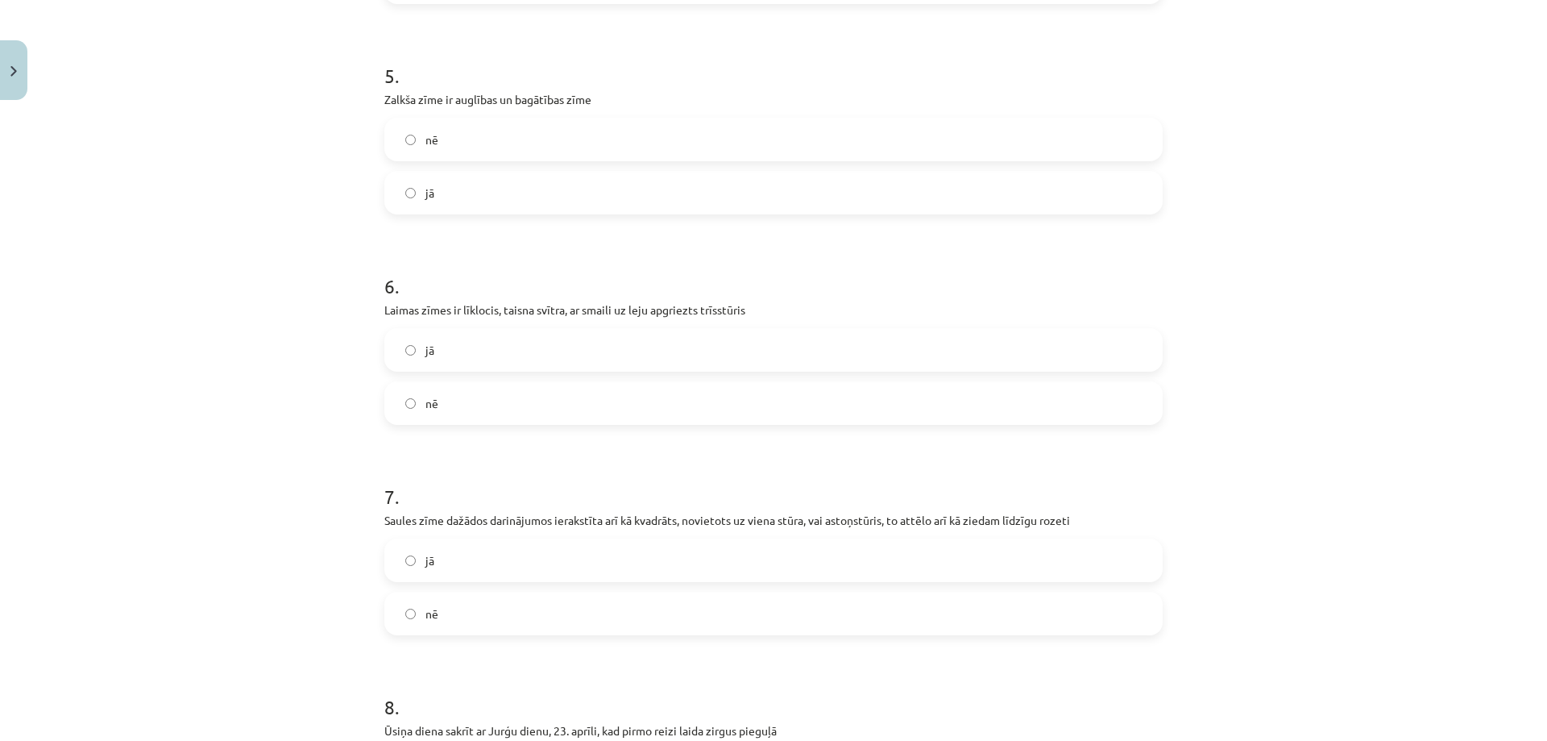
scroll to position [1128, 0]
click at [518, 369] on div "jā nē" at bounding box center [773, 374] width 778 height 97
drag, startPoint x: 496, startPoint y: 436, endPoint x: 496, endPoint y: 414, distance: 21.8
click at [494, 435] on form "1 . Latviešu zemnieks savus darāmos darbus nesaistīja ar mēness fāžu ritu nē jā…" at bounding box center [773, 228] width 778 height 2071
click at [496, 413] on label "nē" at bounding box center [773, 400] width 775 height 40
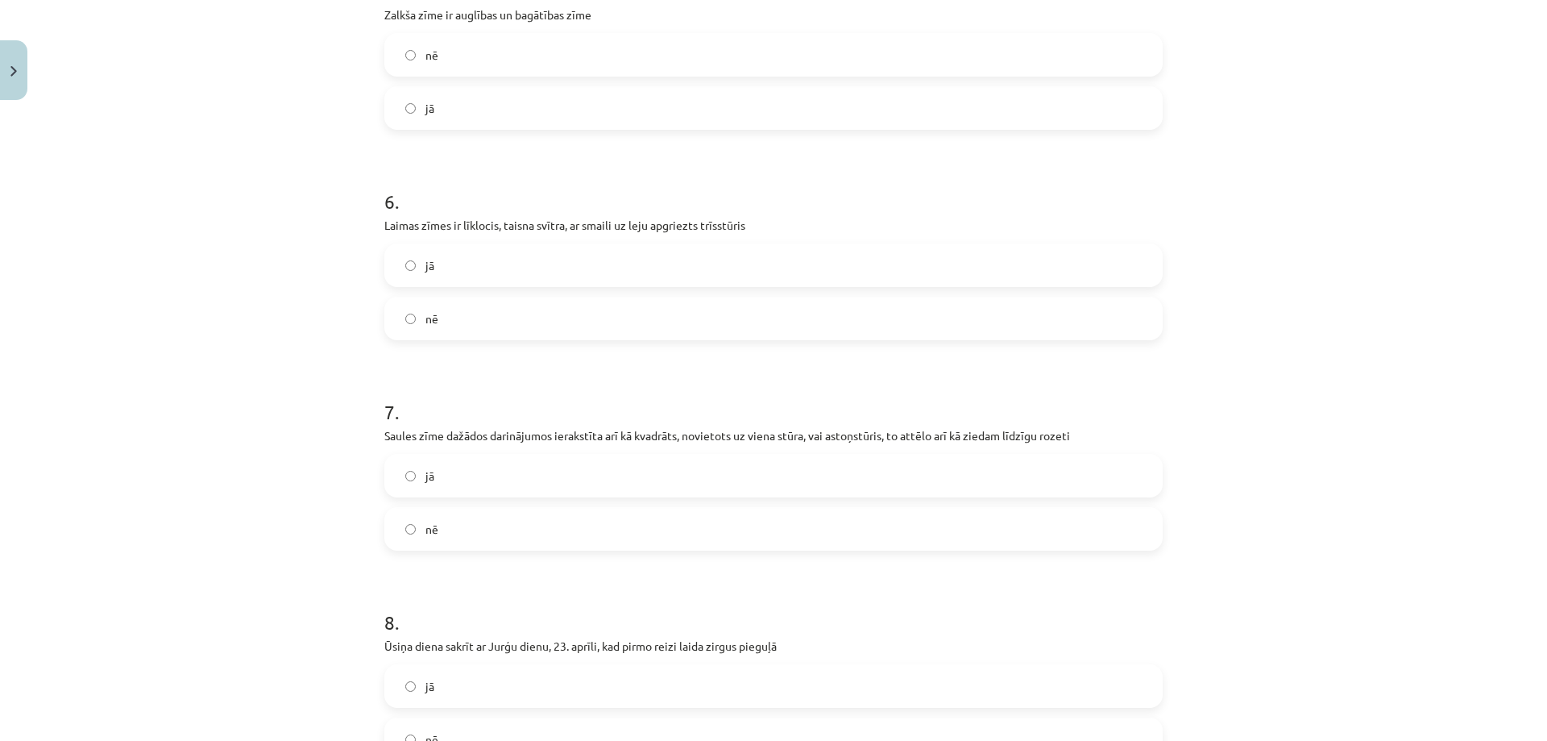
scroll to position [1289, 0]
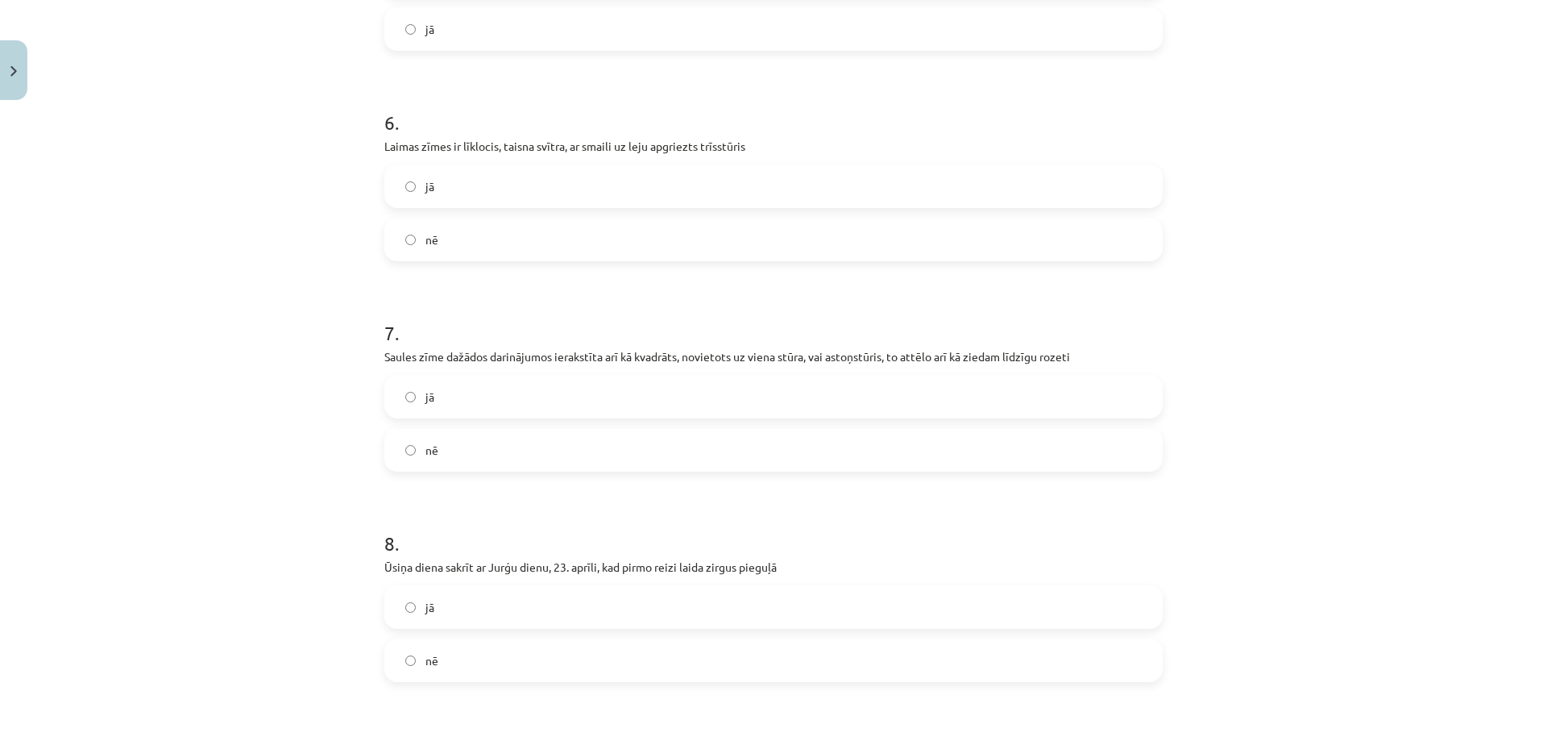
click at [479, 462] on label "nē" at bounding box center [773, 450] width 775 height 40
click at [470, 402] on label "jā" at bounding box center [773, 396] width 775 height 40
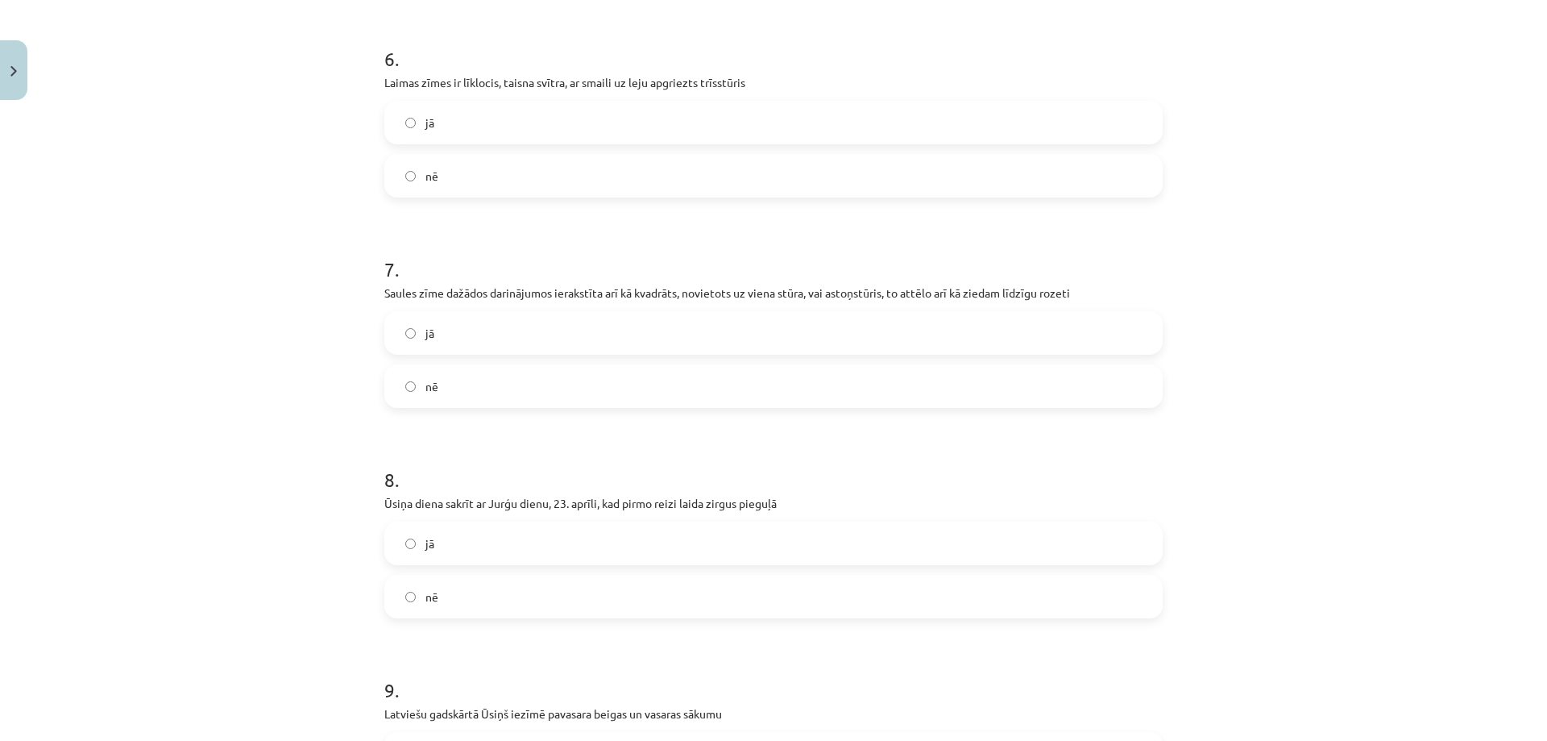
scroll to position [1451, 0]
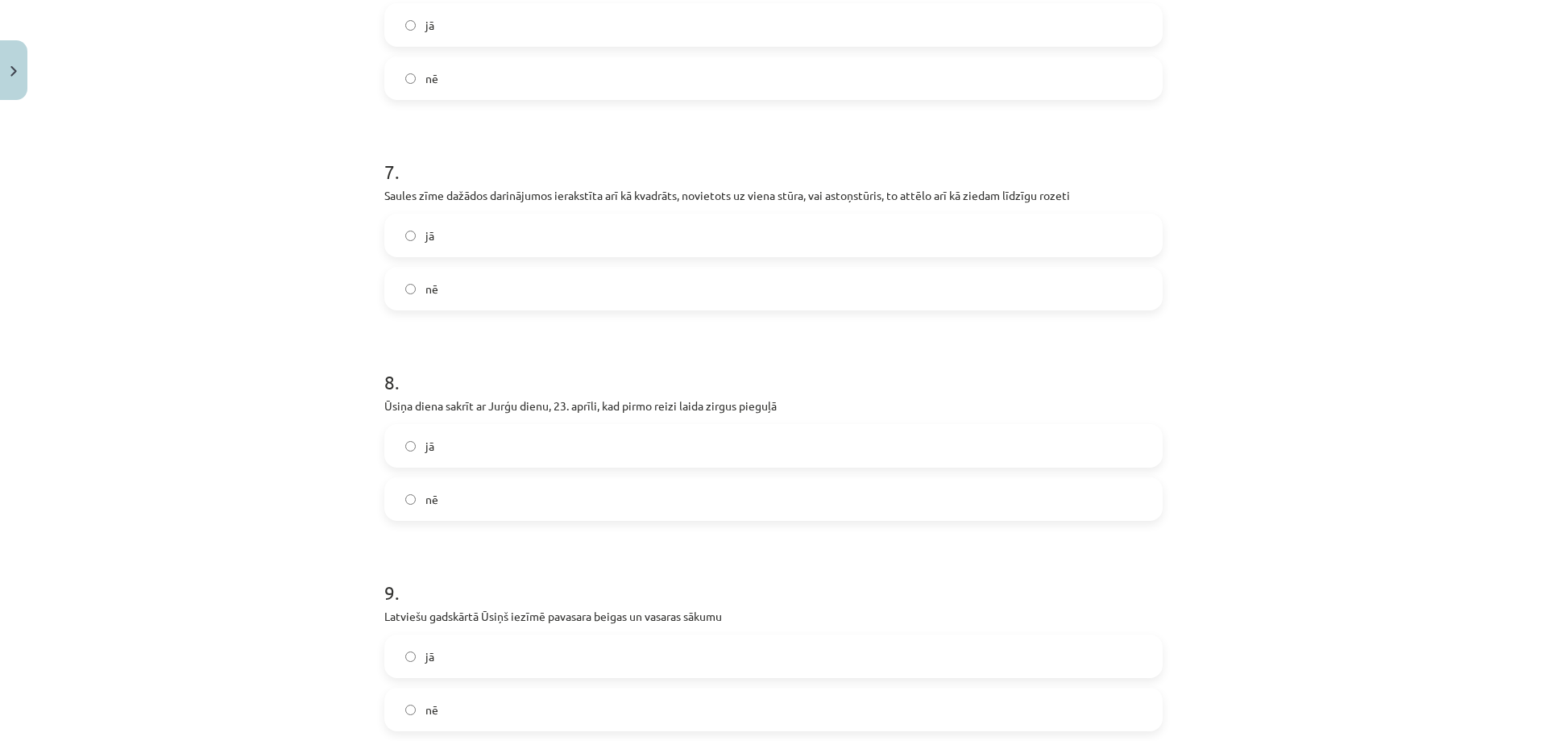
click at [543, 516] on label "nē" at bounding box center [773, 499] width 775 height 40
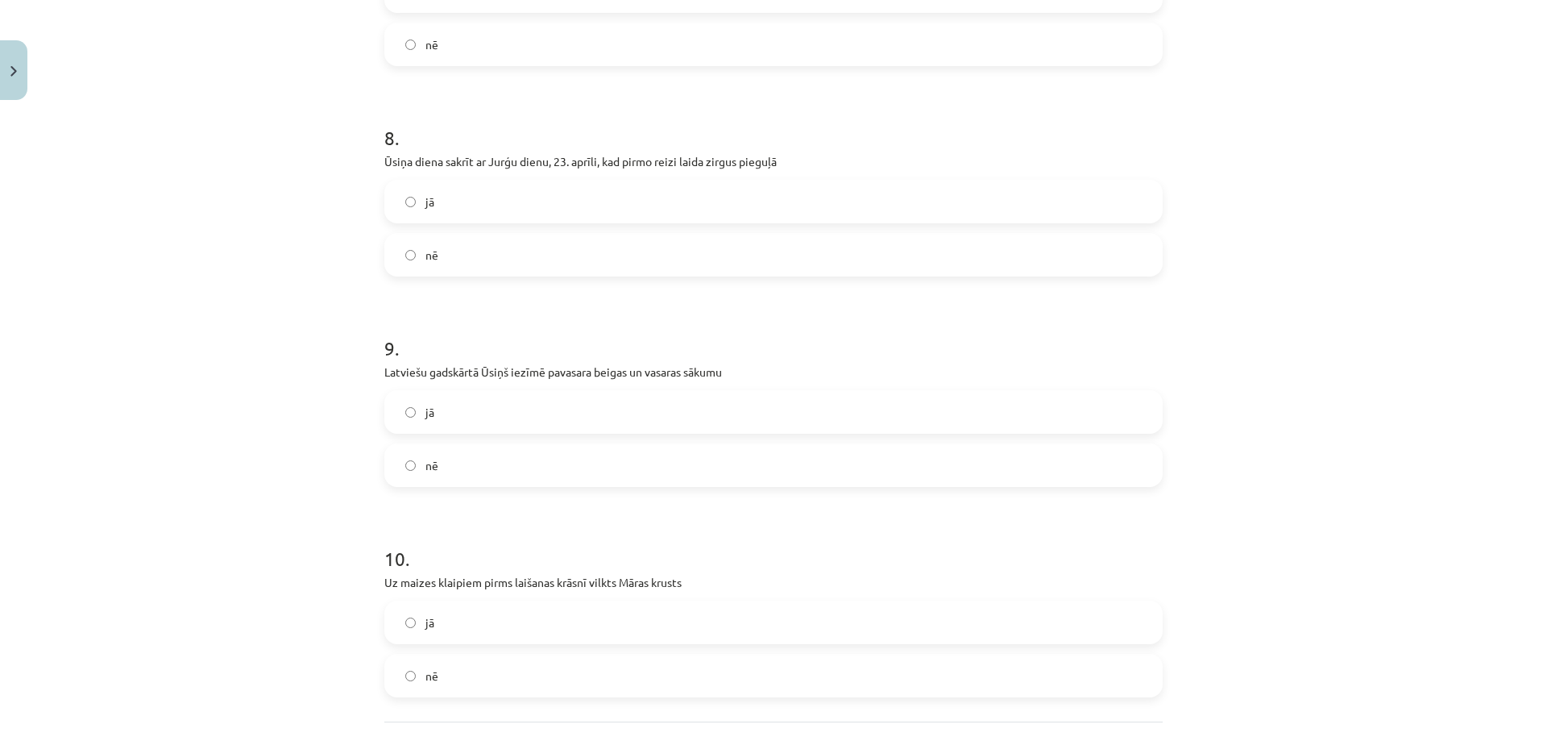
scroll to position [1773, 0]
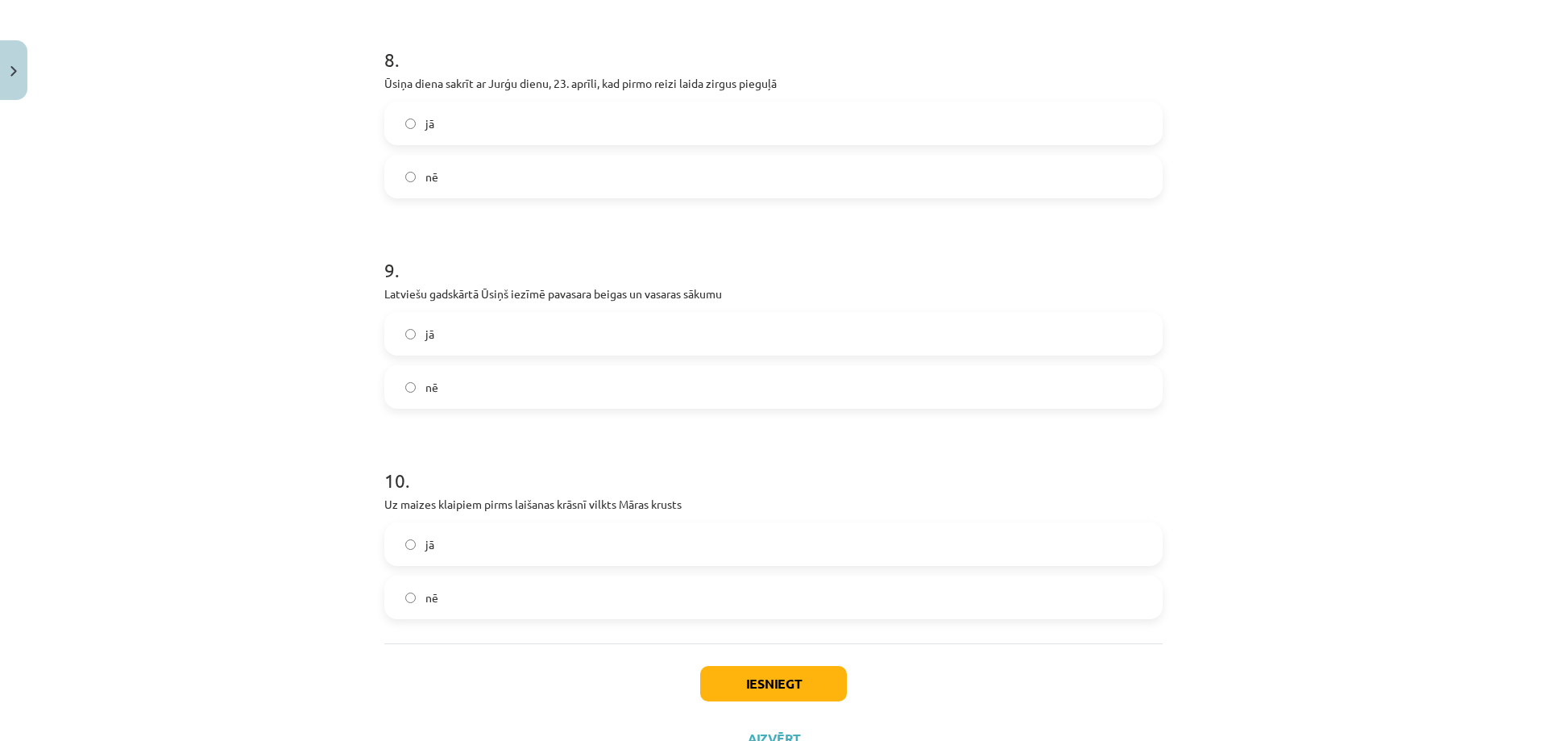
click at [481, 380] on label "nē" at bounding box center [773, 387] width 775 height 40
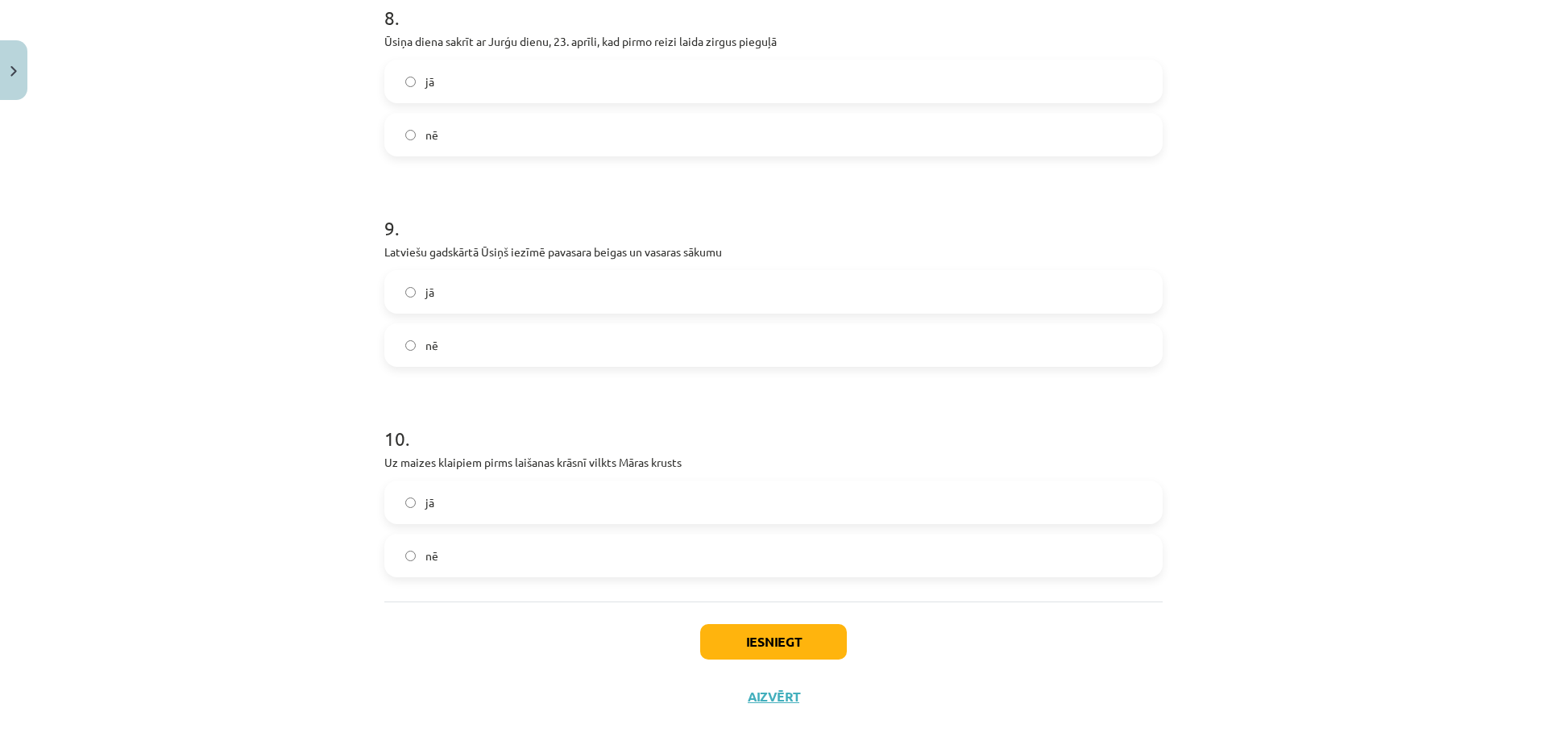
scroll to position [1838, 0]
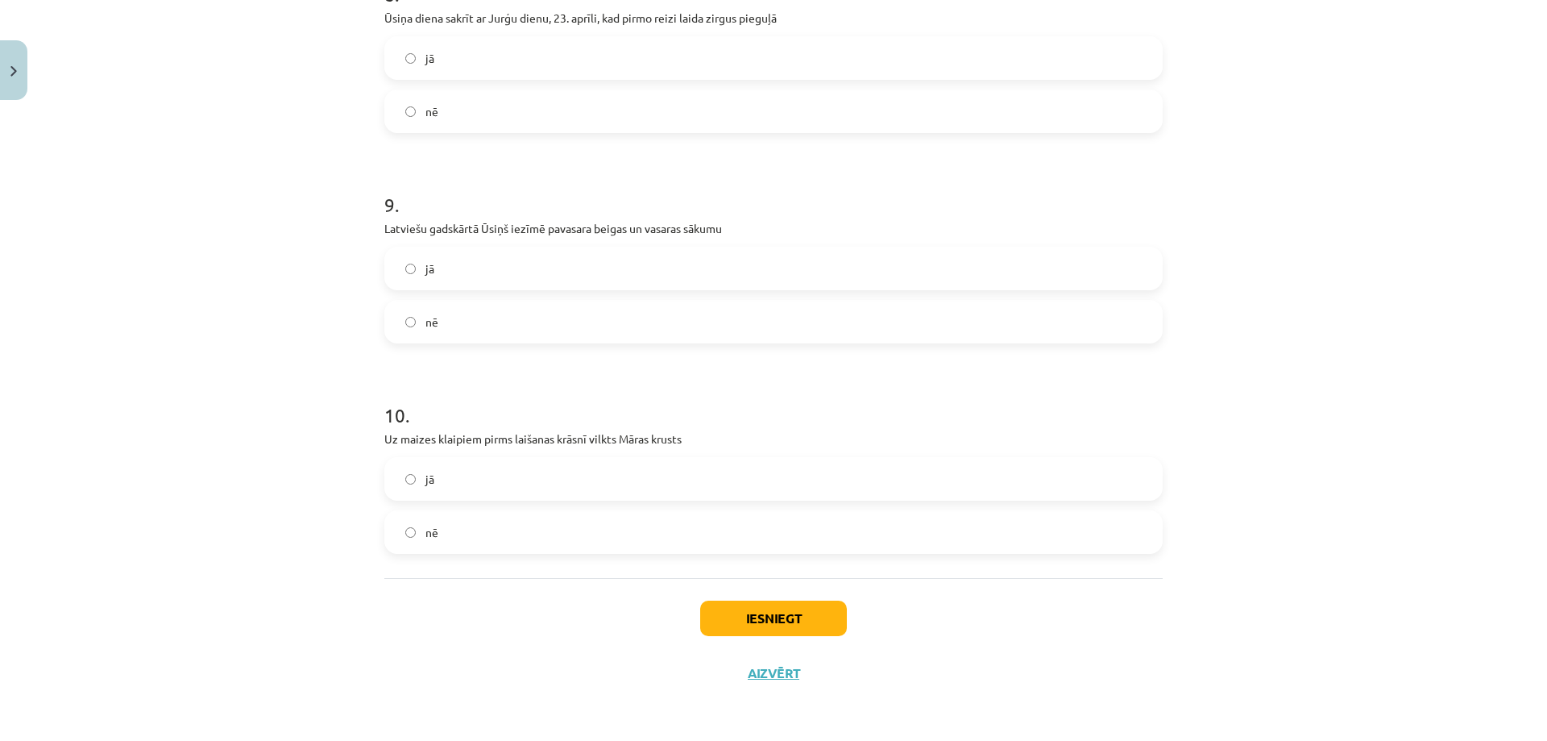
click at [503, 495] on label "jā" at bounding box center [773, 479] width 775 height 40
click at [782, 618] on button "Iesniegt" at bounding box center [773, 617] width 147 height 35
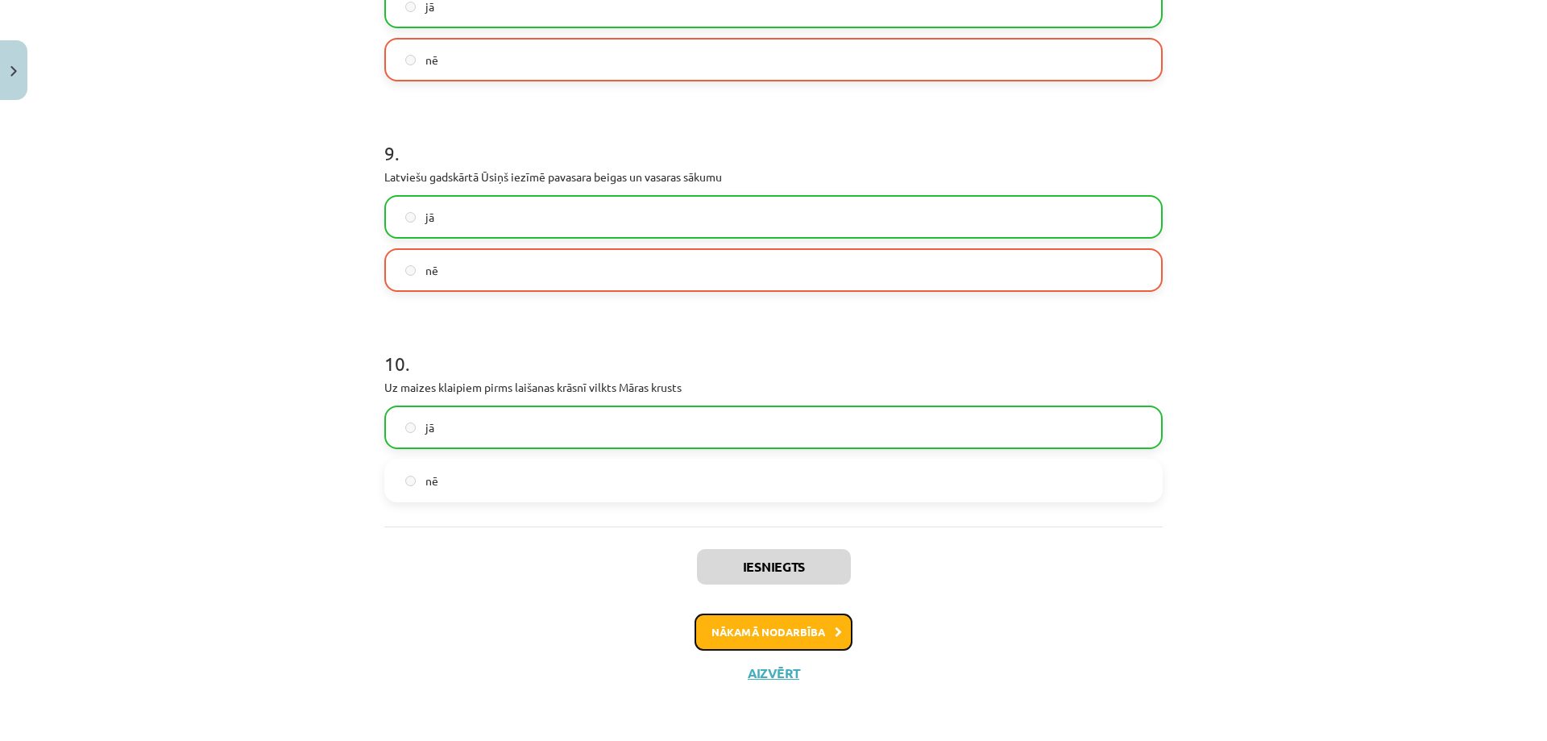
click at [735, 621] on button "Nākamā nodarbība" at bounding box center [774, 631] width 158 height 37
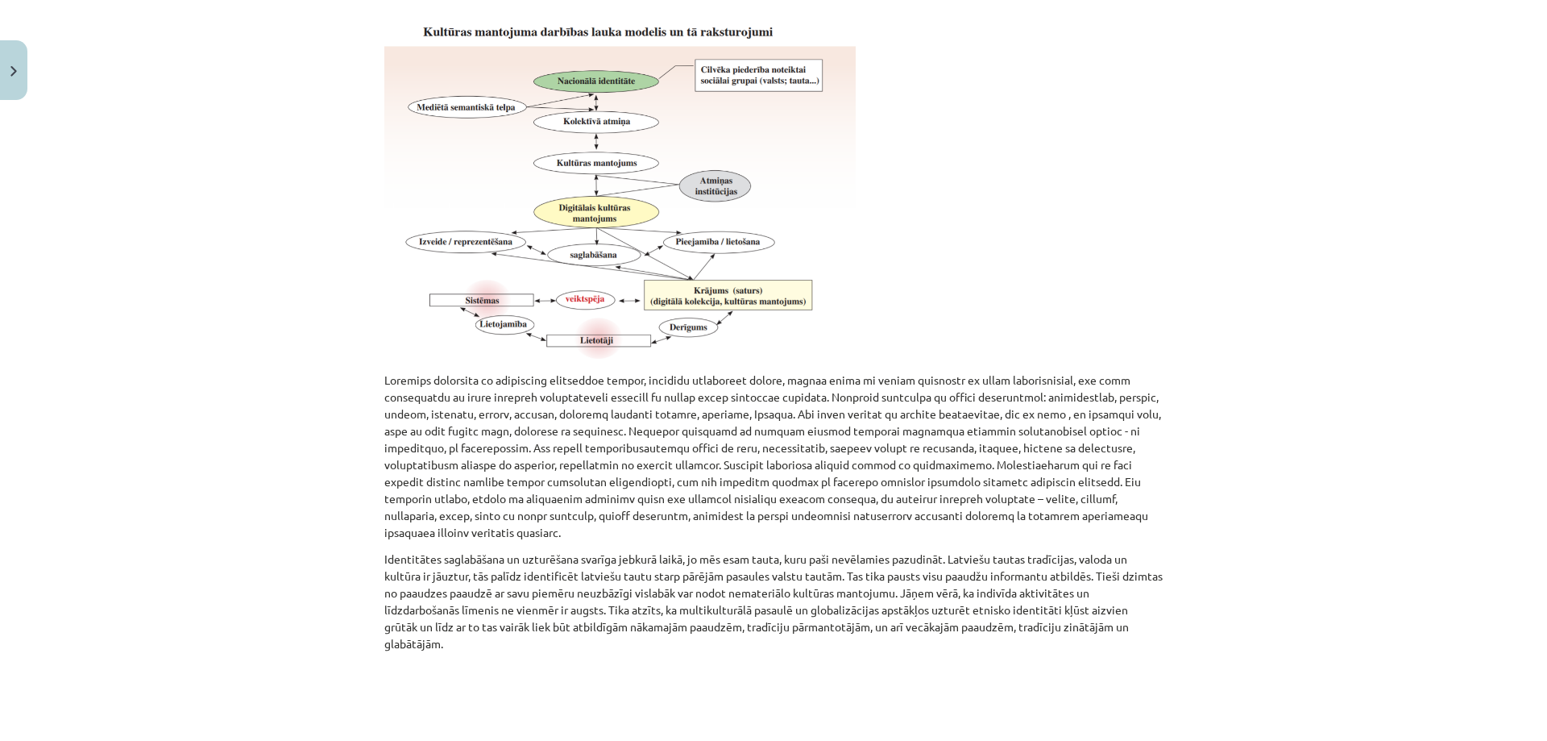
scroll to position [1001, 0]
